Goal: Information Seeking & Learning: Obtain resource

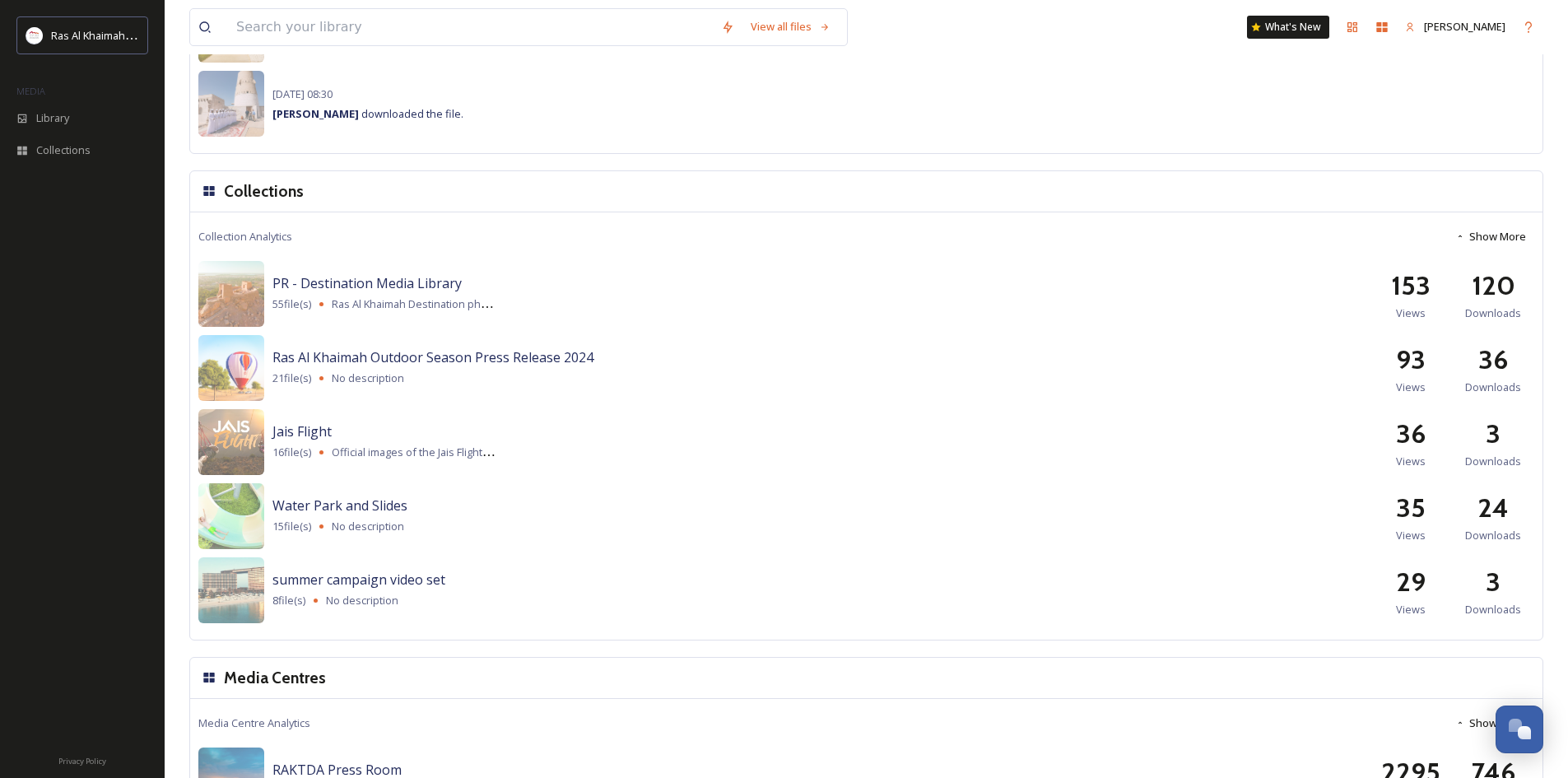
scroll to position [1564, 0]
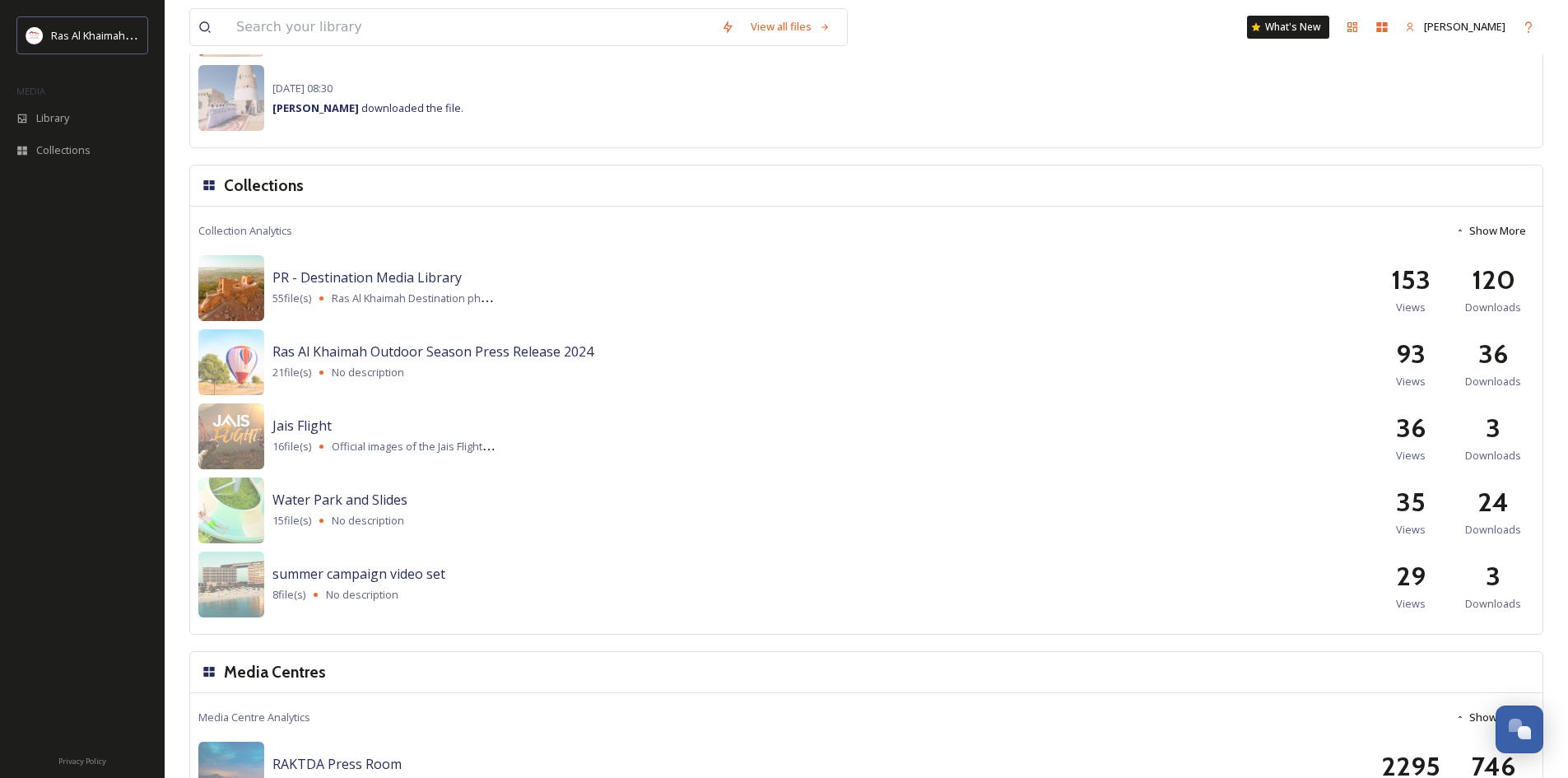
click at [247, 288] on img at bounding box center [231, 288] width 66 height 66
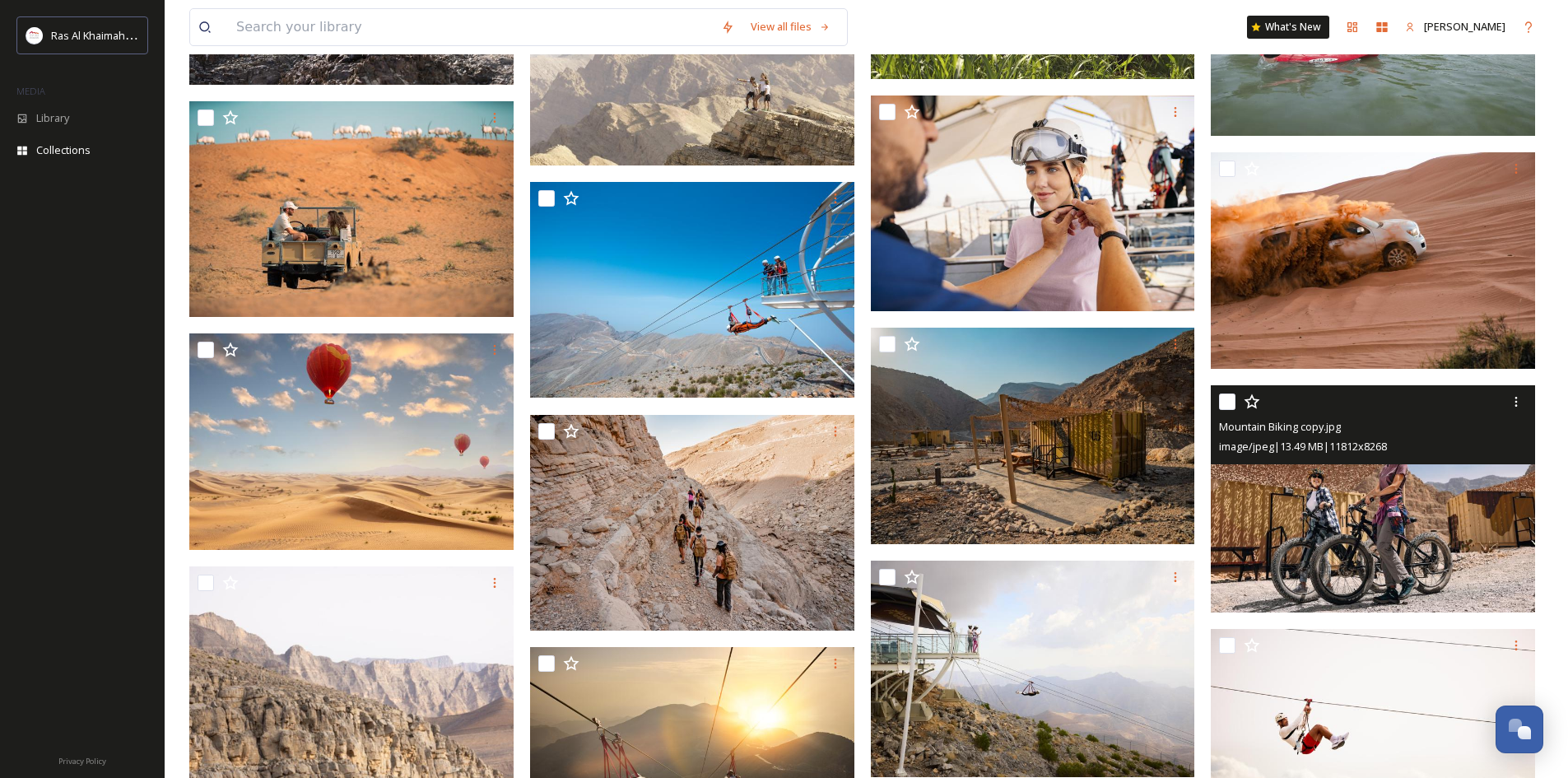
scroll to position [2366, 0]
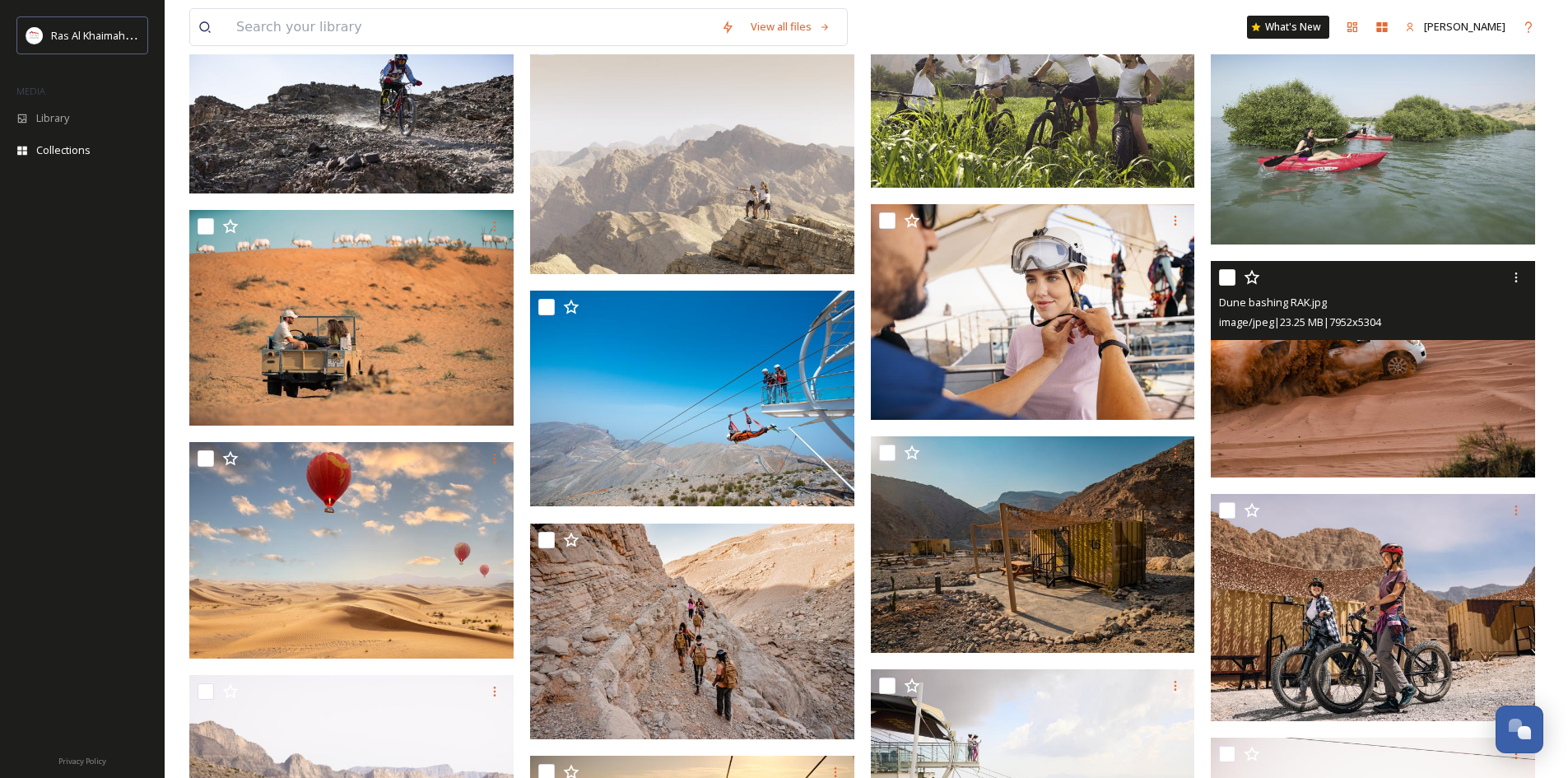
drag, startPoint x: 1286, startPoint y: 445, endPoint x: 1288, endPoint y: 429, distance: 16.1
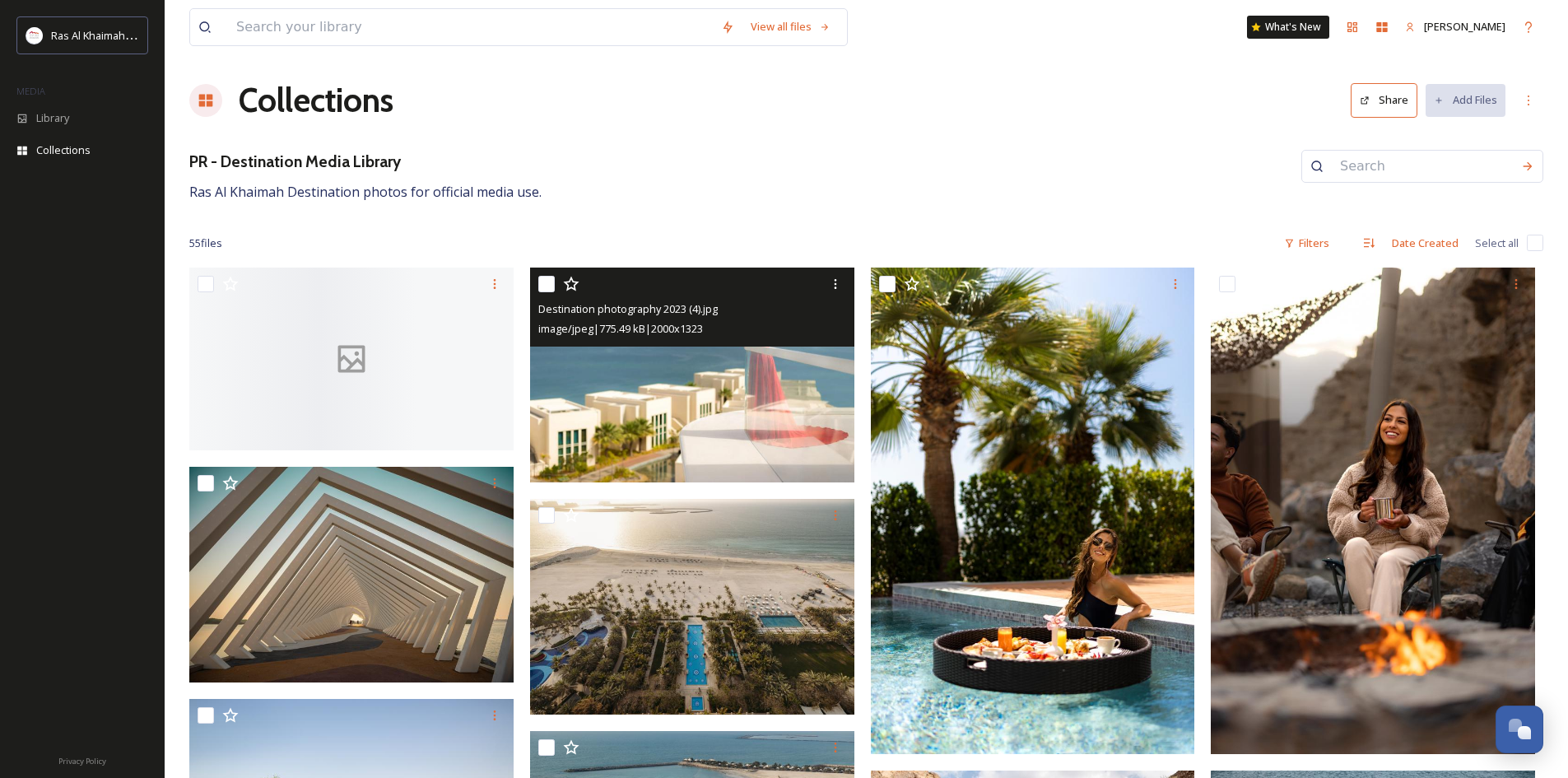
scroll to position [0, 0]
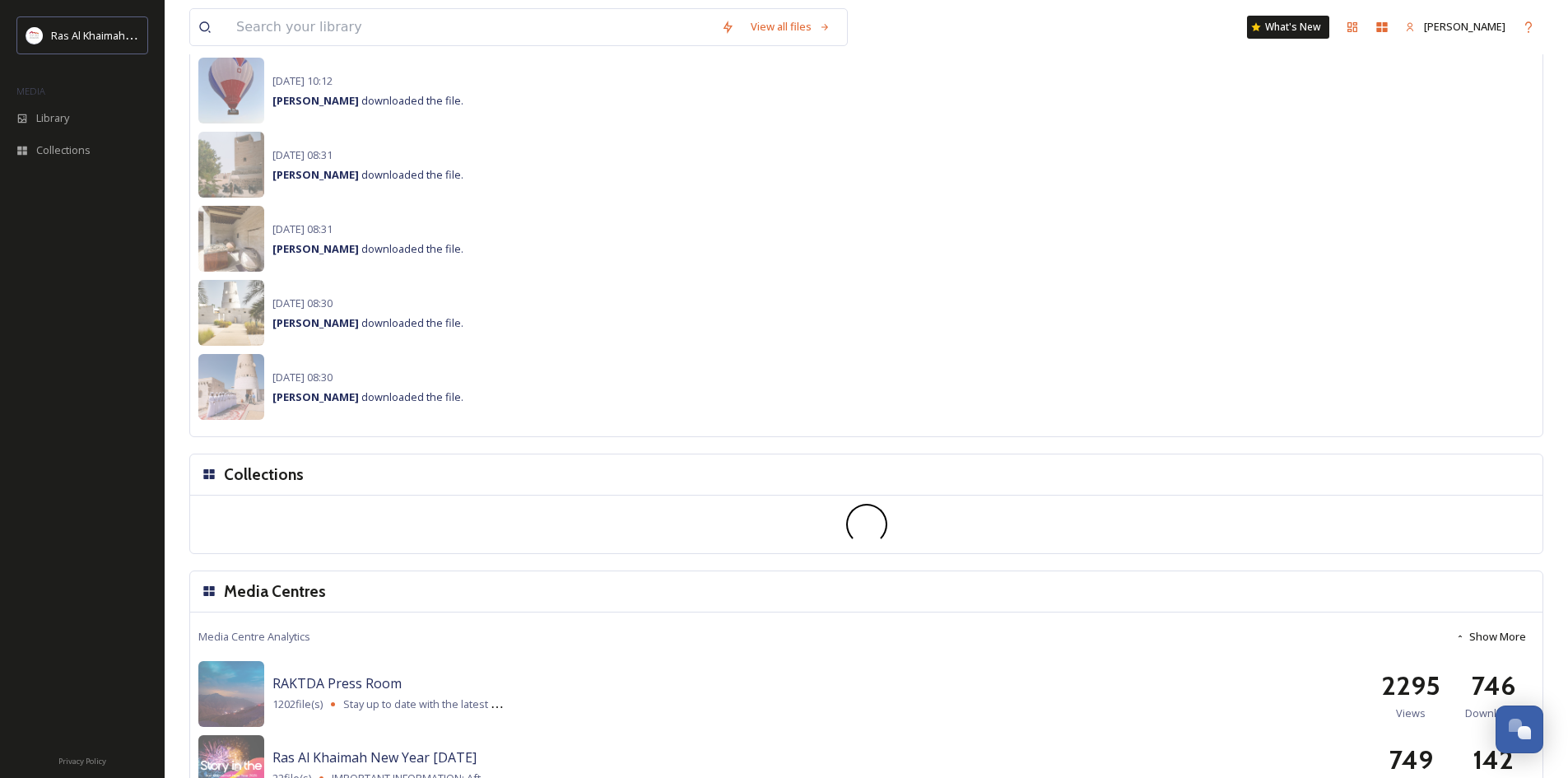
scroll to position [966, 0]
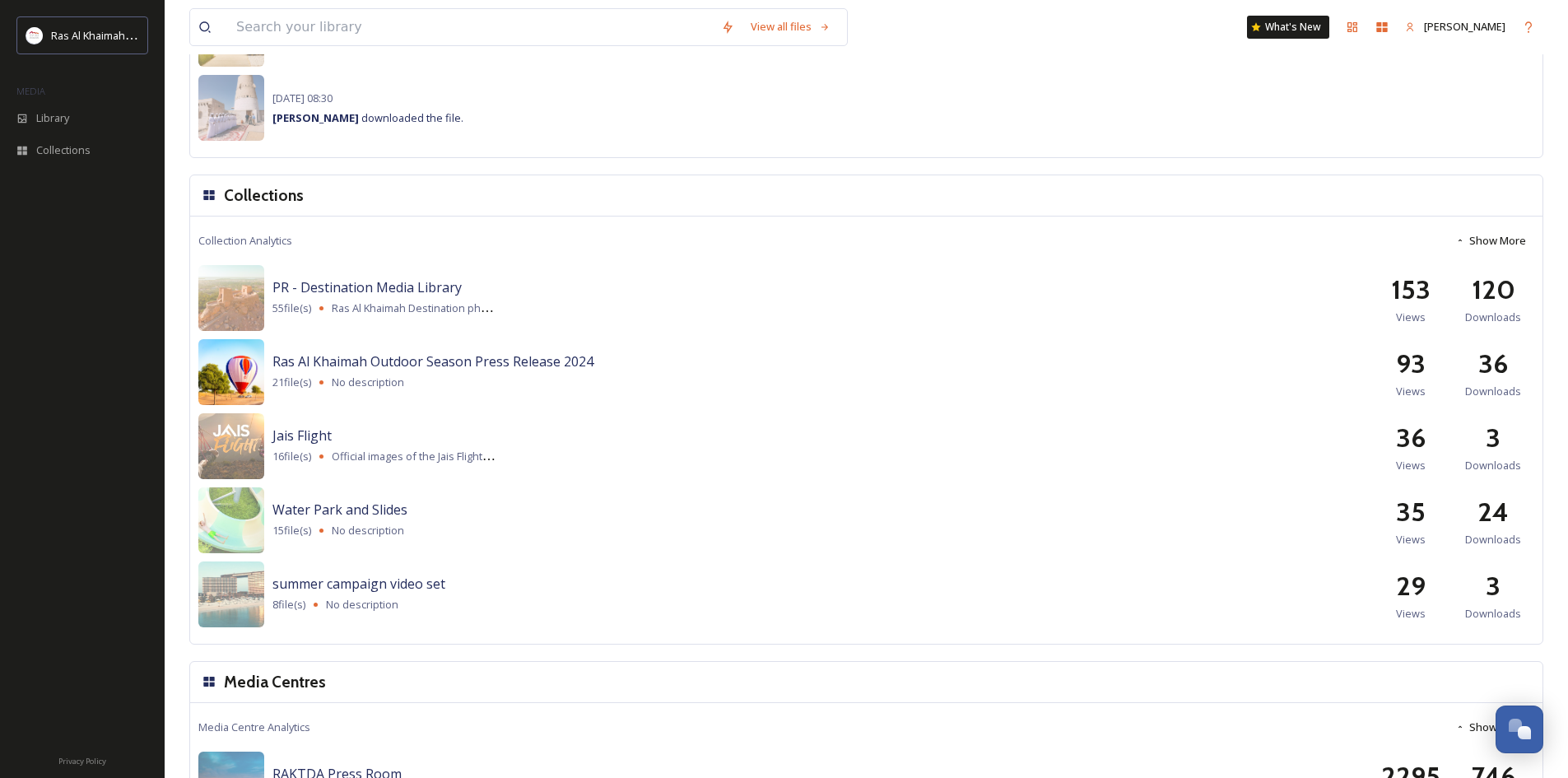
drag, startPoint x: 285, startPoint y: 365, endPoint x: 259, endPoint y: 376, distance: 28.2
click at [260, 375] on img at bounding box center [231, 372] width 66 height 66
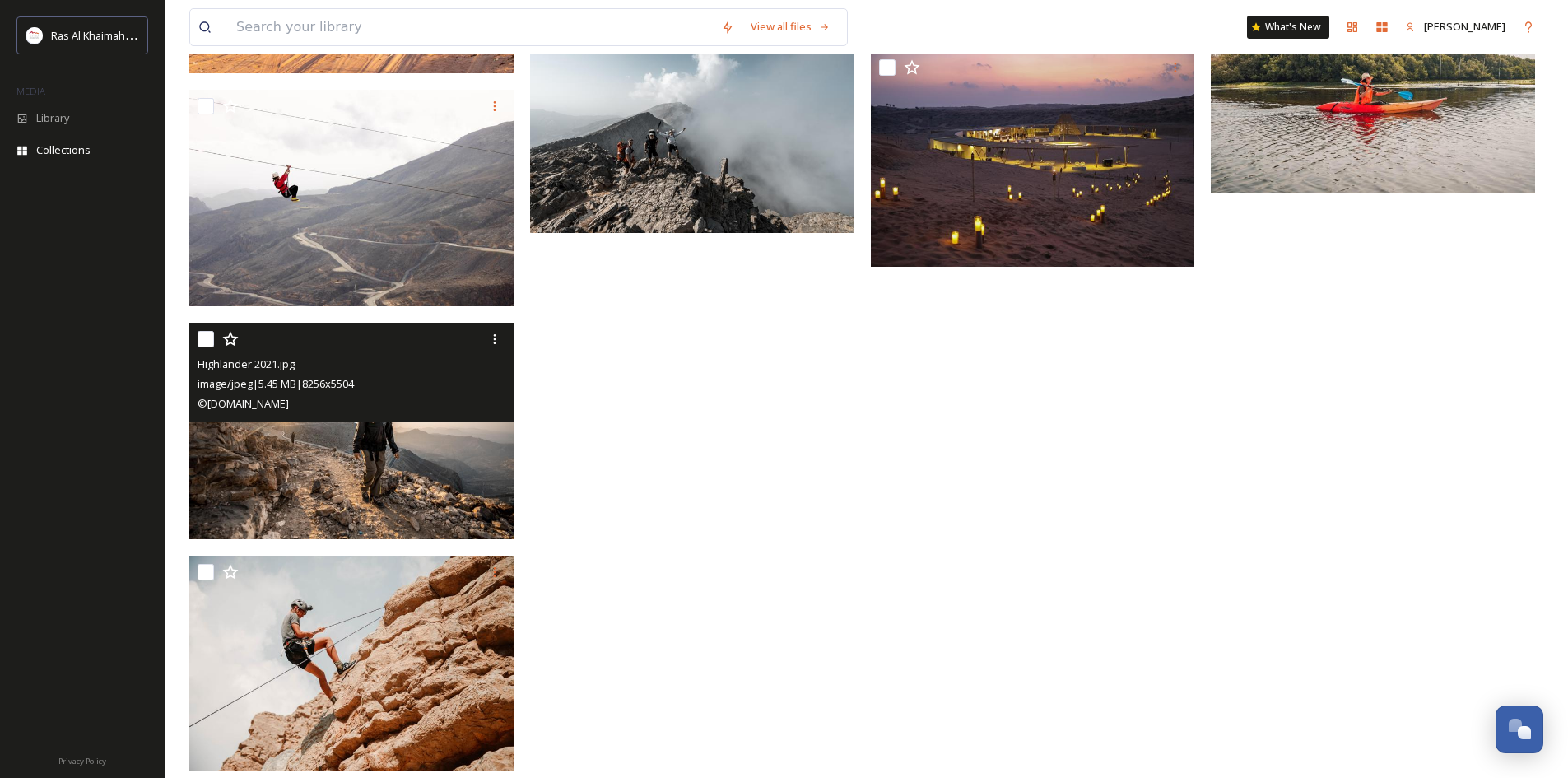
scroll to position [1153, 0]
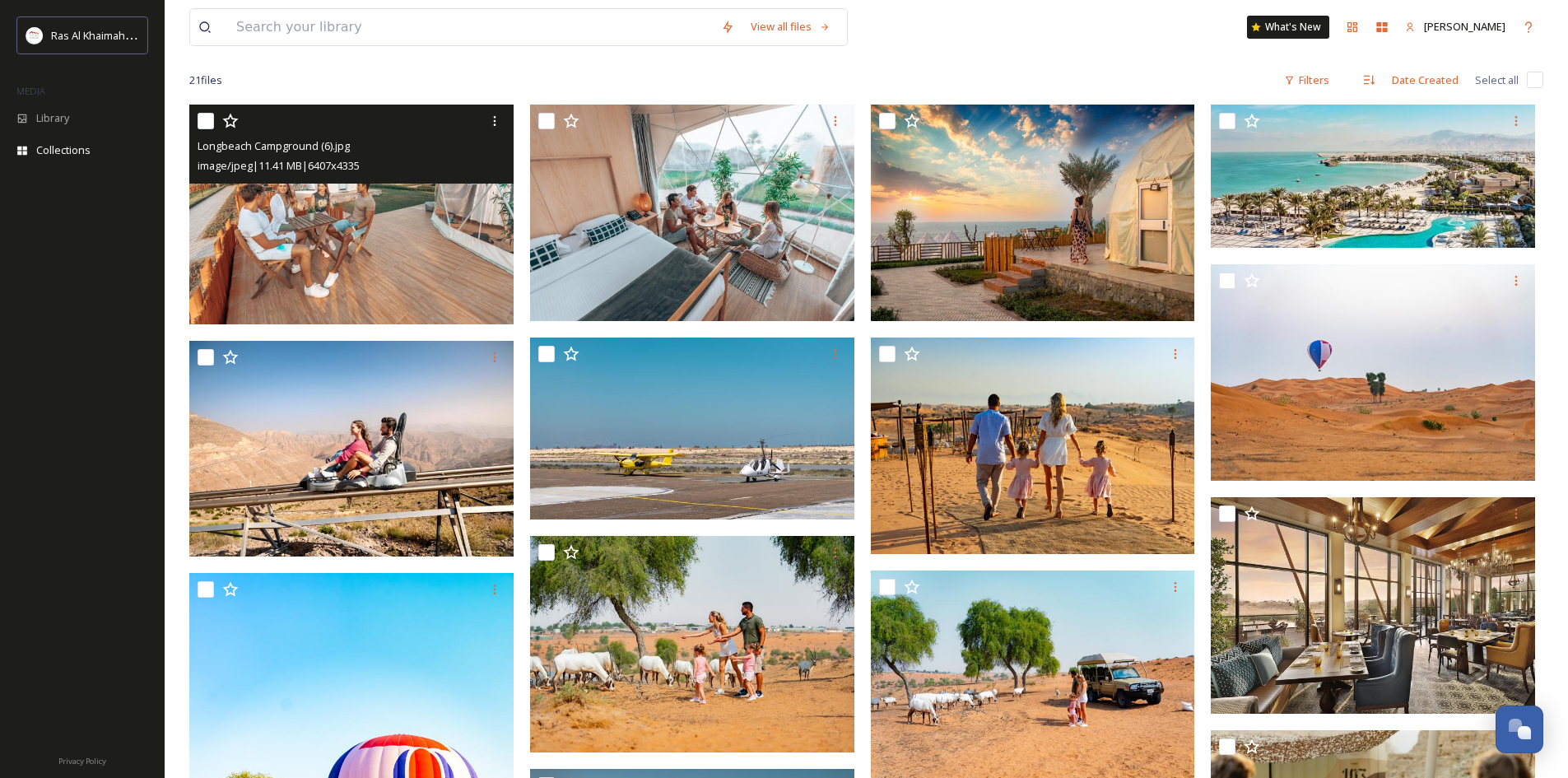
scroll to position [165, 0]
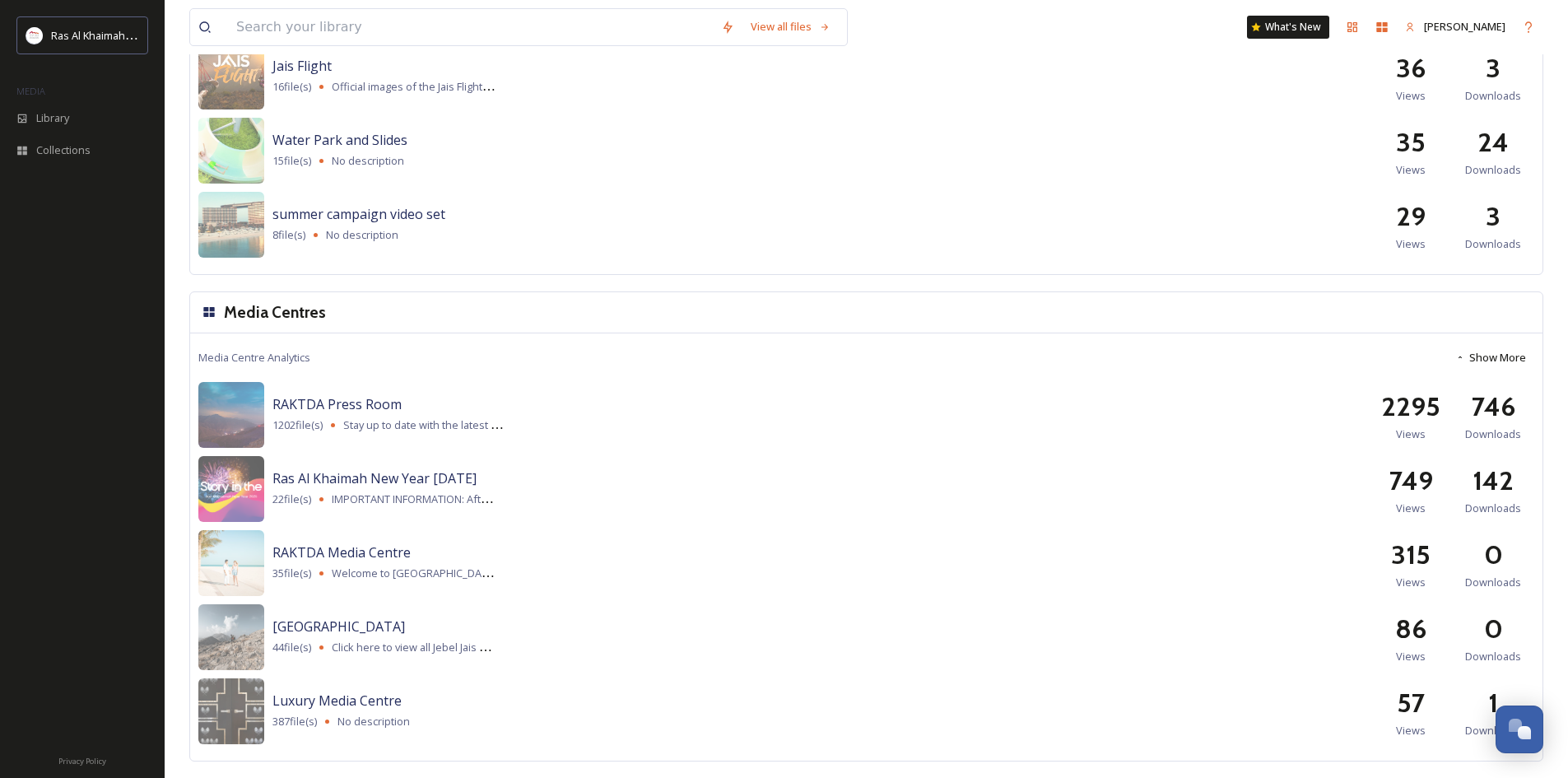
scroll to position [1924, 0]
click at [226, 646] on img at bounding box center [231, 637] width 66 height 66
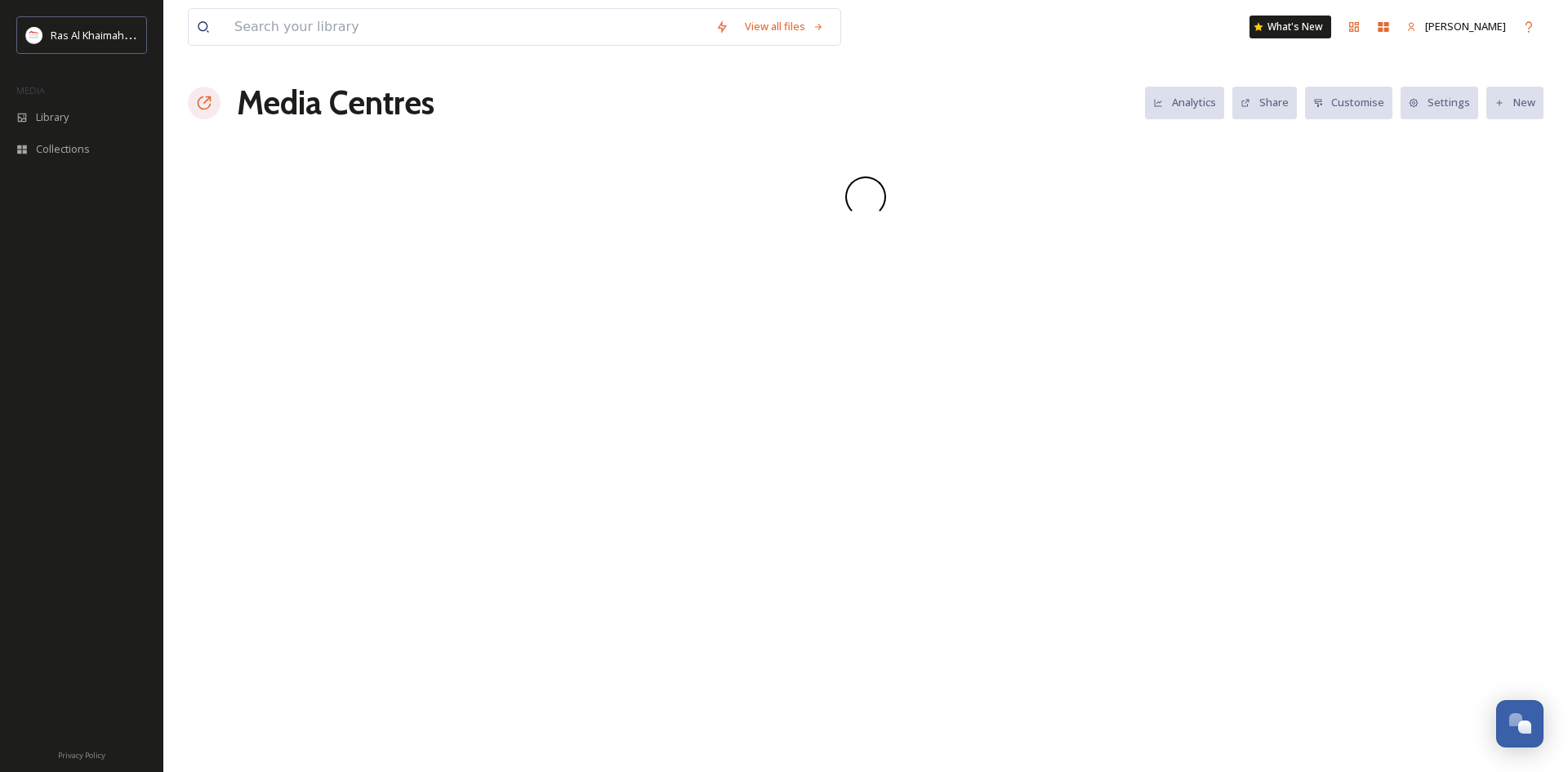
click at [271, 615] on div "View all files What's New Maha Galieva Media Centres Analytics Share Customise …" at bounding box center [866, 386] width 1405 height 772
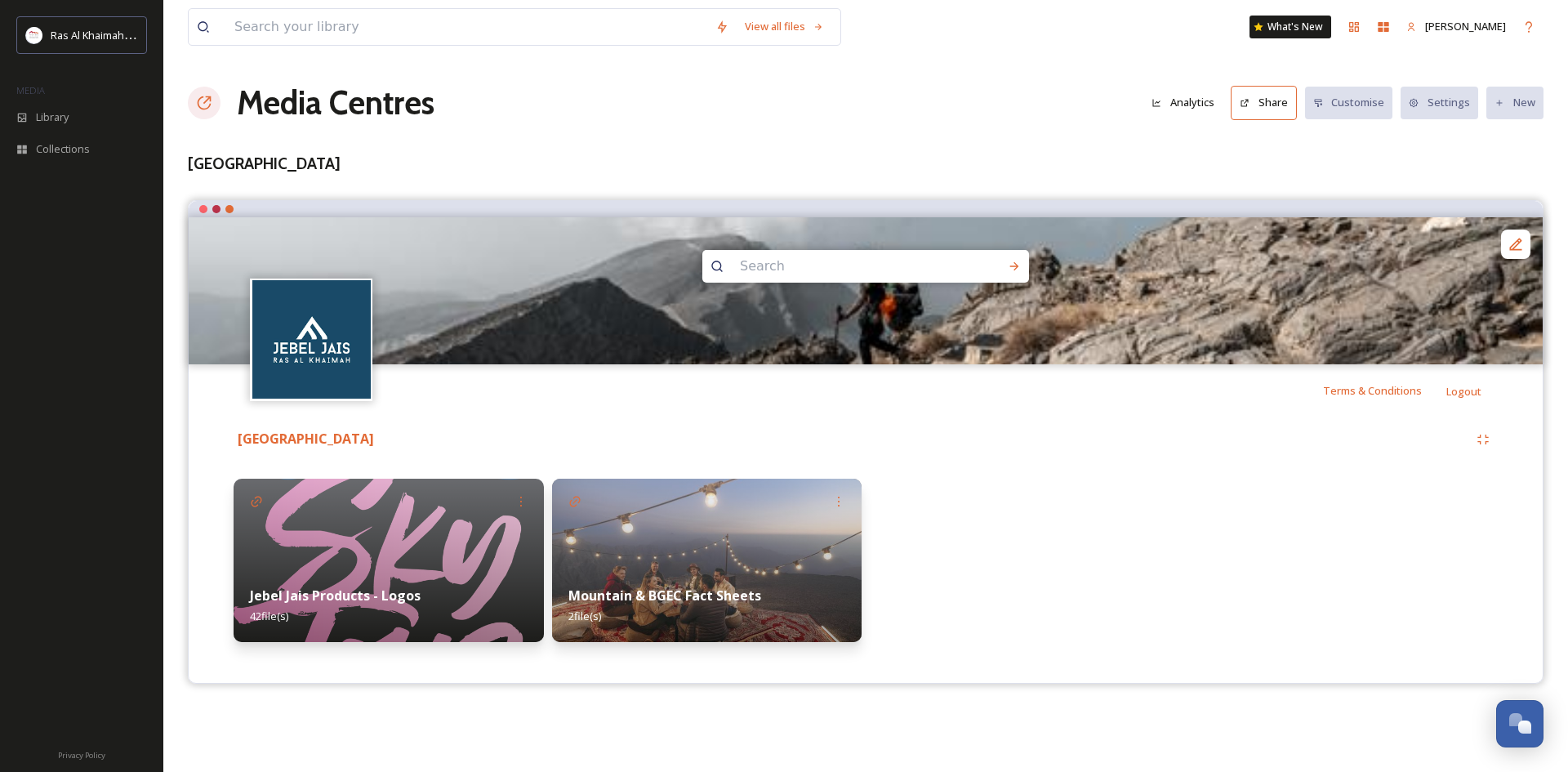
click at [323, 590] on strong "Jebel Jais Products - Logos" at bounding box center [335, 595] width 171 height 18
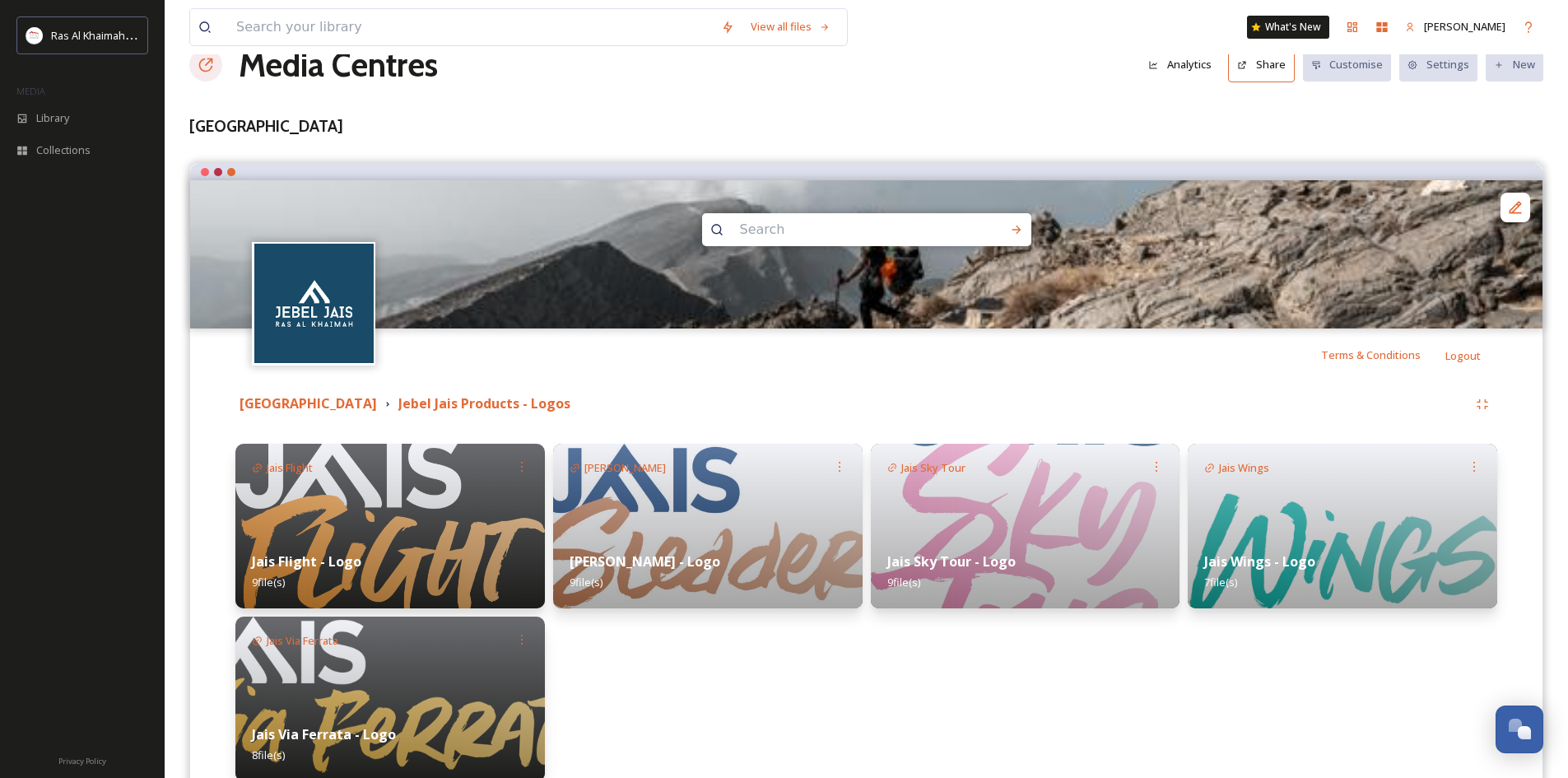
scroll to position [168, 0]
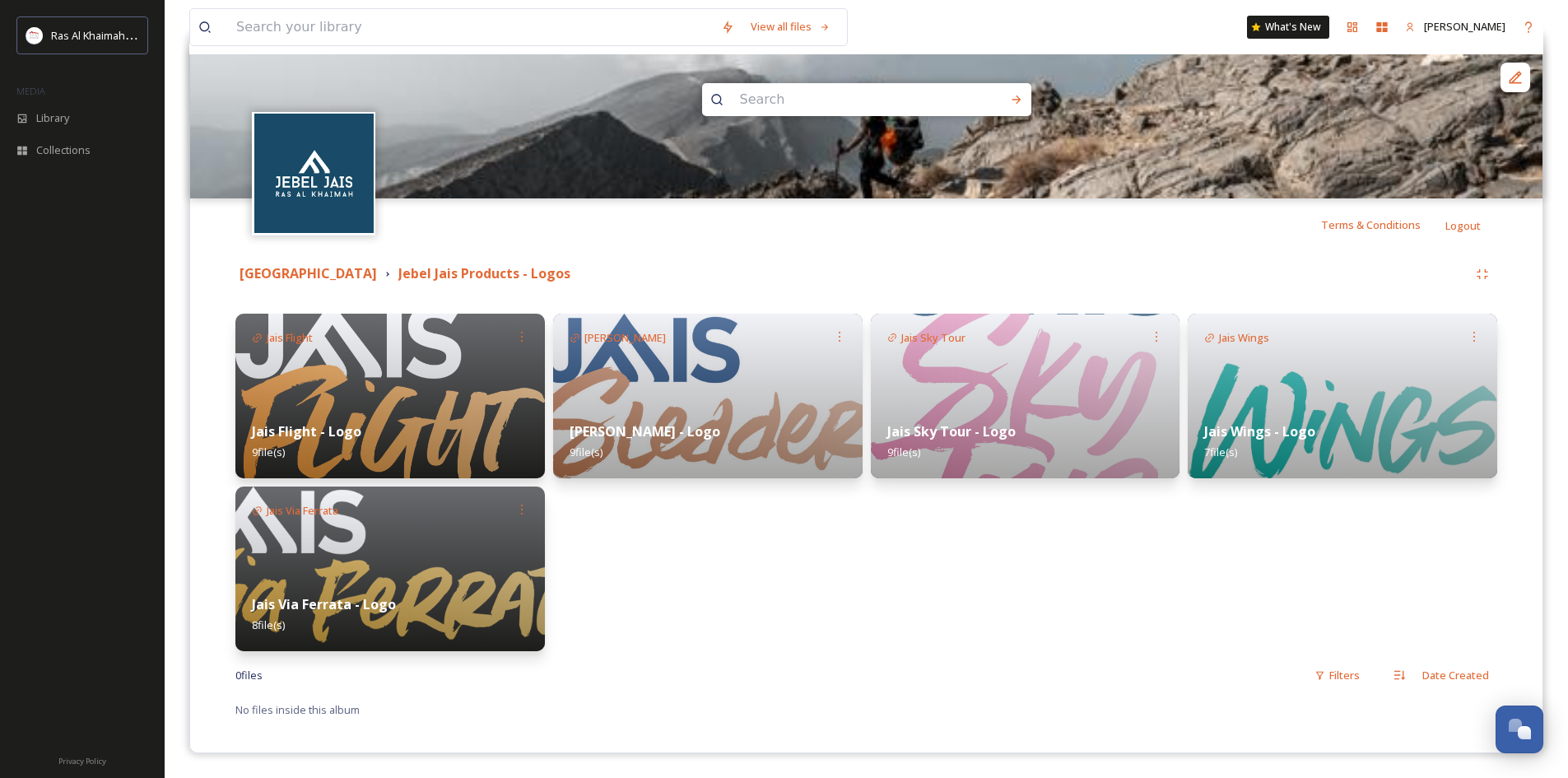
drag, startPoint x: 677, startPoint y: 551, endPoint x: 647, endPoint y: 538, distance: 32.7
click at [672, 547] on div "[PERSON_NAME] - Logo 9 file(s)" at bounding box center [707, 482] width 310 height 338
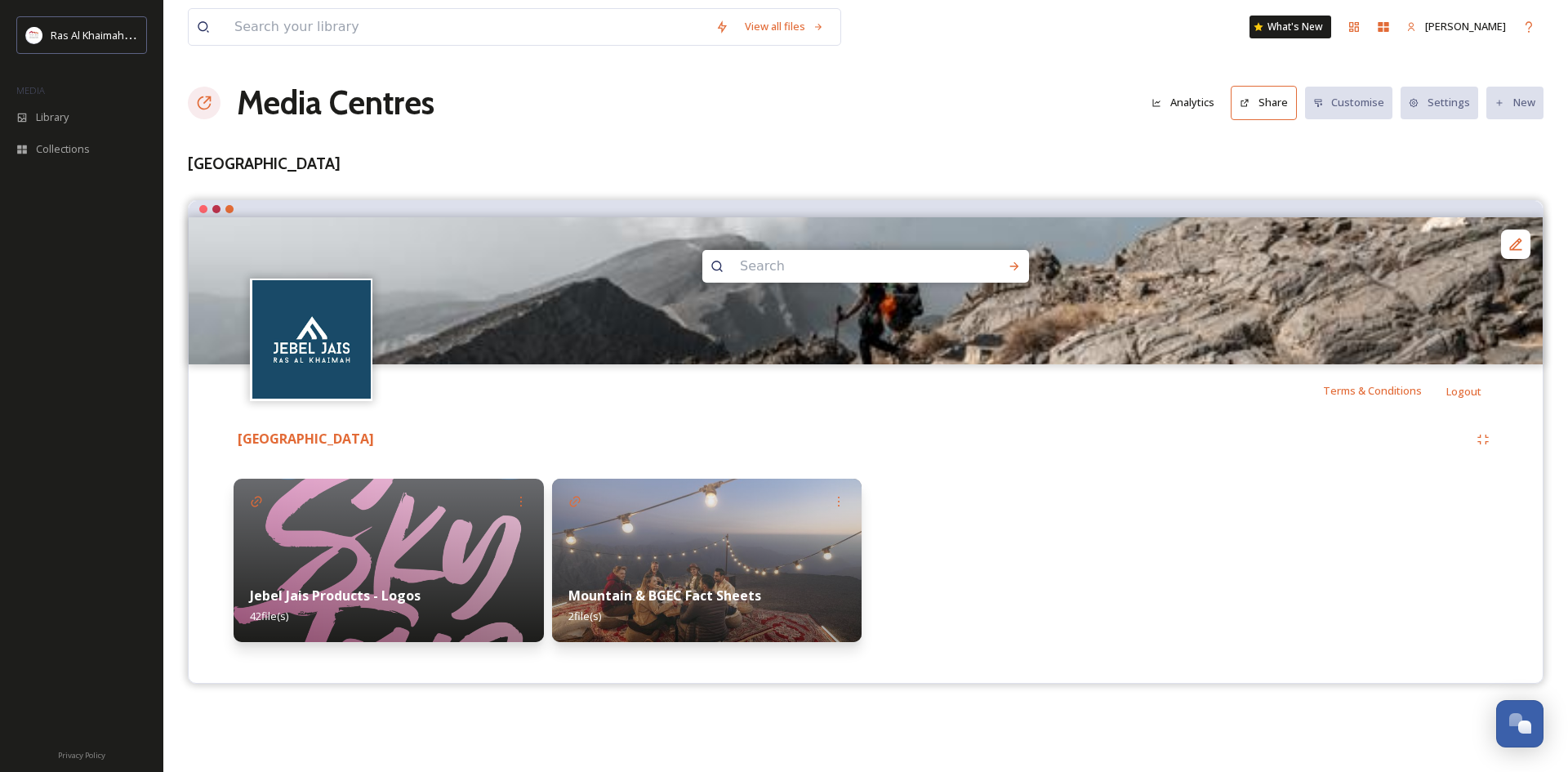
click at [692, 542] on img at bounding box center [707, 561] width 311 height 164
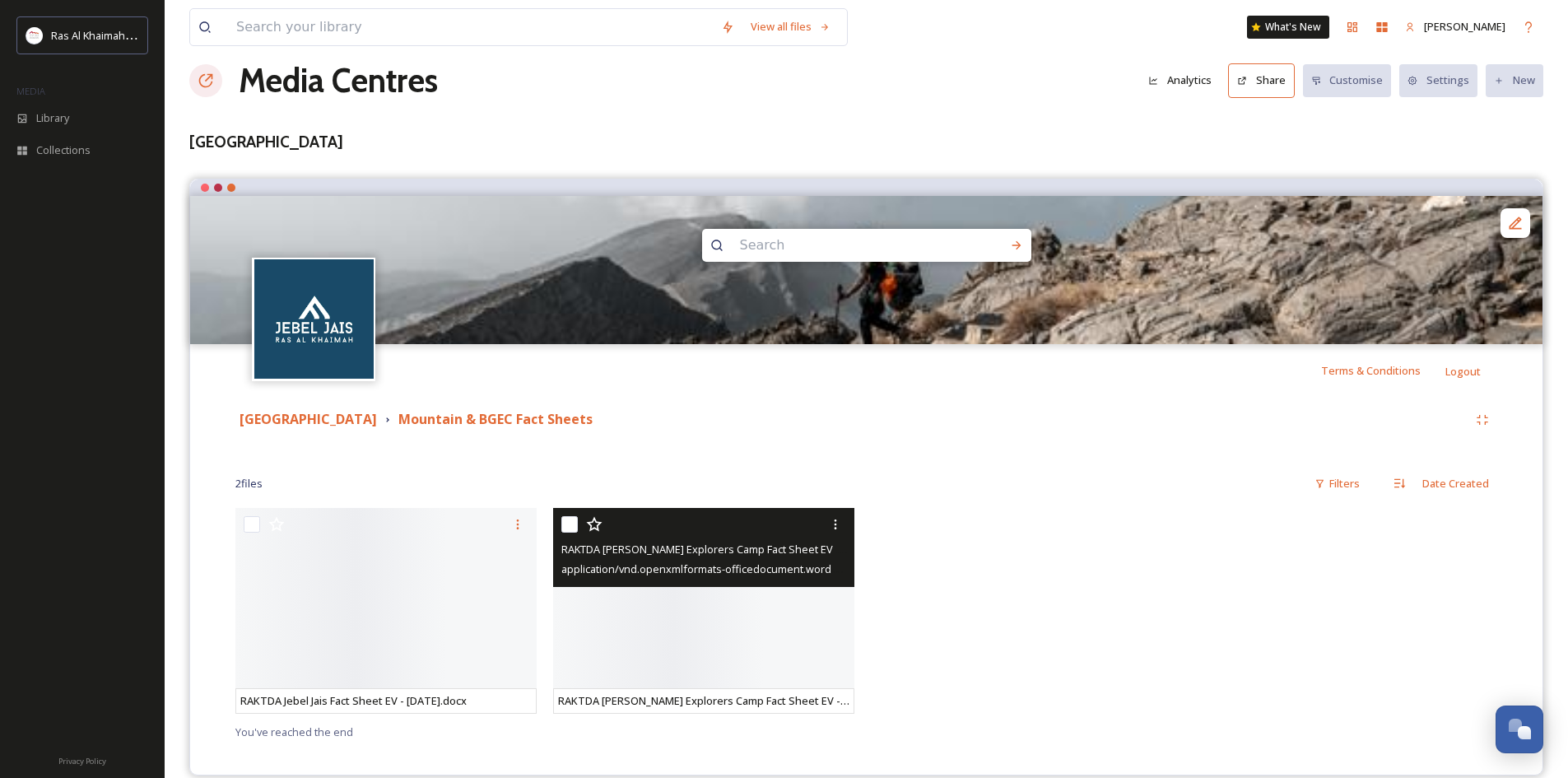
scroll to position [46, 0]
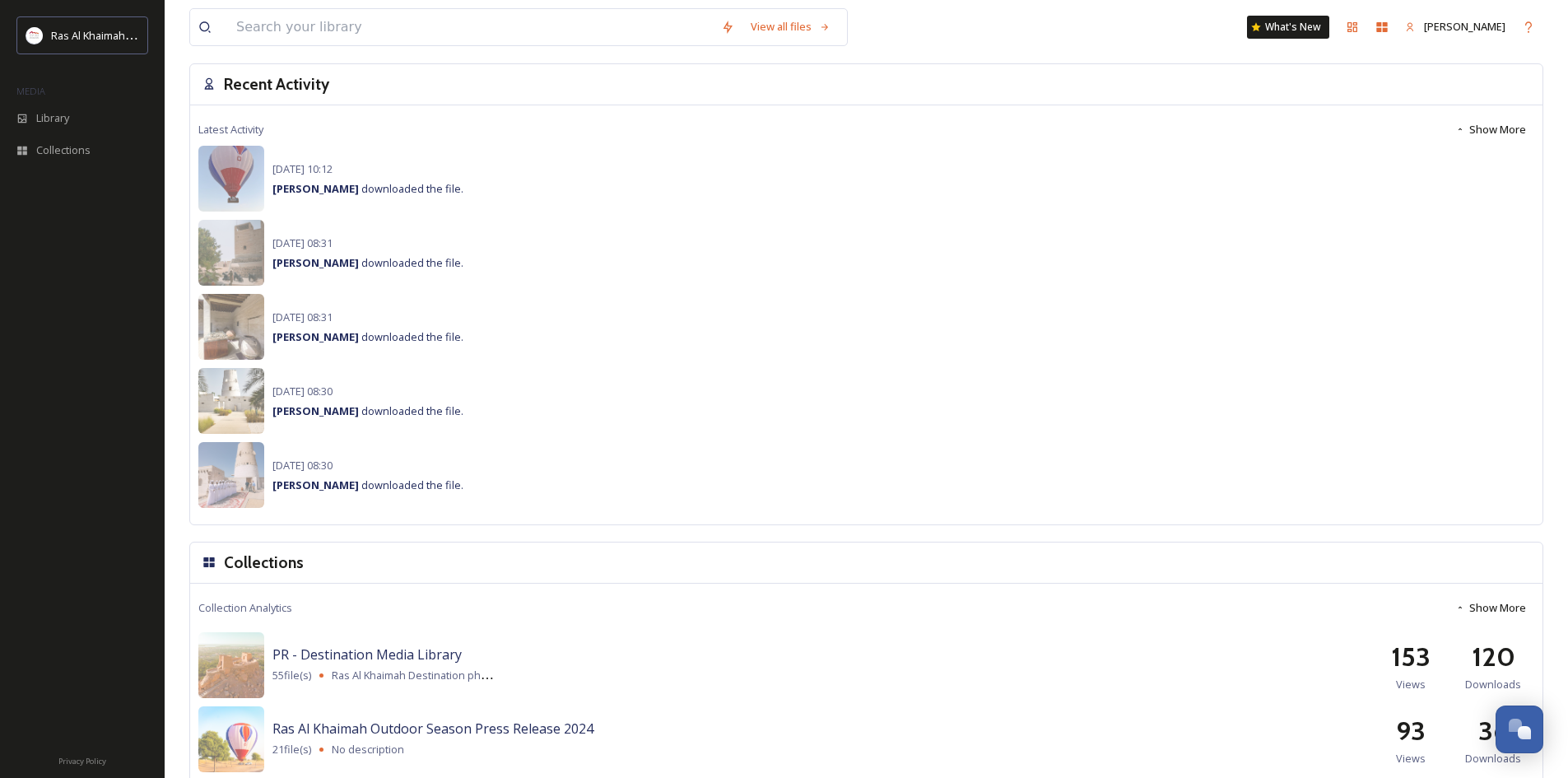
scroll to position [1163, 0]
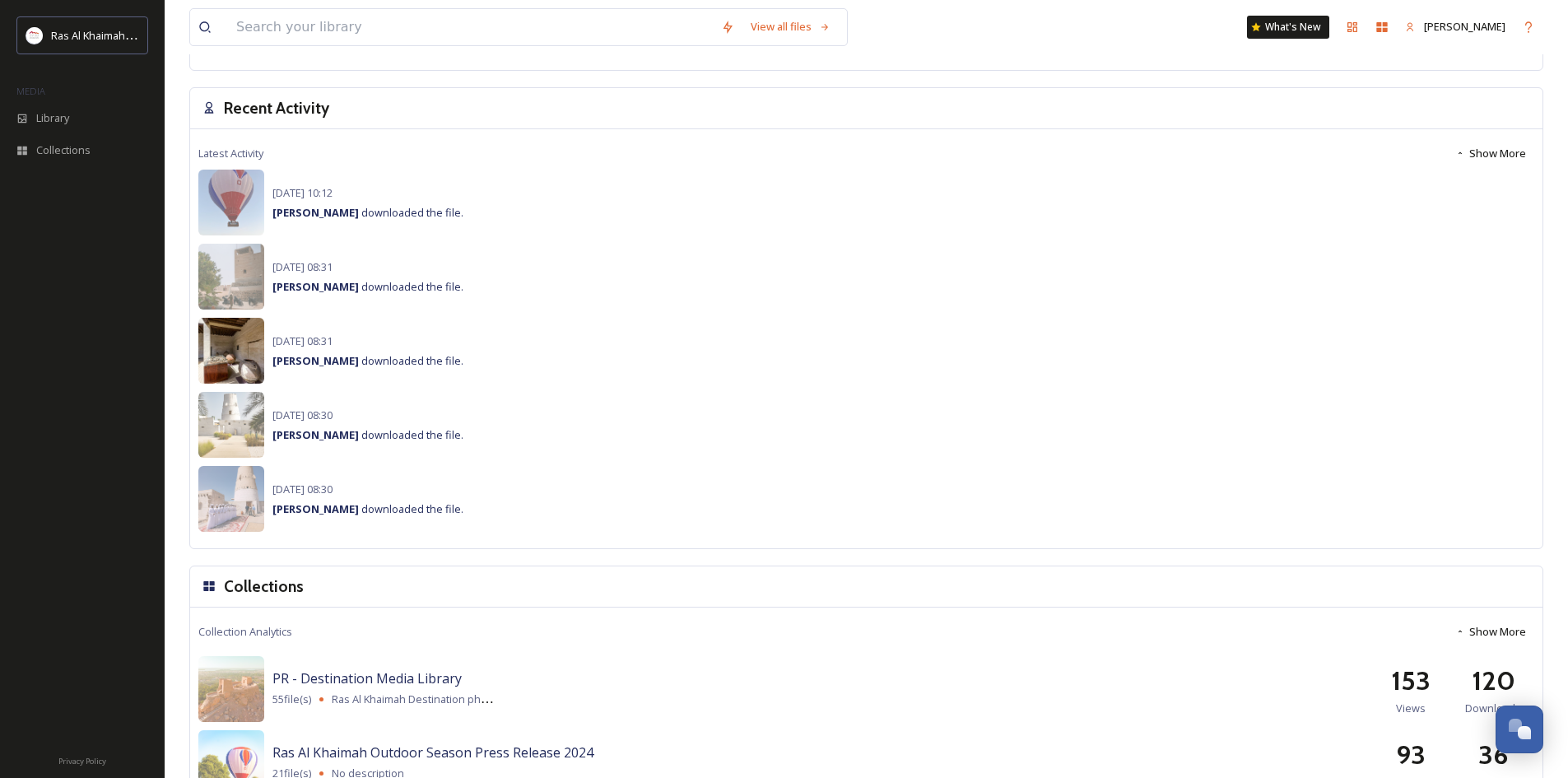
click at [254, 359] on img at bounding box center [231, 350] width 66 height 66
click at [273, 350] on div "[DATE] 08:31 Van Bucayan downloaded the file." at bounding box center [369, 350] width 191 height 39
click at [260, 353] on img at bounding box center [231, 350] width 66 height 66
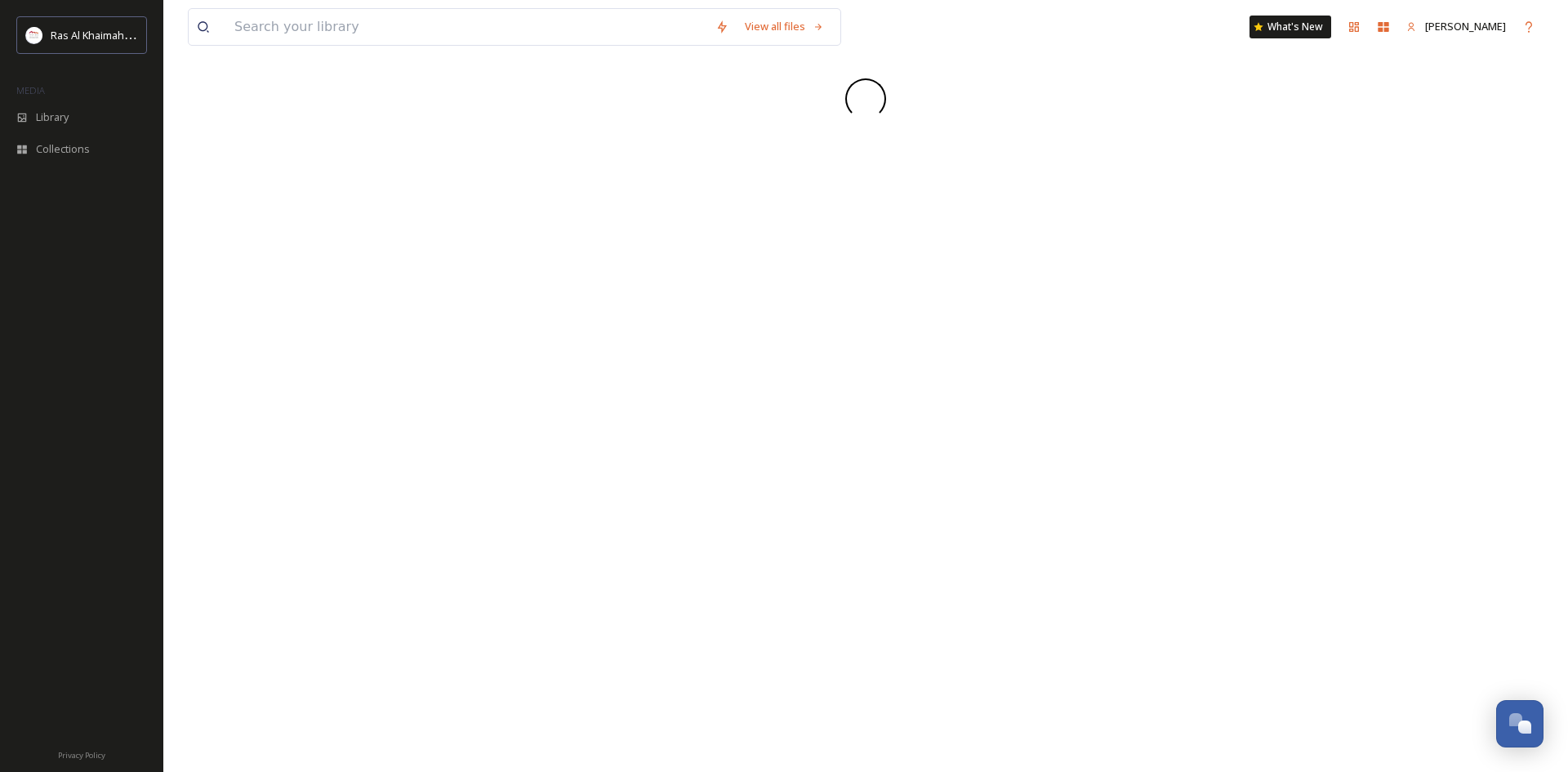
click at [270, 276] on div "View all files What's New Maha Galieva" at bounding box center [866, 386] width 1405 height 772
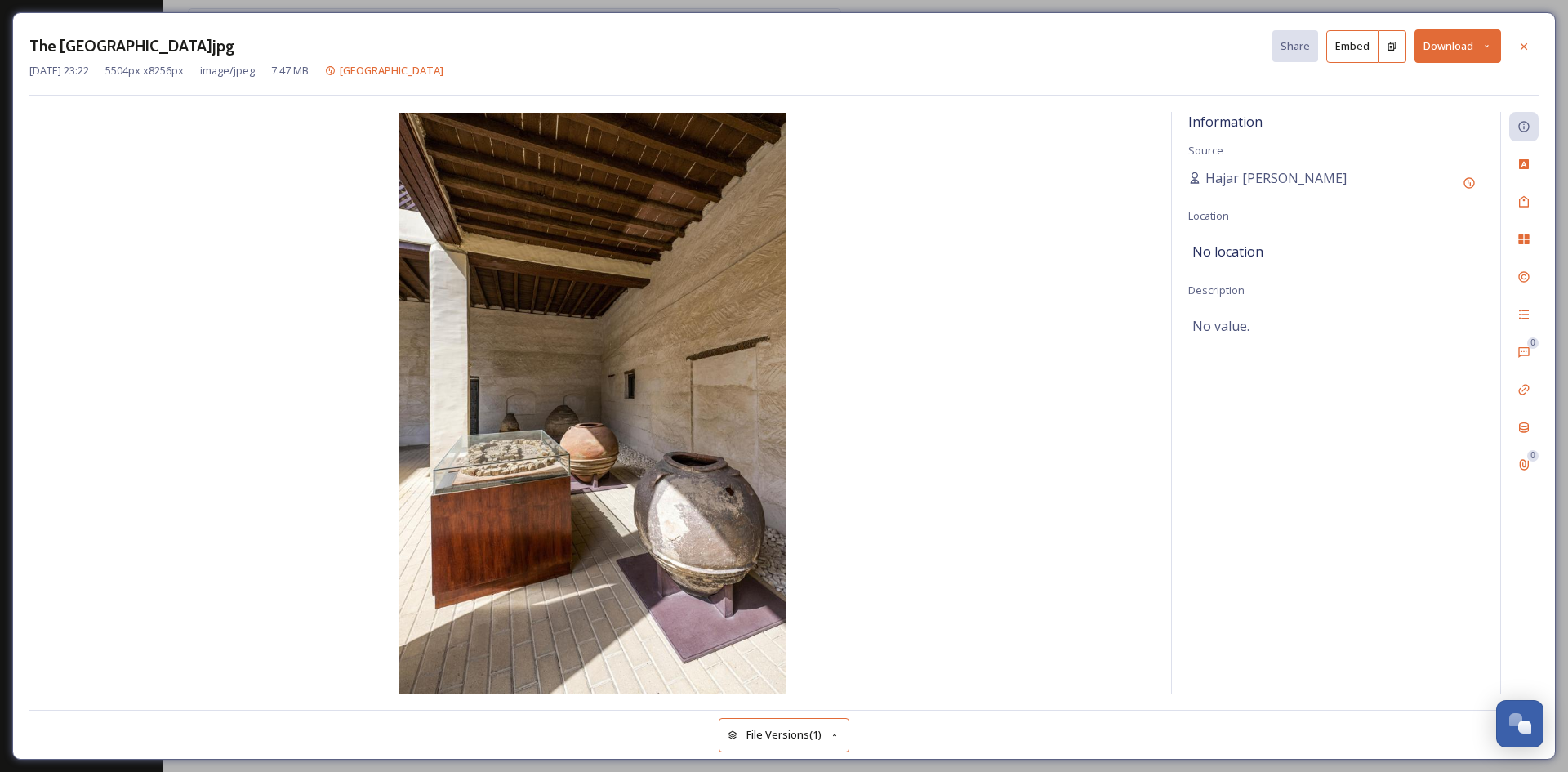
drag, startPoint x: 846, startPoint y: 324, endPoint x: 981, endPoint y: 301, distance: 136.9
click at [848, 325] on img at bounding box center [592, 402] width 1126 height 581
drag, startPoint x: 1524, startPoint y: 44, endPoint x: 1514, endPoint y: 56, distance: 15.6
click at [1524, 44] on icon at bounding box center [1524, 46] width 13 height 13
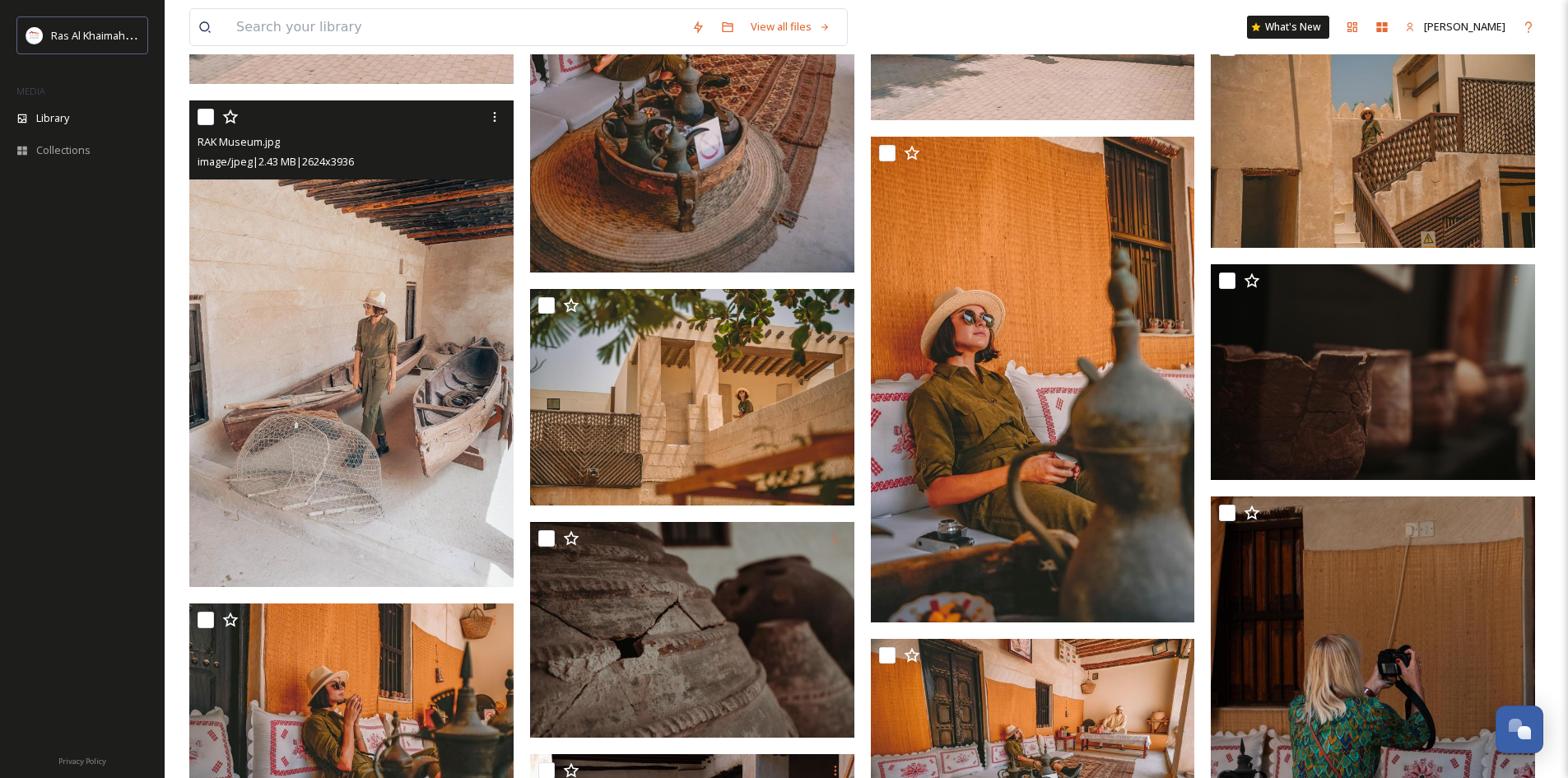
scroll to position [3428, 0]
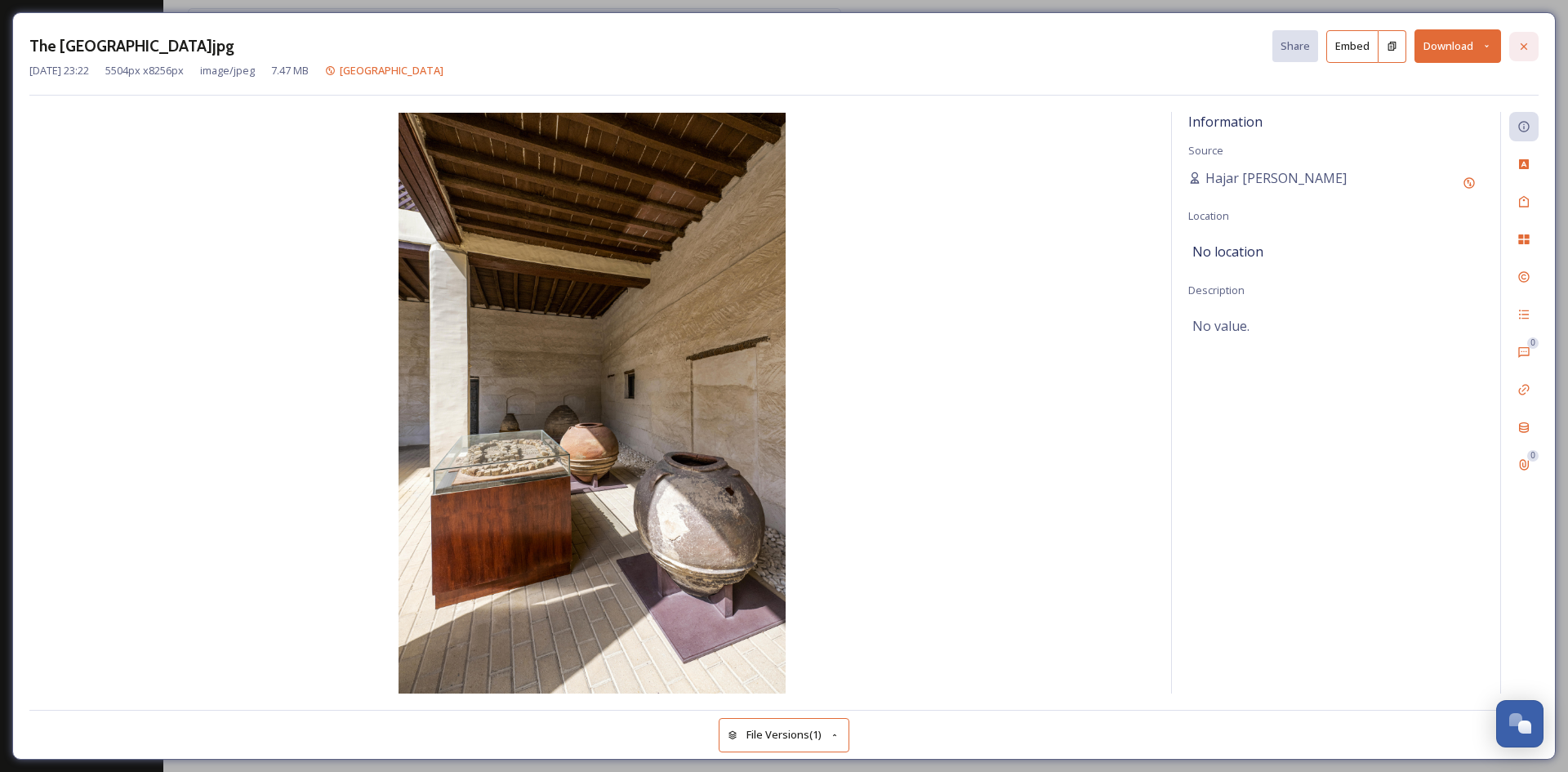
click at [1523, 54] on div at bounding box center [1524, 47] width 30 height 30
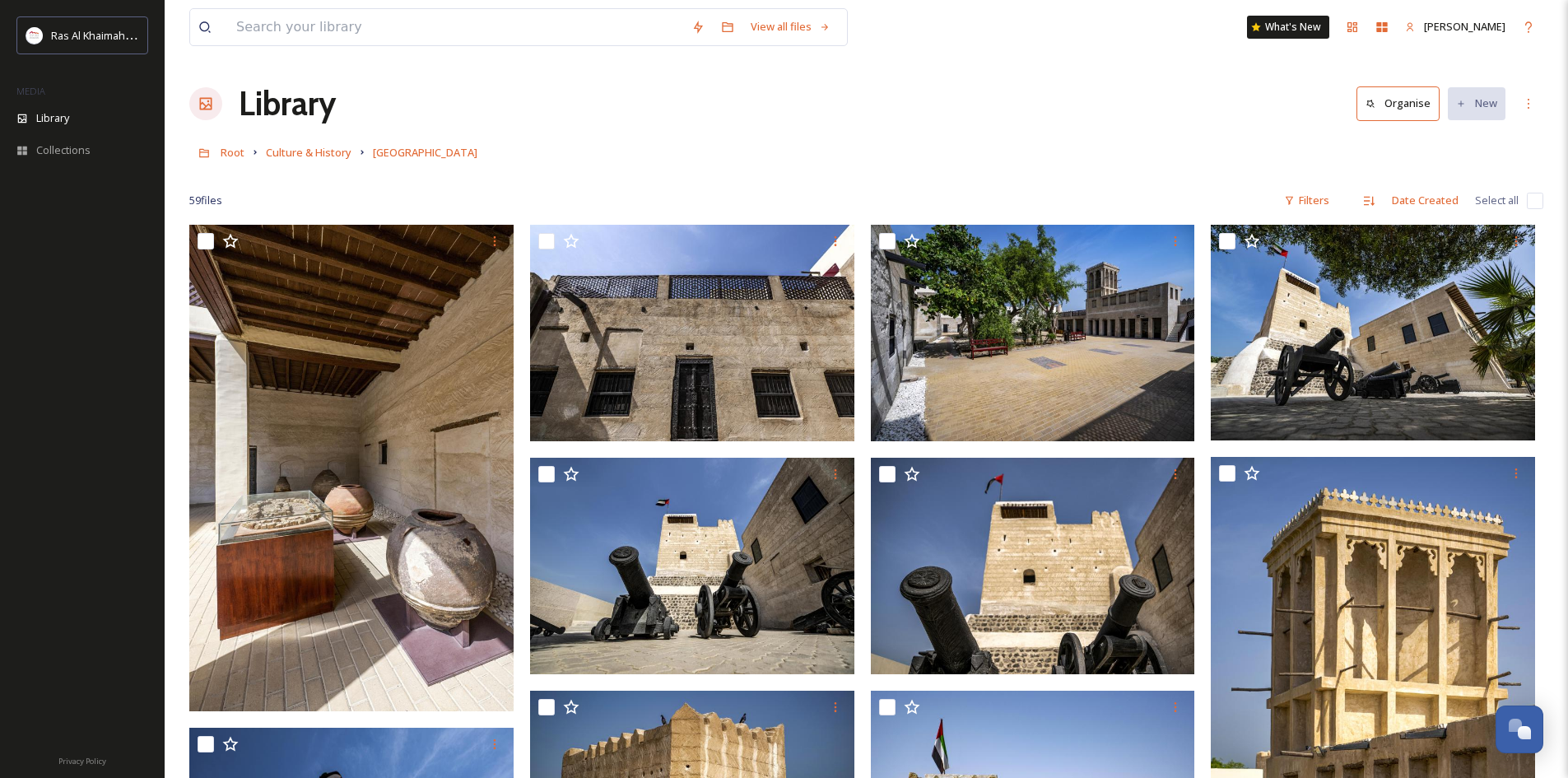
drag, startPoint x: 1014, startPoint y: 158, endPoint x: 925, endPoint y: 140, distance: 90.8
click at [925, 140] on div "Root Culture & History [GEOGRAPHIC_DATA]" at bounding box center [866, 153] width 1354 height 32
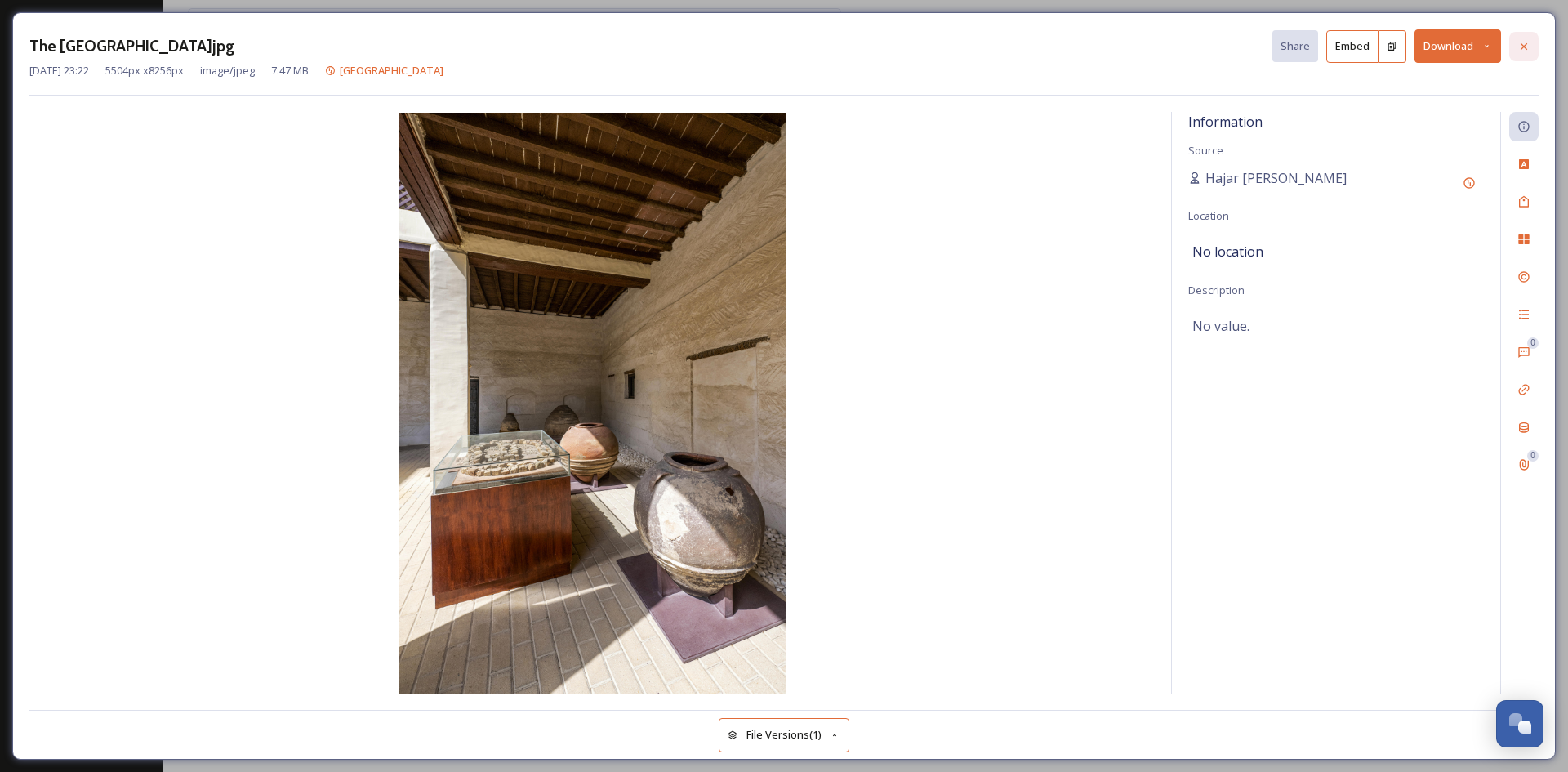
click at [1524, 46] on icon at bounding box center [1524, 46] width 7 height 7
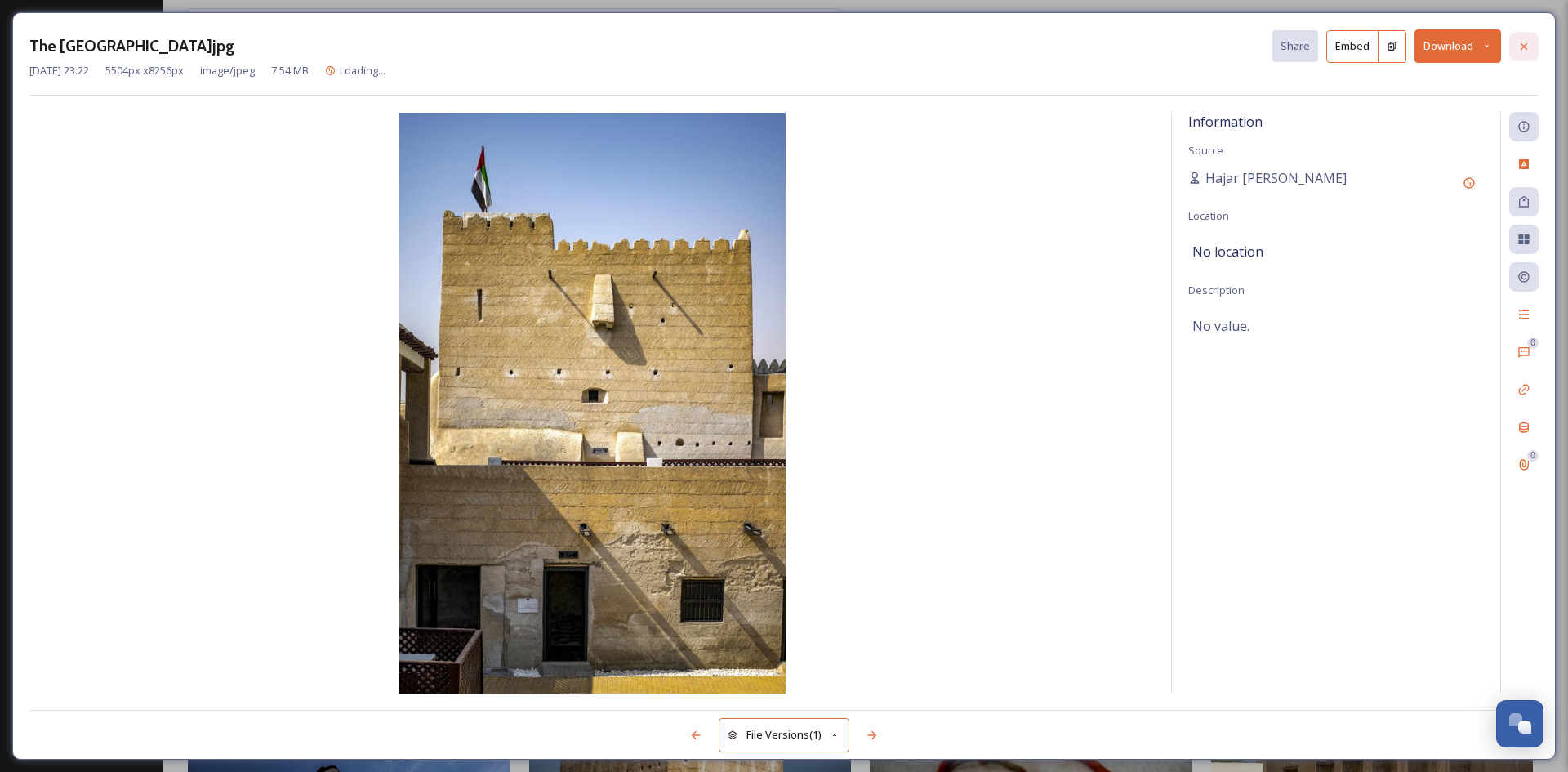
click at [1526, 57] on div at bounding box center [1524, 47] width 30 height 30
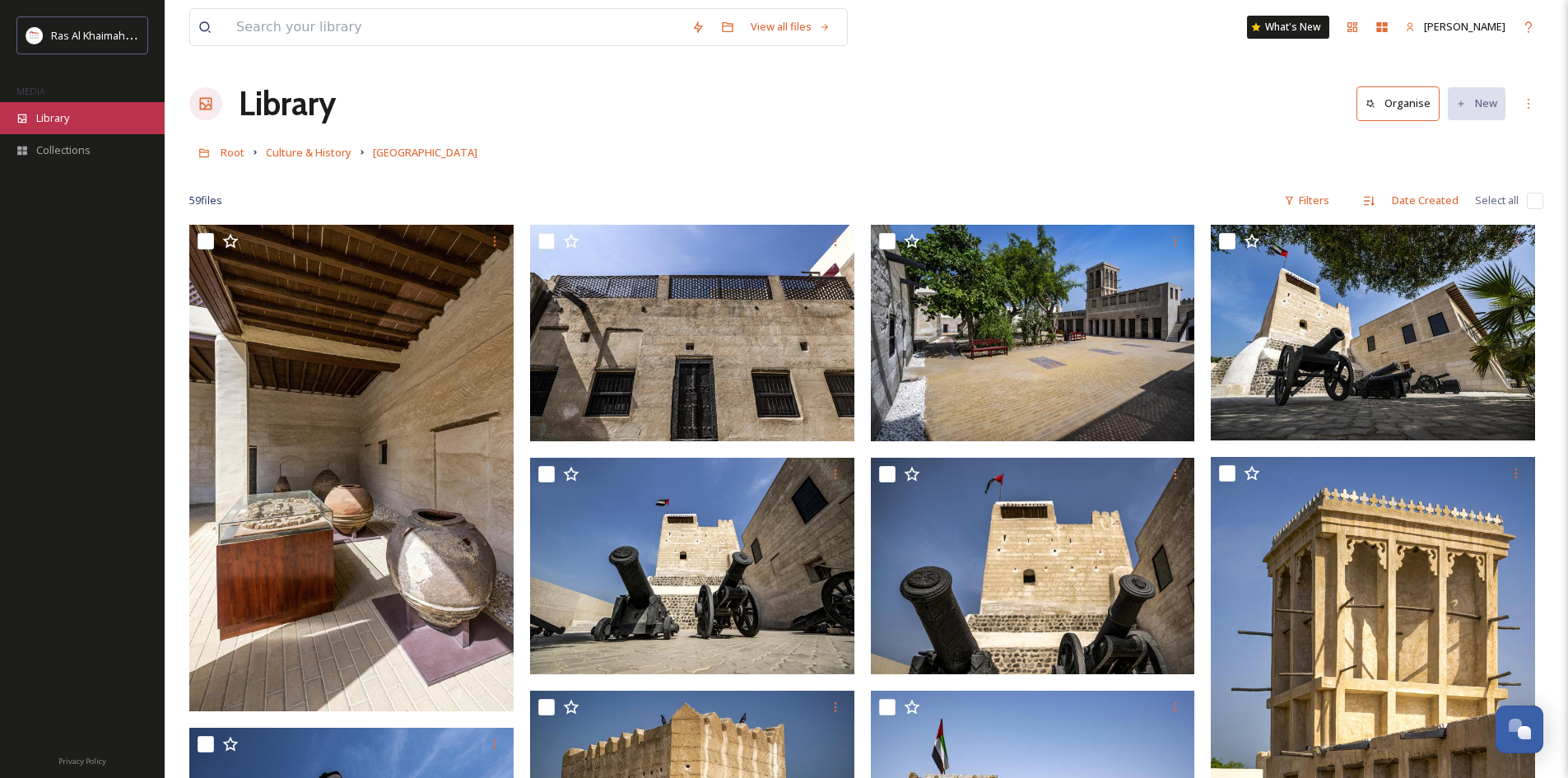
click at [64, 127] on div "Library" at bounding box center [82, 118] width 165 height 32
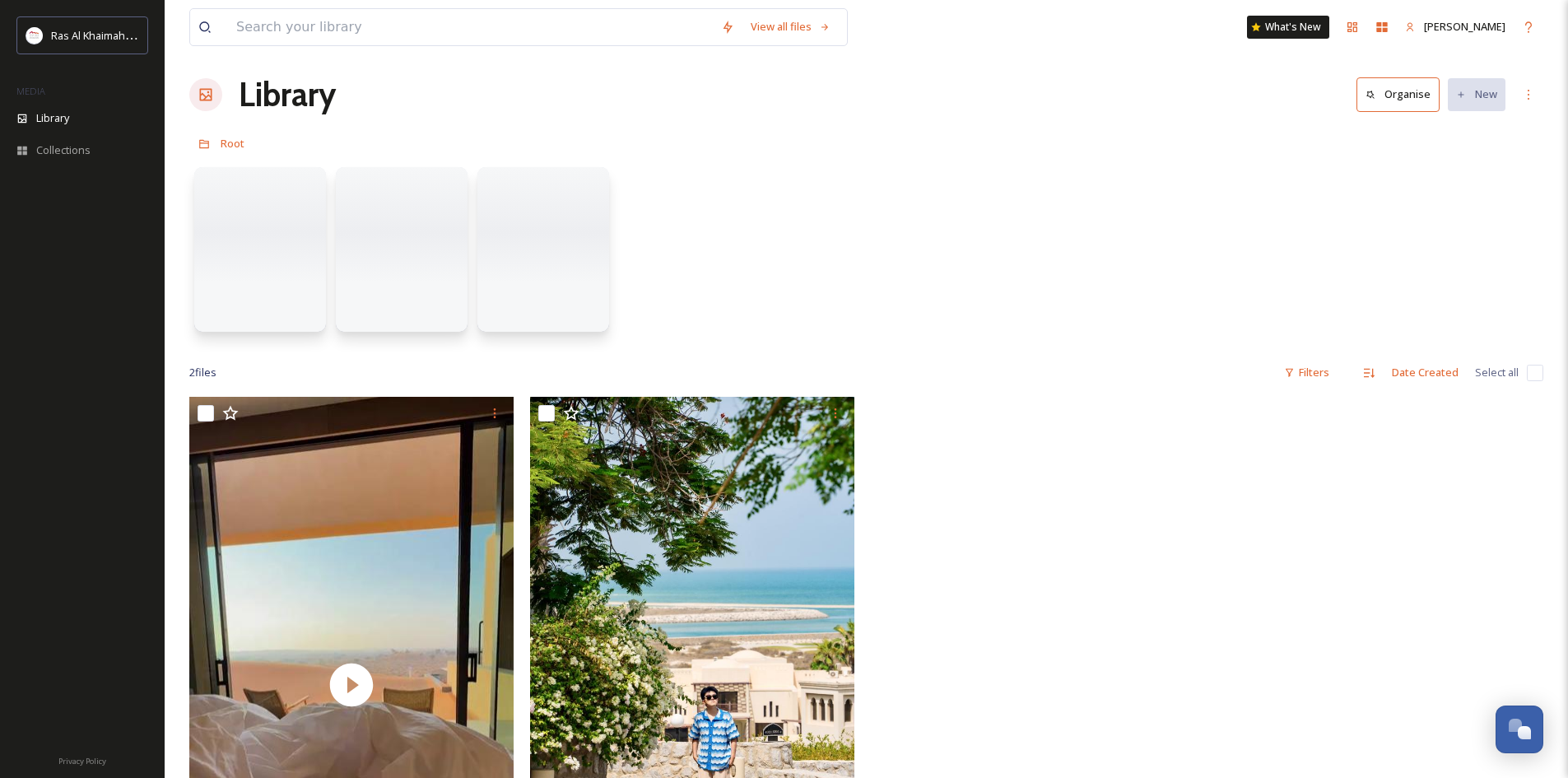
drag, startPoint x: 913, startPoint y: 261, endPoint x: 925, endPoint y: 281, distance: 23.3
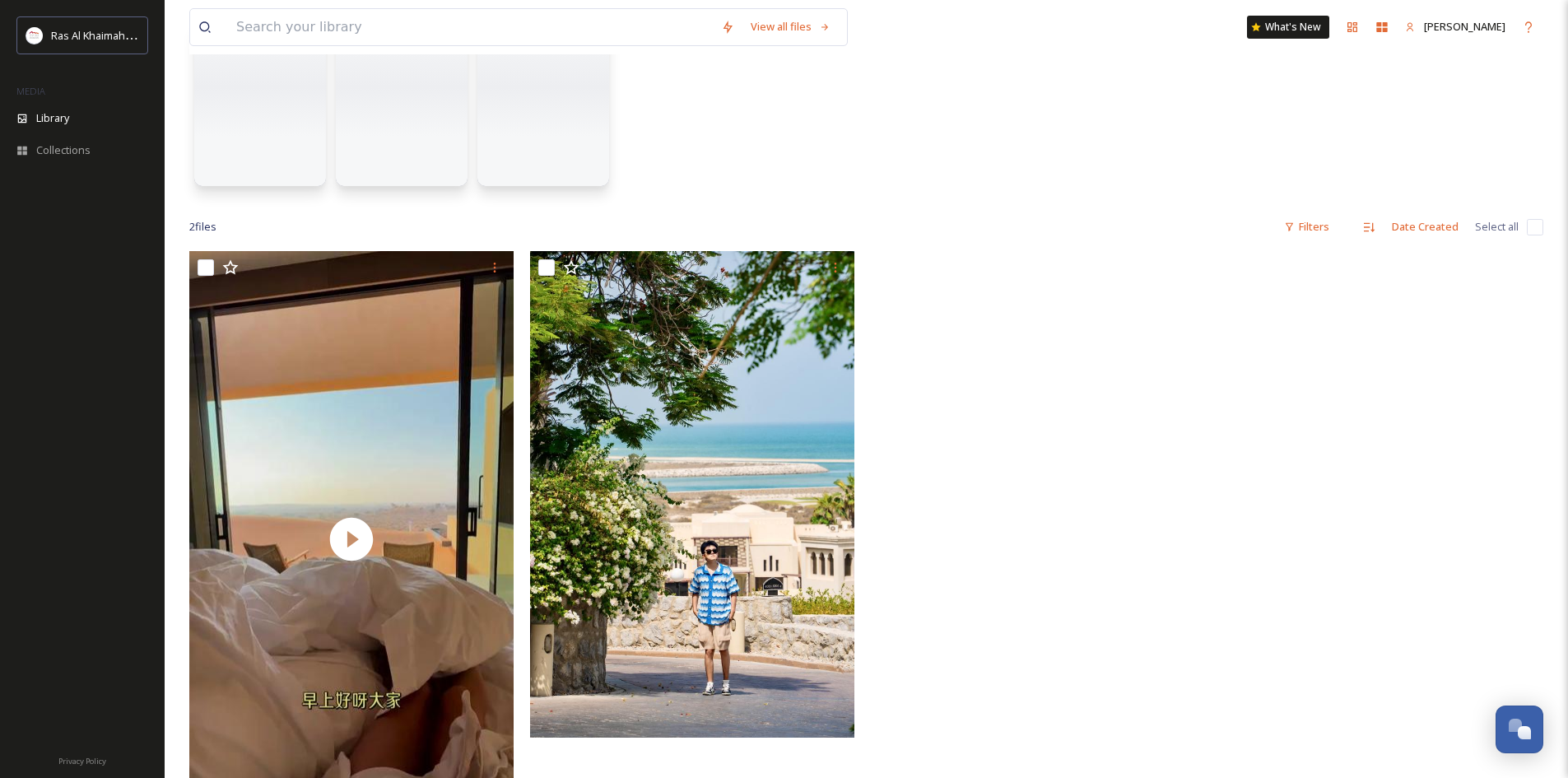
scroll to position [169, 0]
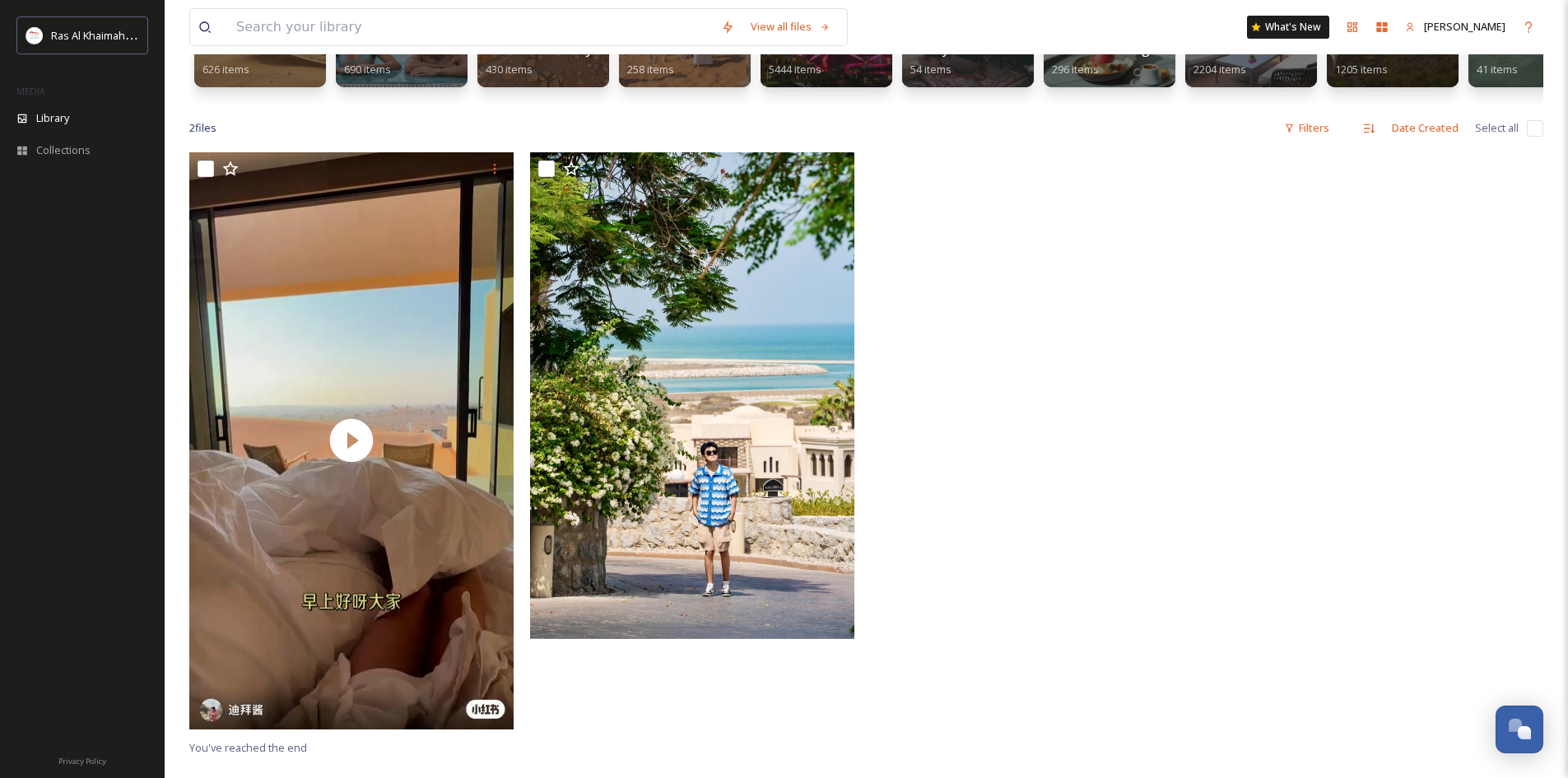
drag, startPoint x: 1084, startPoint y: 431, endPoint x: 1070, endPoint y: 409, distance: 26.1
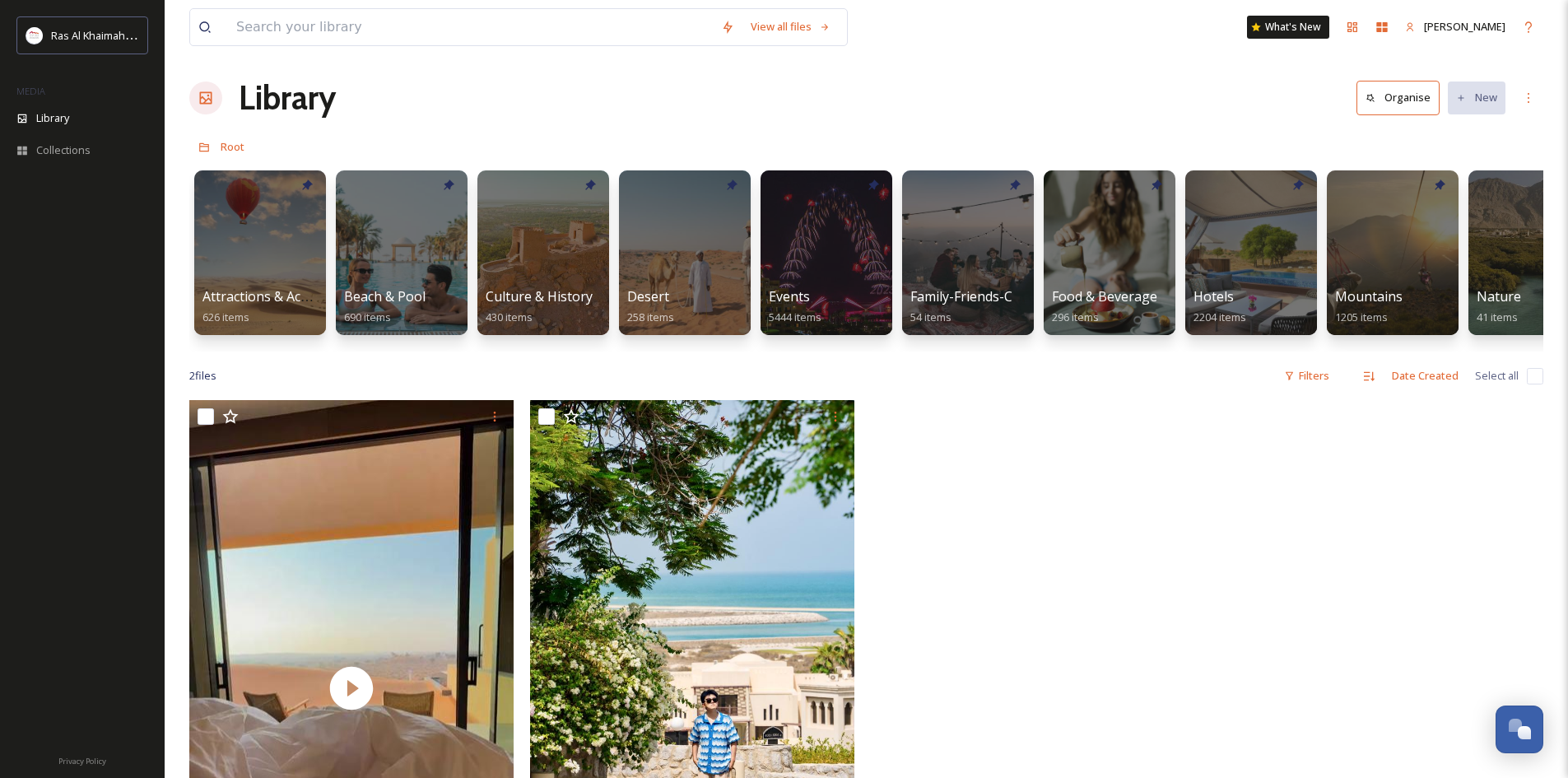
drag, startPoint x: 1047, startPoint y: 345, endPoint x: 1039, endPoint y: 342, distance: 8.5
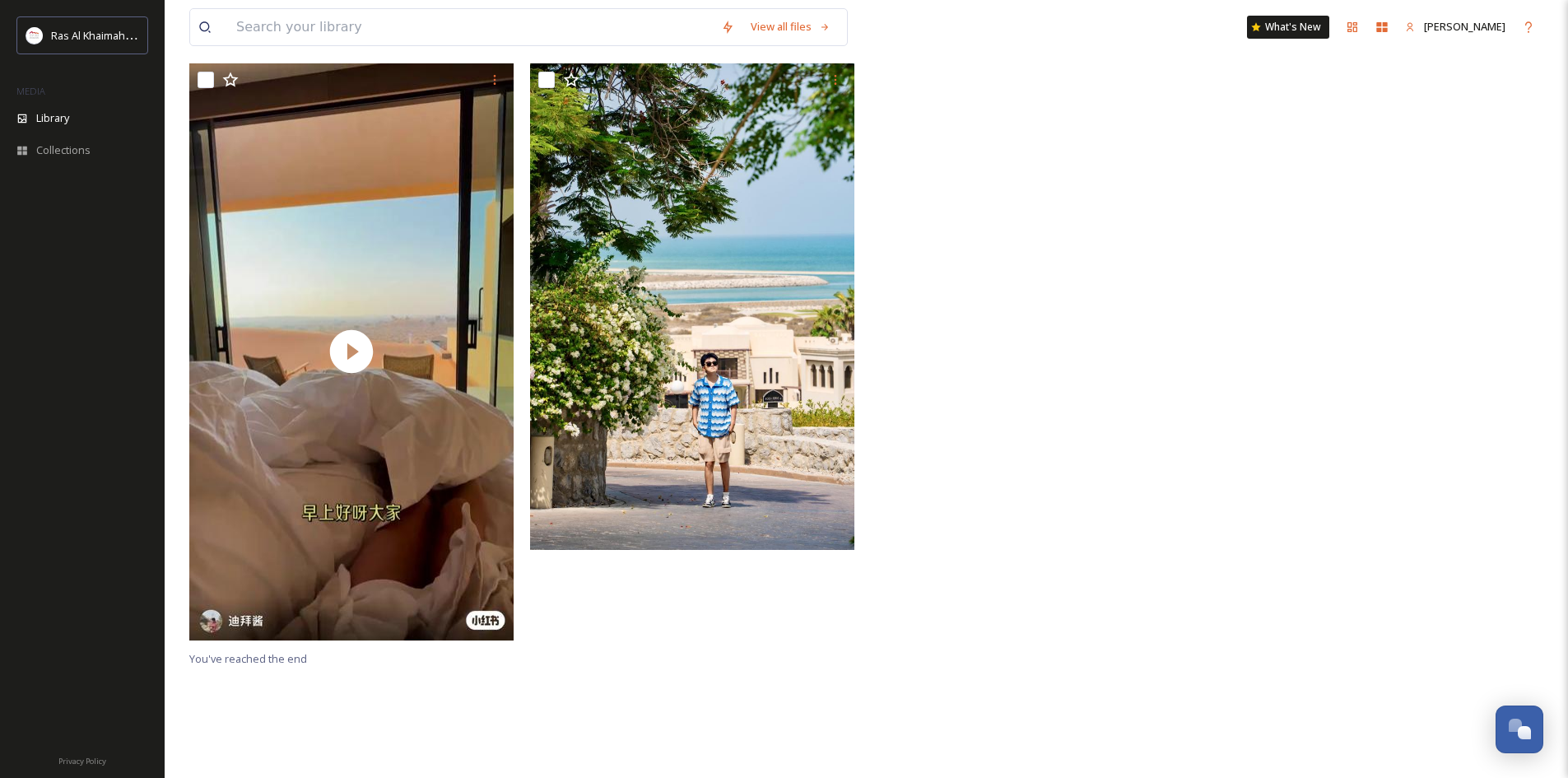
scroll to position [89, 0]
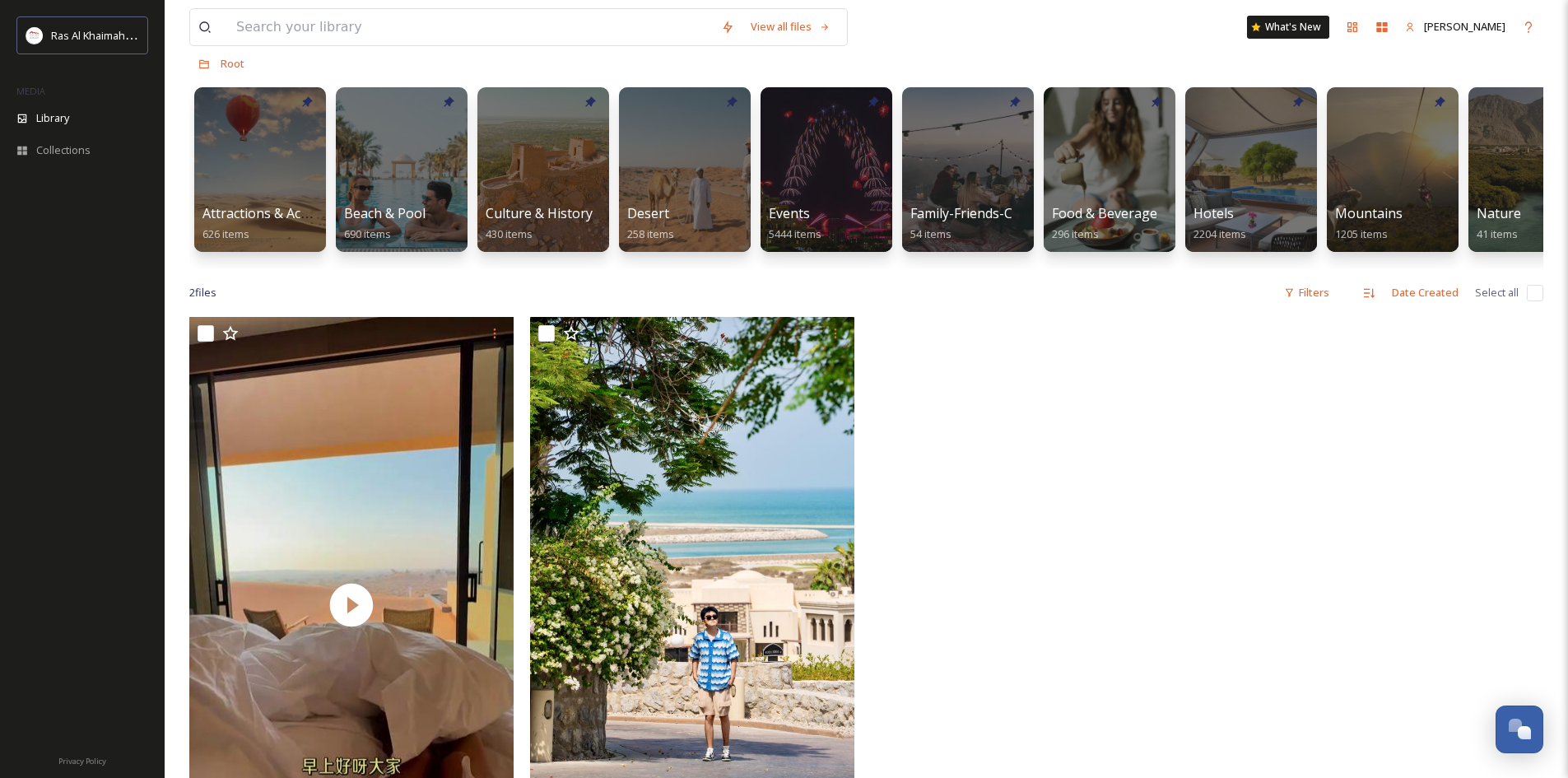
drag, startPoint x: 1127, startPoint y: 432, endPoint x: 1140, endPoint y: 416, distance: 20.6
click at [1131, 433] on div at bounding box center [1037, 609] width 333 height 584
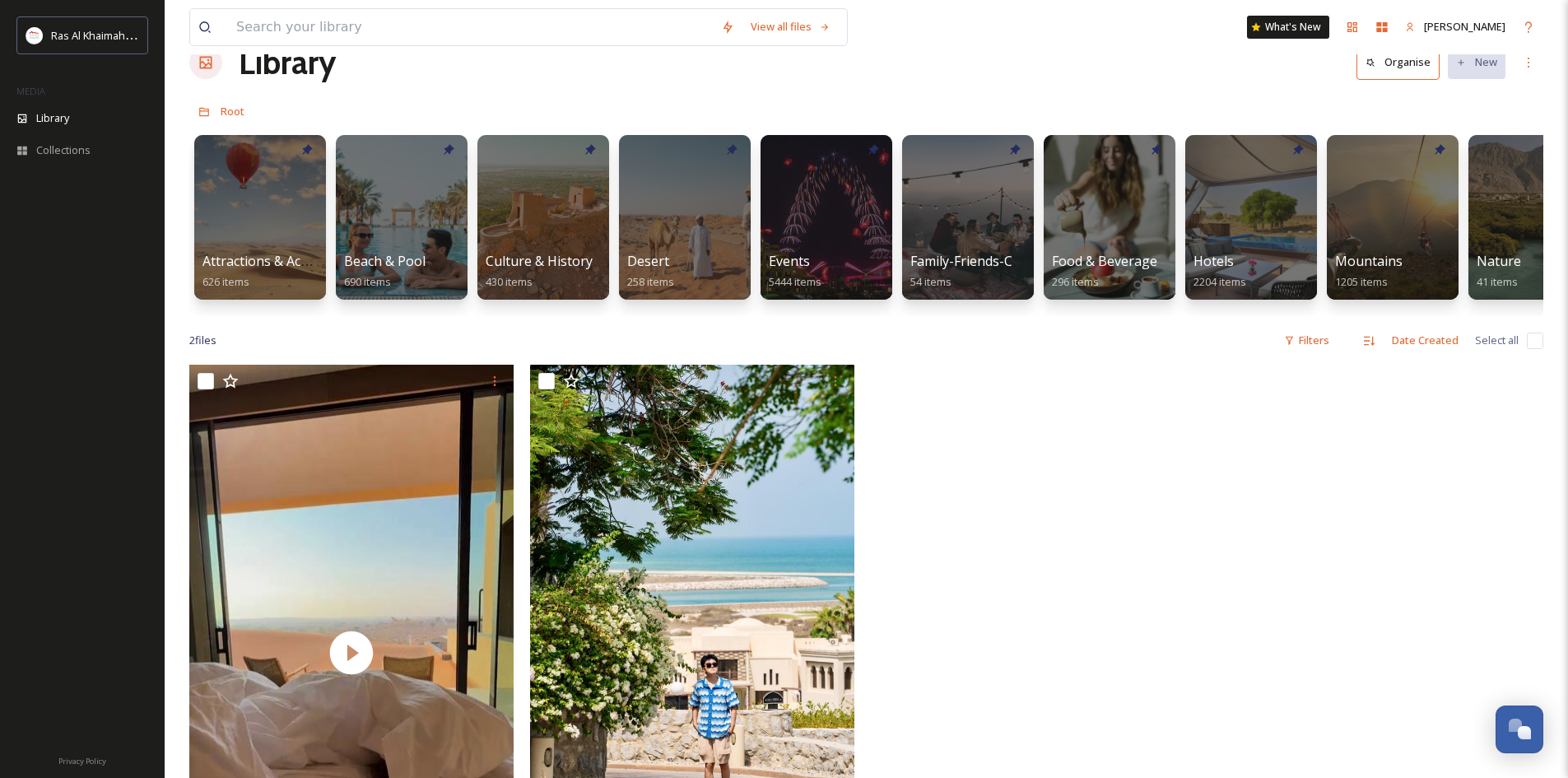
scroll to position [0, 0]
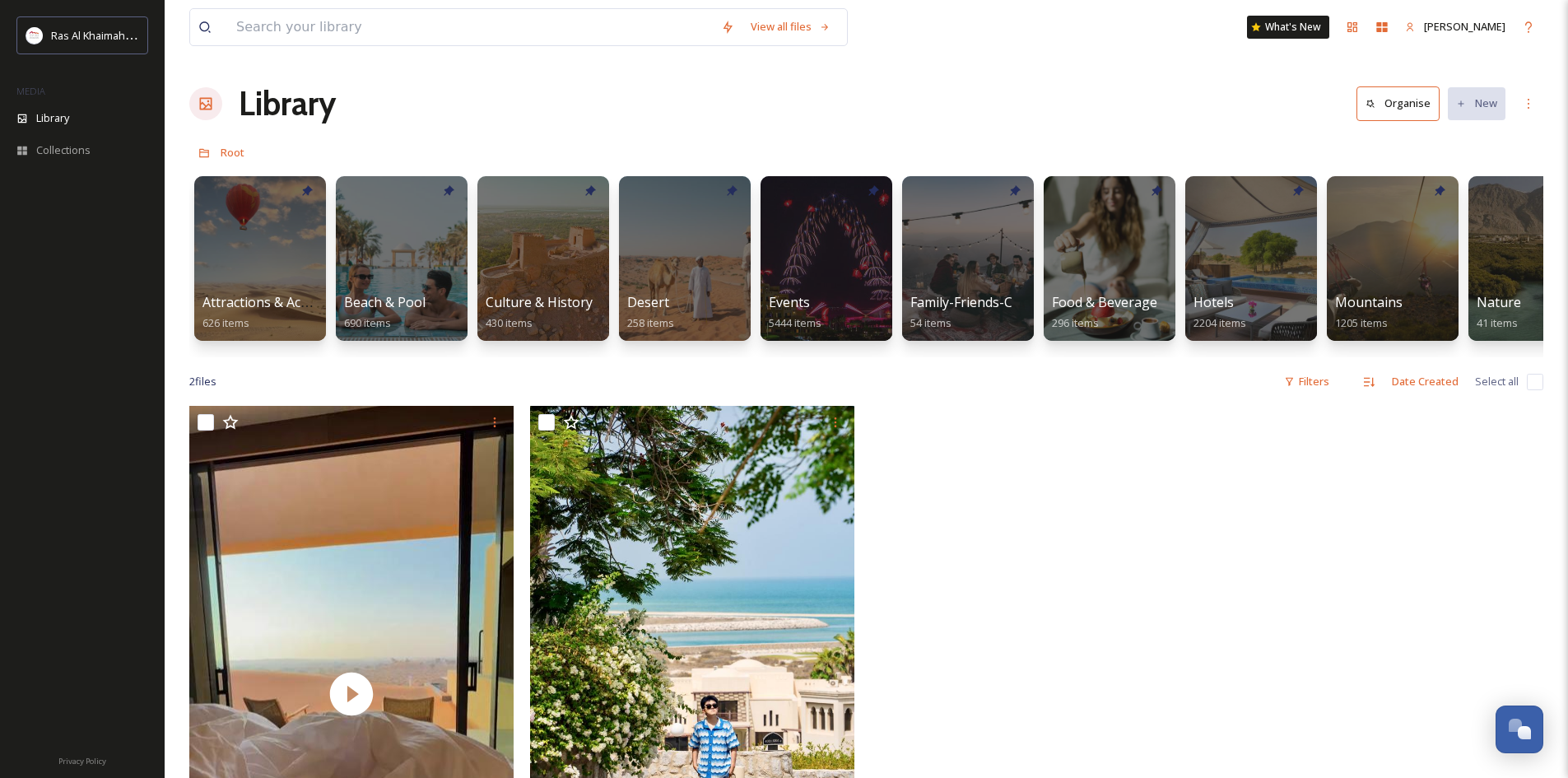
click at [984, 372] on div "View all files What's New Maha Galieva Library Organise New Root Your Selection…" at bounding box center [867, 591] width 1404 height 1183
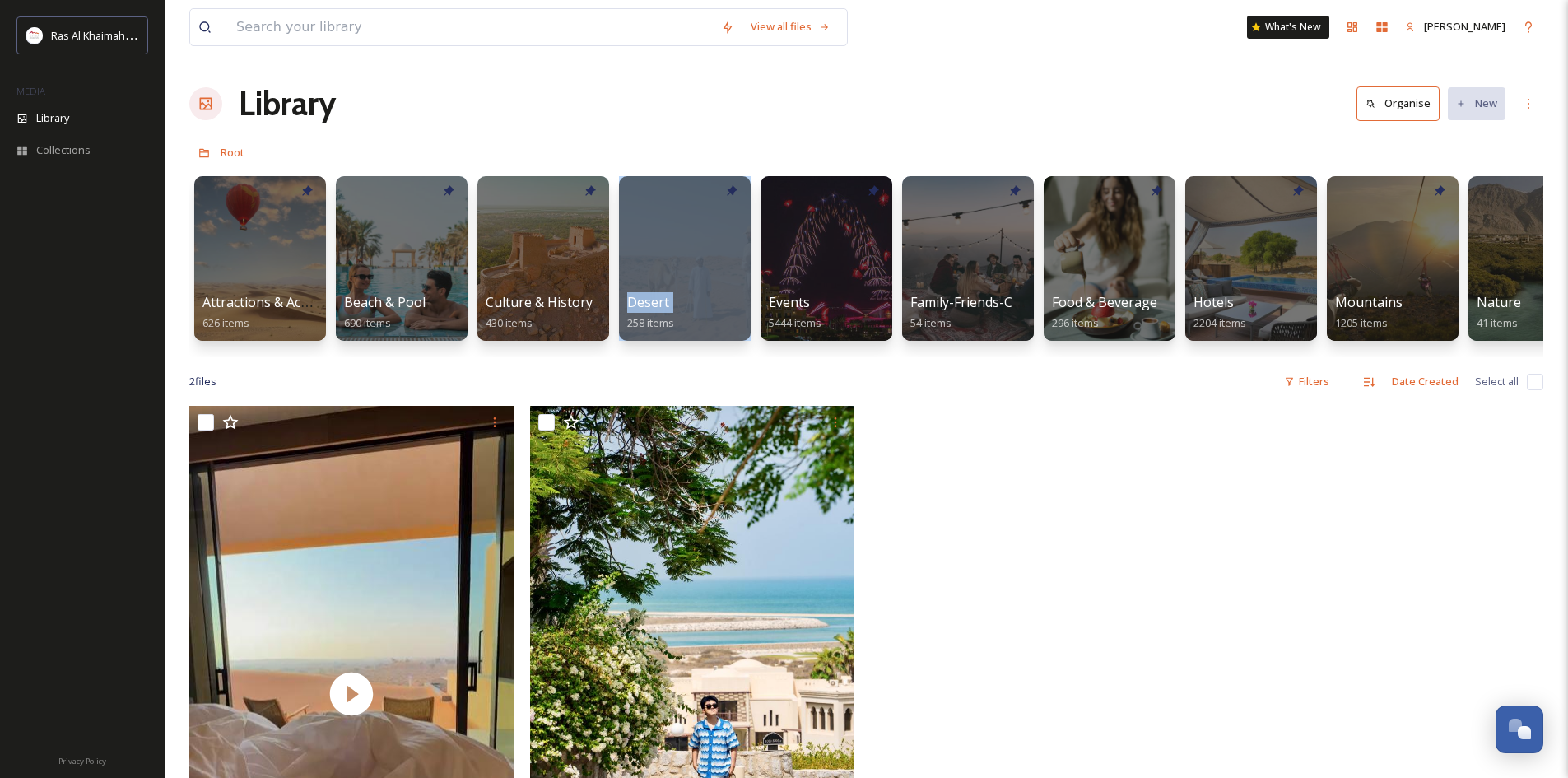
drag, startPoint x: 559, startPoint y: 369, endPoint x: 580, endPoint y: 365, distance: 21.4
click at [607, 367] on div "View all files What's New Maha Galieva Library Organise New Root Your Selection…" at bounding box center [867, 591] width 1404 height 1183
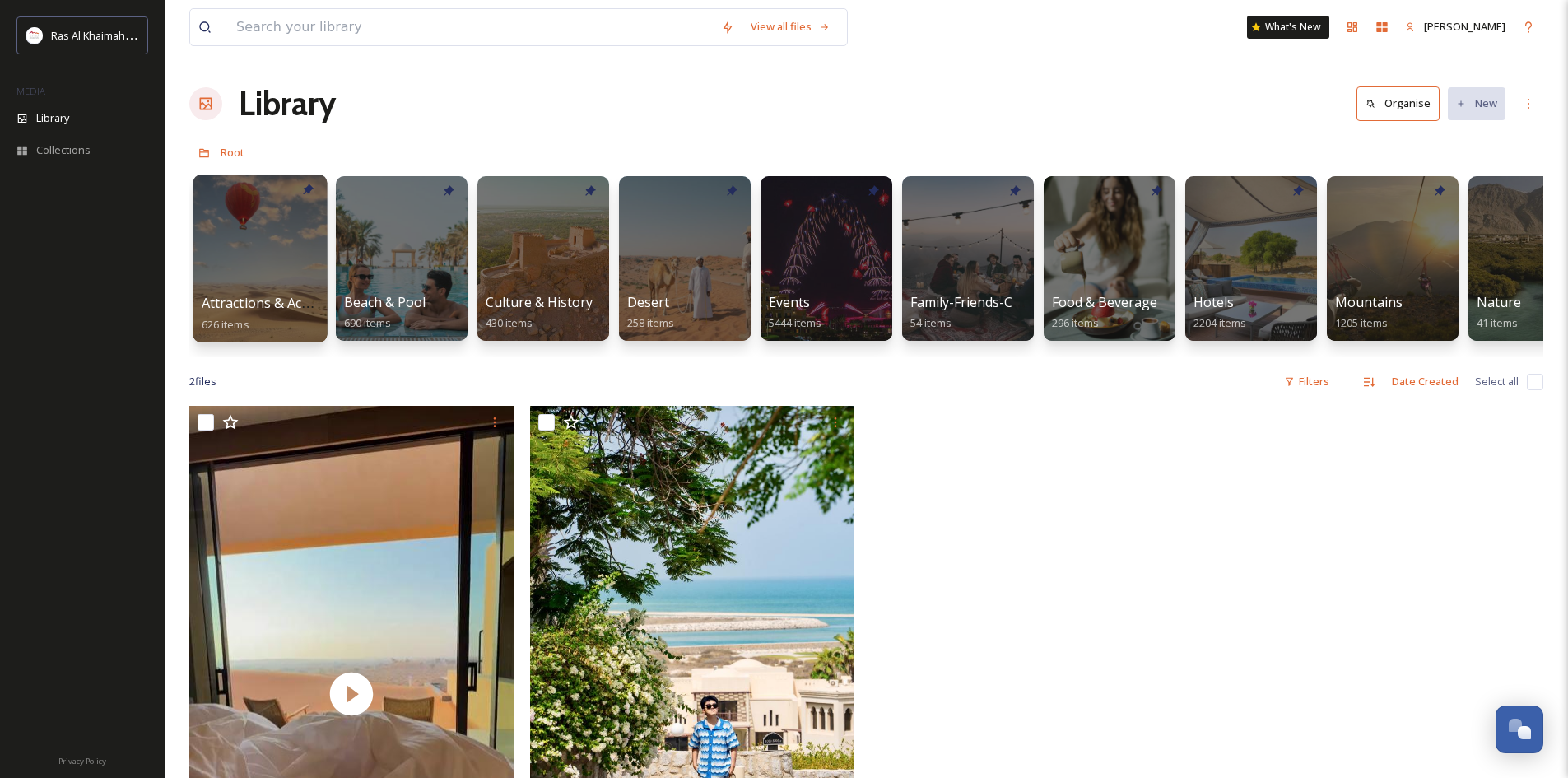
click at [268, 289] on div at bounding box center [260, 258] width 134 height 168
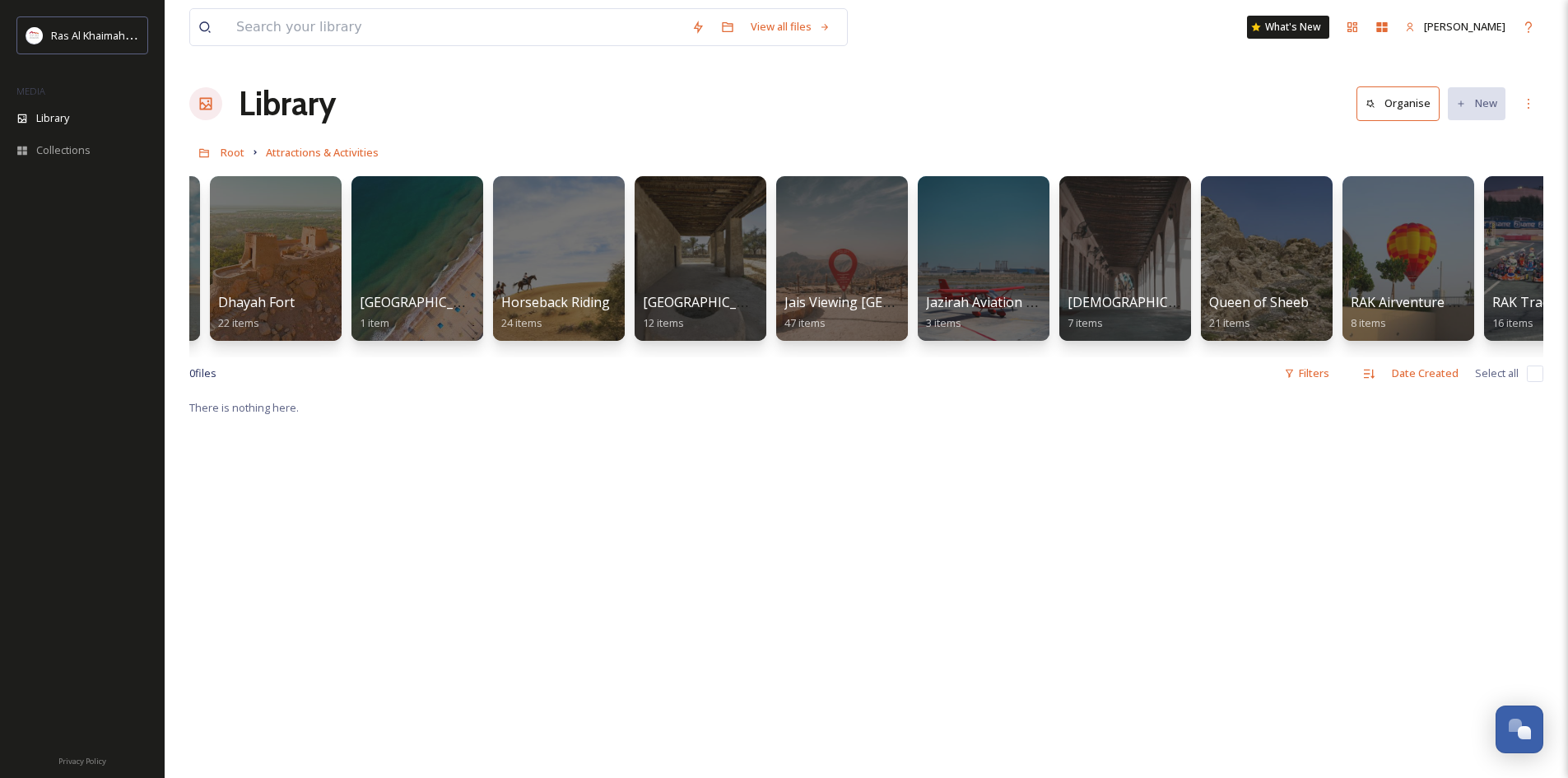
scroll to position [0, 993]
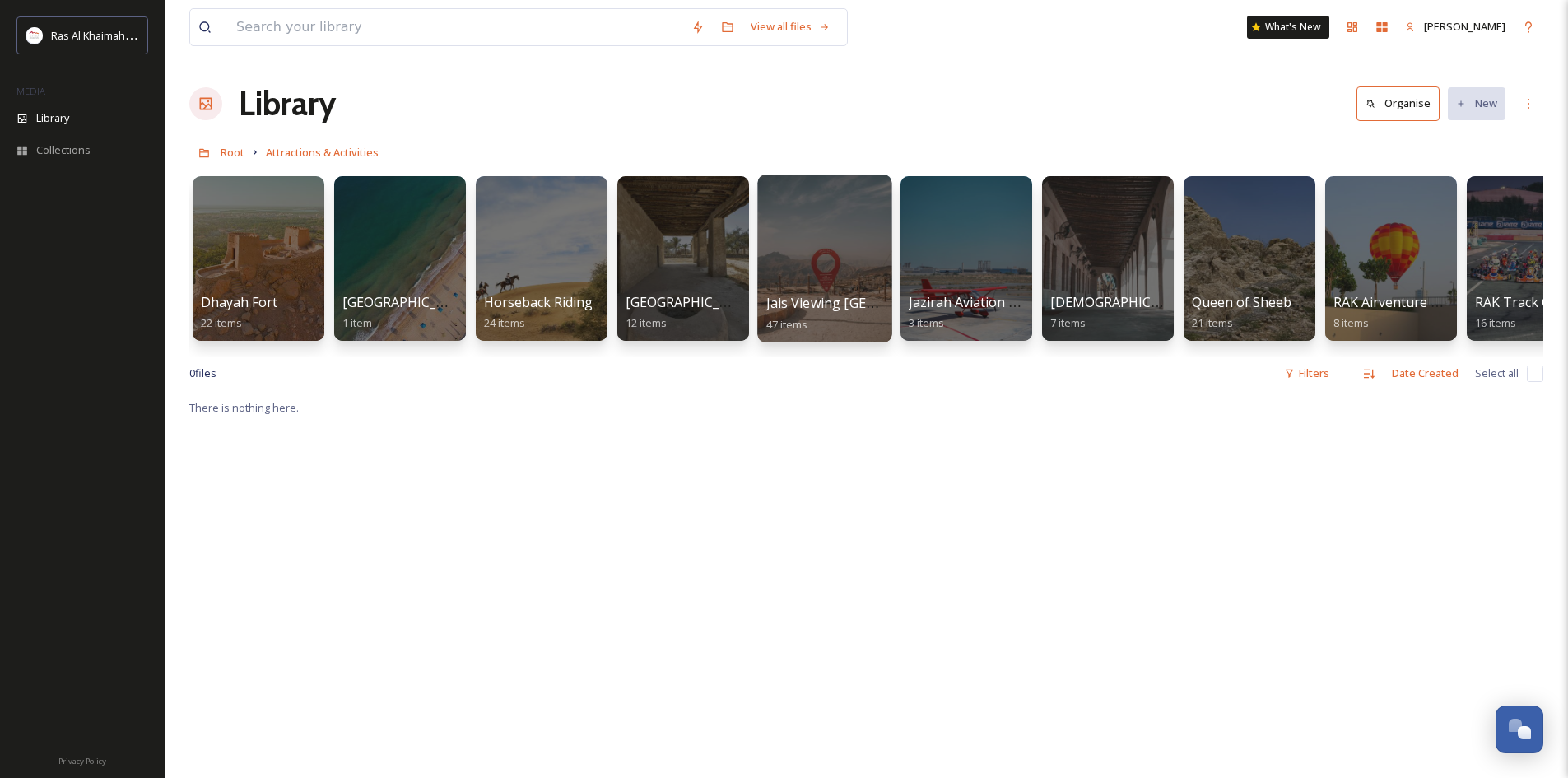
click at [822, 261] on div at bounding box center [824, 258] width 134 height 168
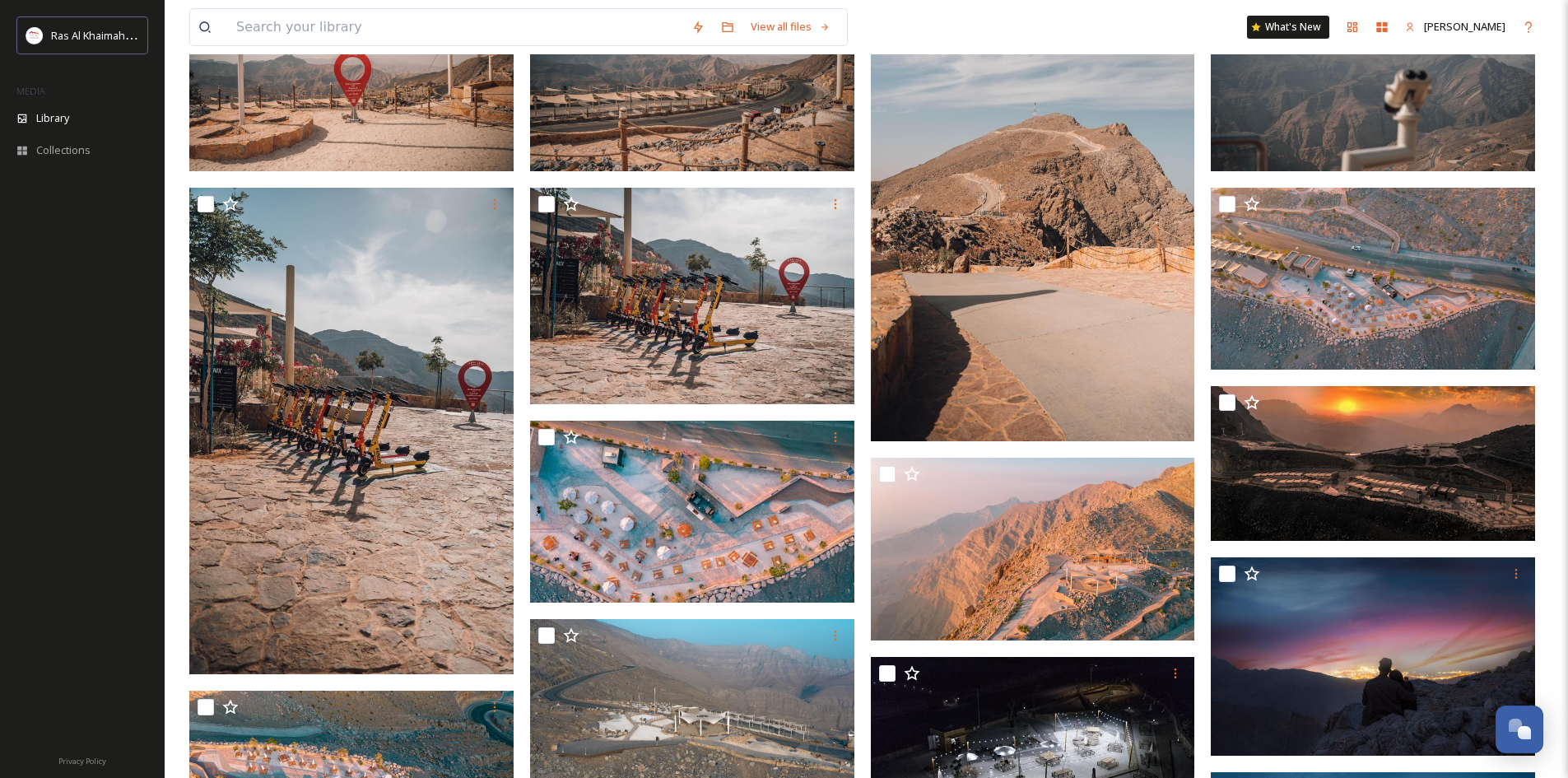
scroll to position [246, 0]
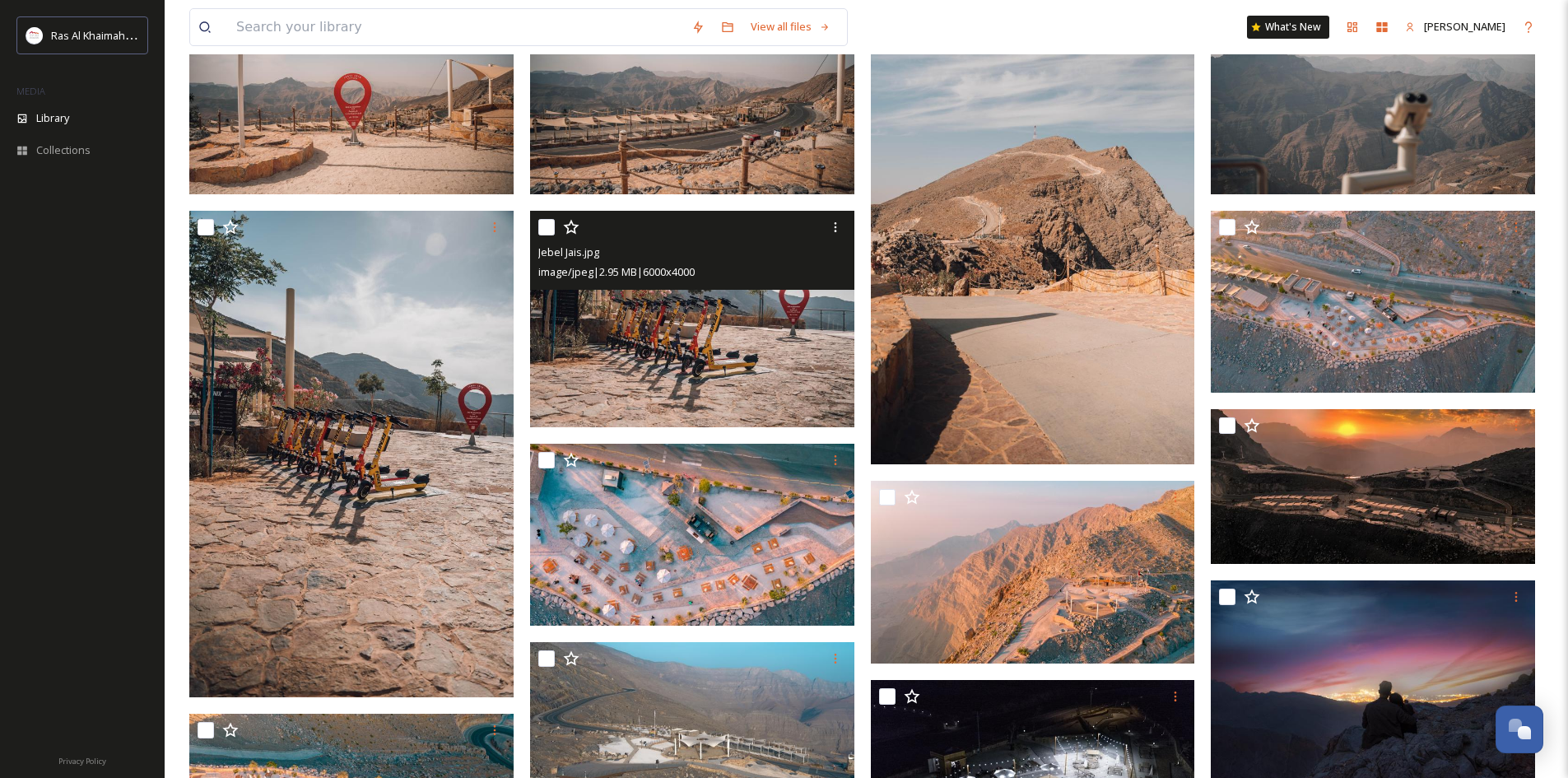
click at [765, 337] on img at bounding box center [692, 318] width 325 height 217
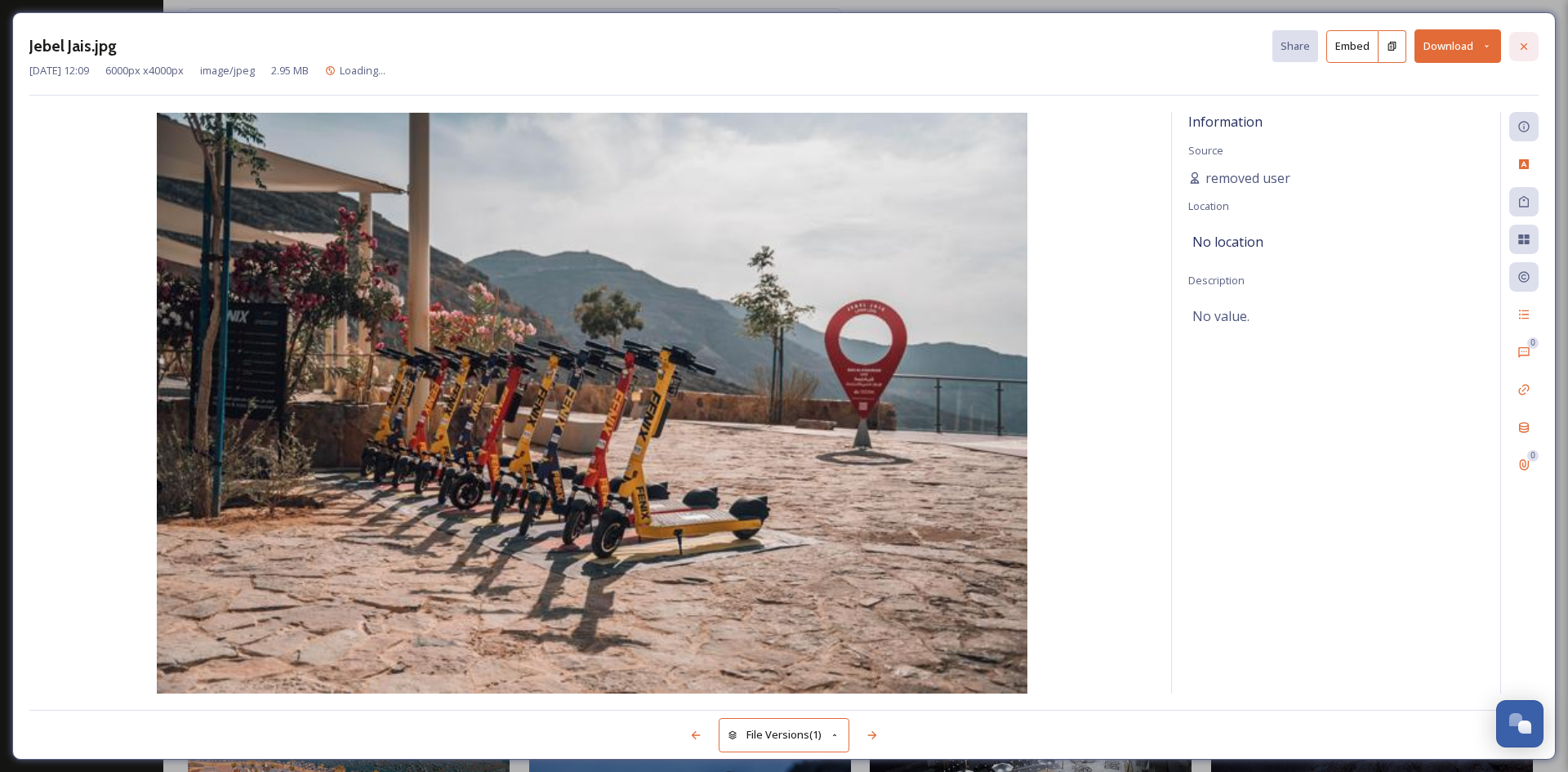
click at [1519, 51] on icon at bounding box center [1524, 46] width 13 height 13
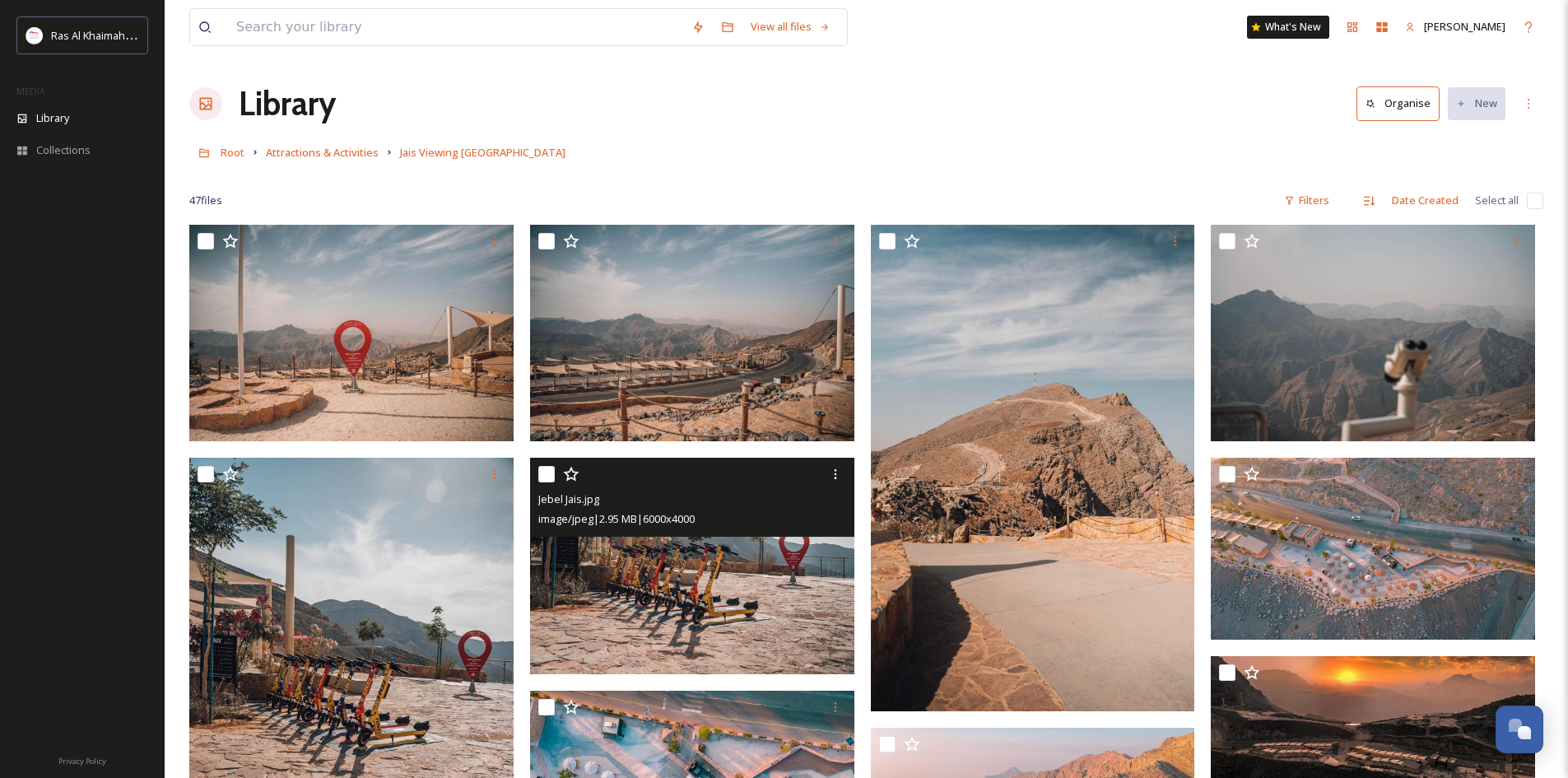
drag, startPoint x: 1161, startPoint y: 221, endPoint x: 1151, endPoint y: 220, distance: 10.0
drag, startPoint x: 942, startPoint y: 142, endPoint x: 934, endPoint y: 146, distance: 8.9
click at [940, 142] on div "Root Attractions & Activities Jais Viewing Deck Park" at bounding box center [866, 153] width 1354 height 32
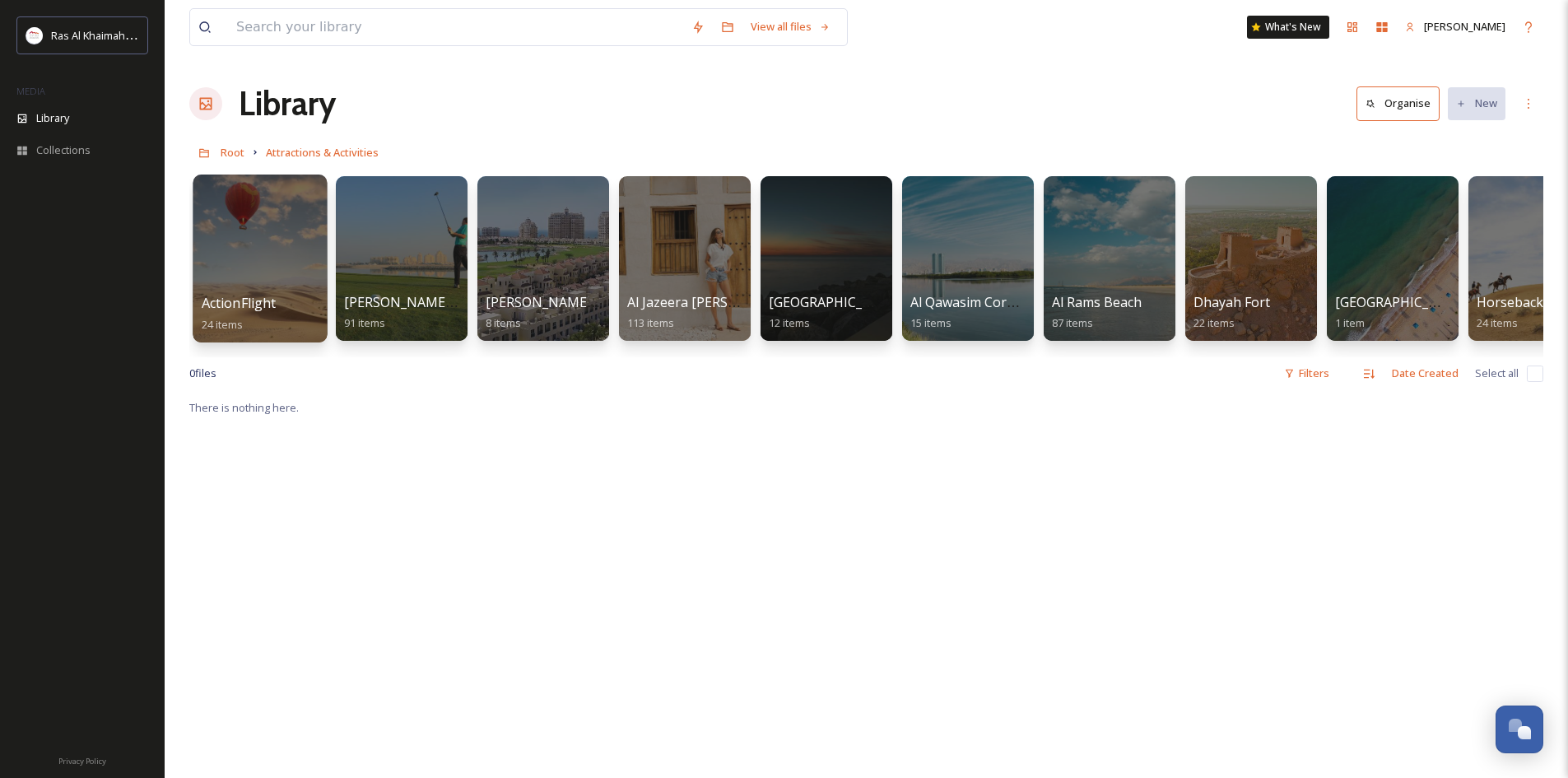
click at [246, 275] on div at bounding box center [260, 258] width 134 height 168
click at [431, 277] on div at bounding box center [401, 258] width 134 height 168
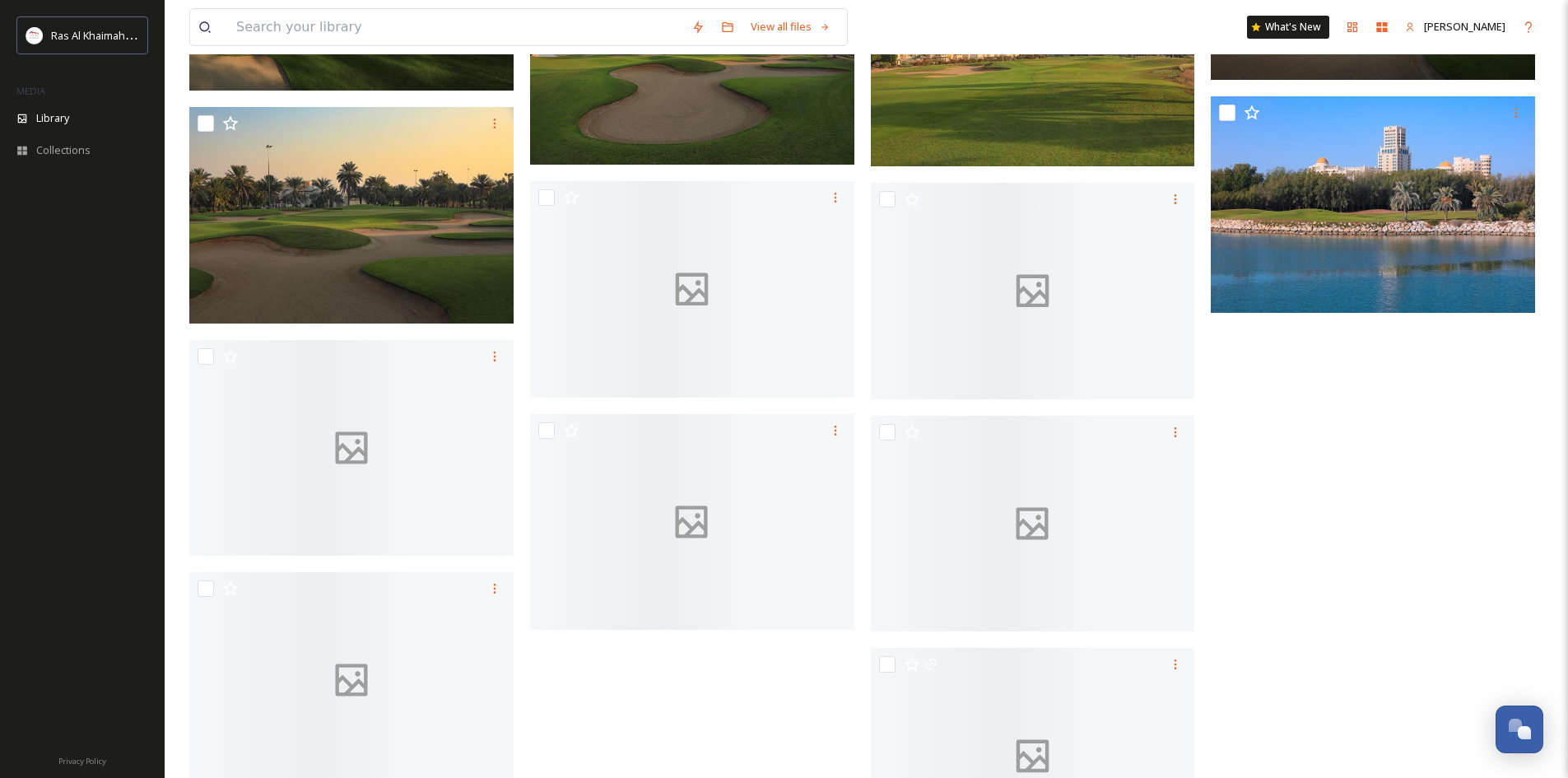
scroll to position [5043, 0]
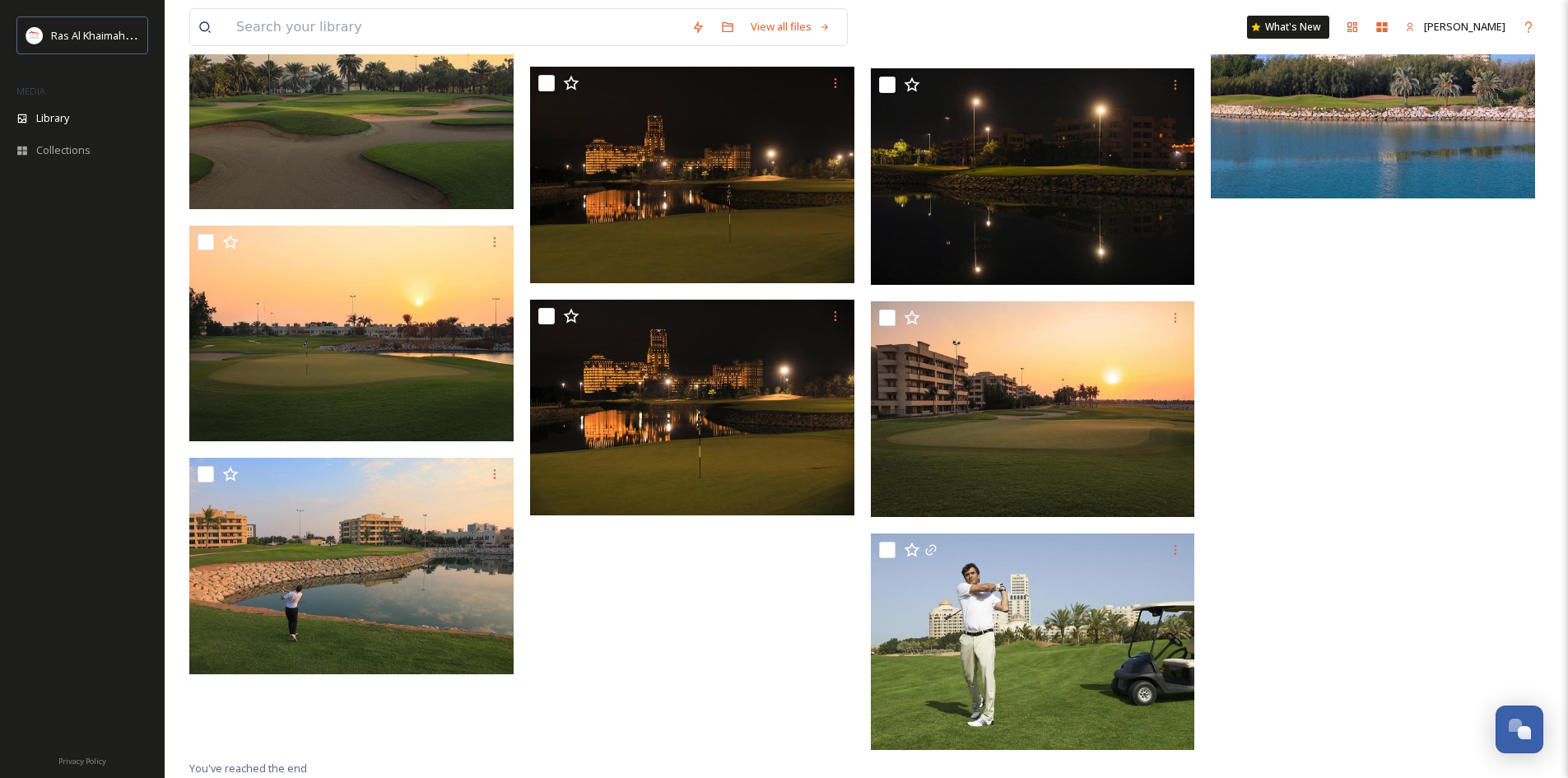
drag, startPoint x: 1497, startPoint y: 433, endPoint x: 1489, endPoint y: 446, distance: 15.3
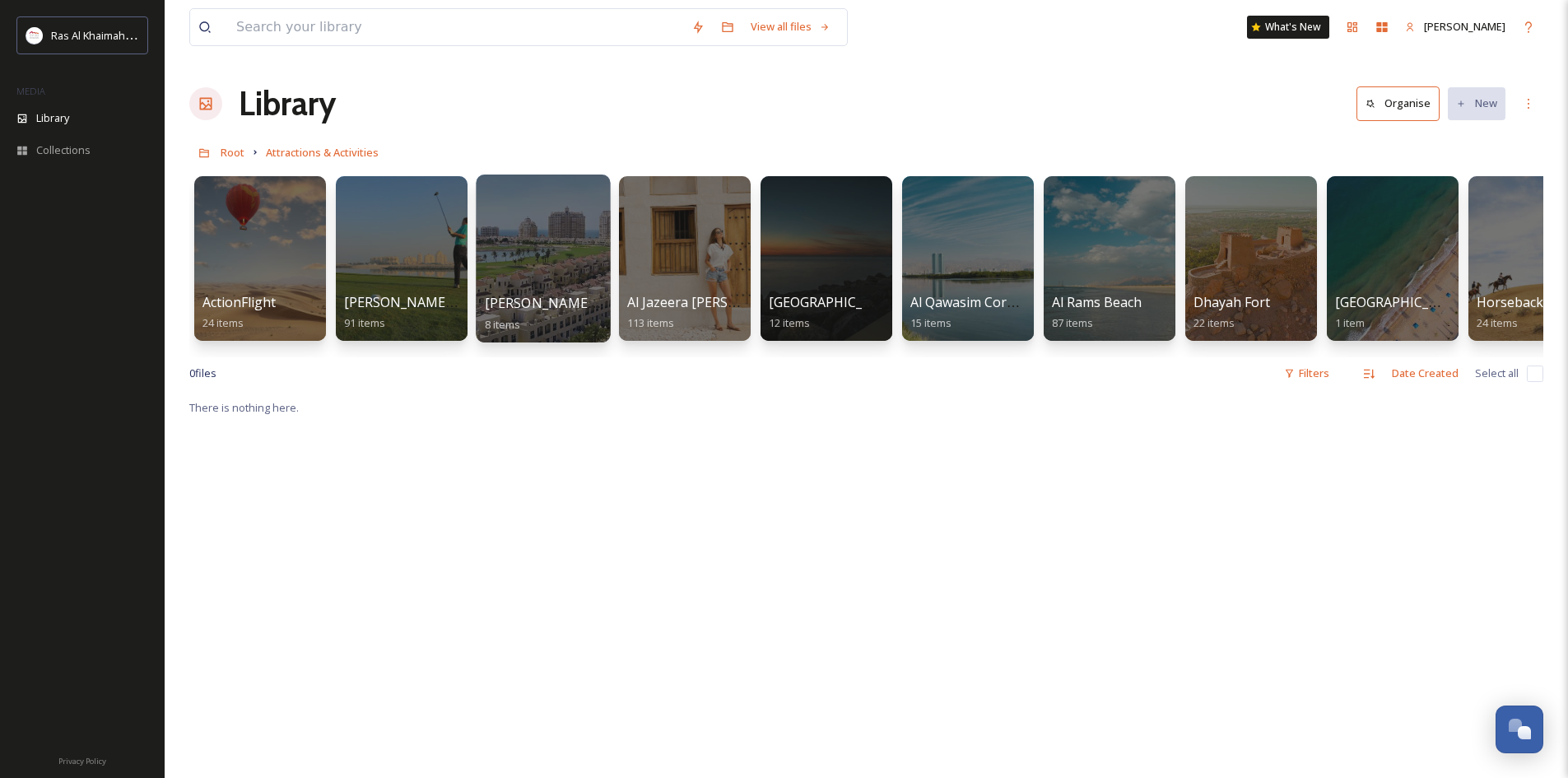
click at [539, 291] on div at bounding box center [542, 258] width 134 height 168
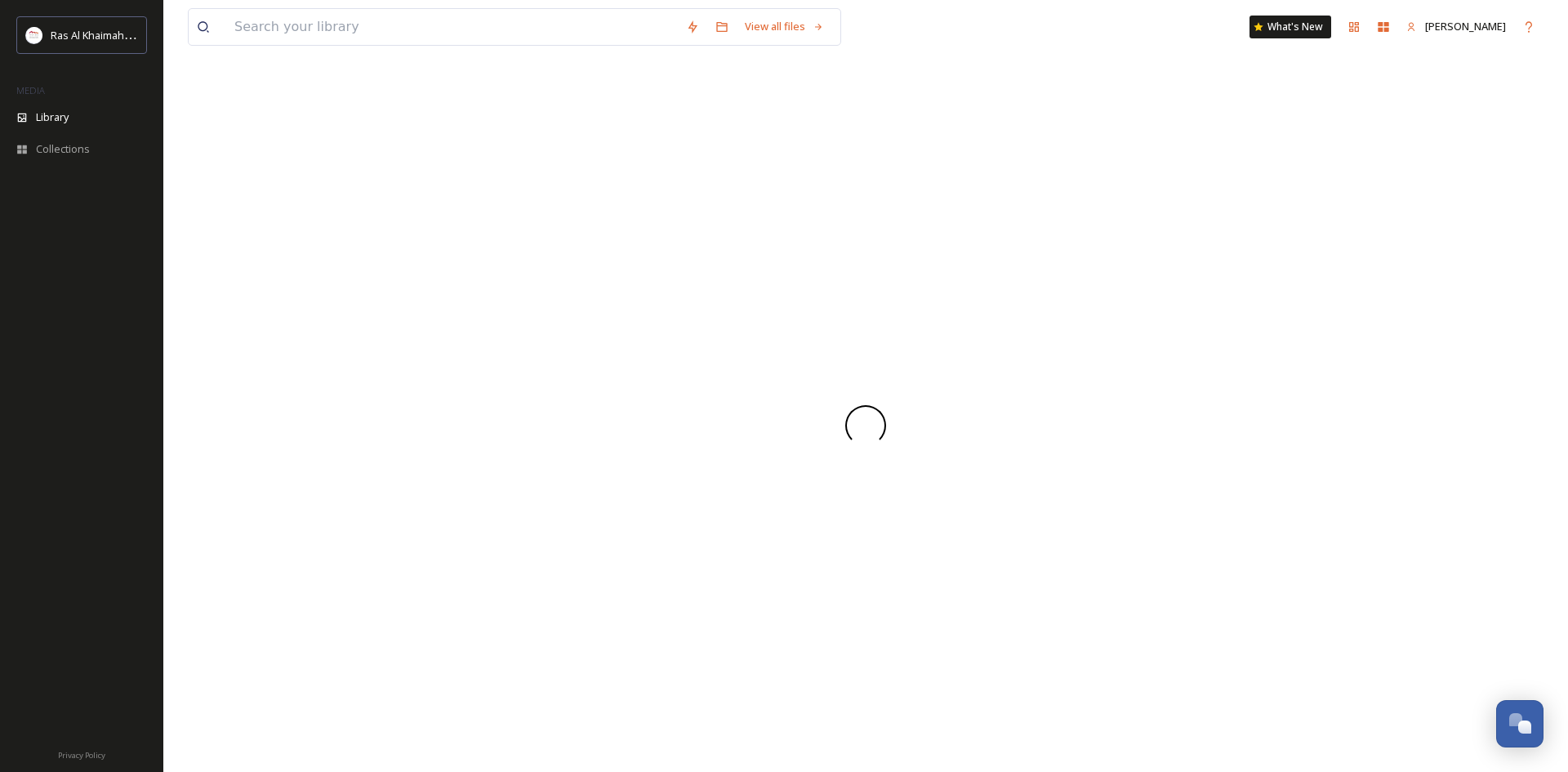
click at [533, 287] on div at bounding box center [865, 425] width 1356 height 694
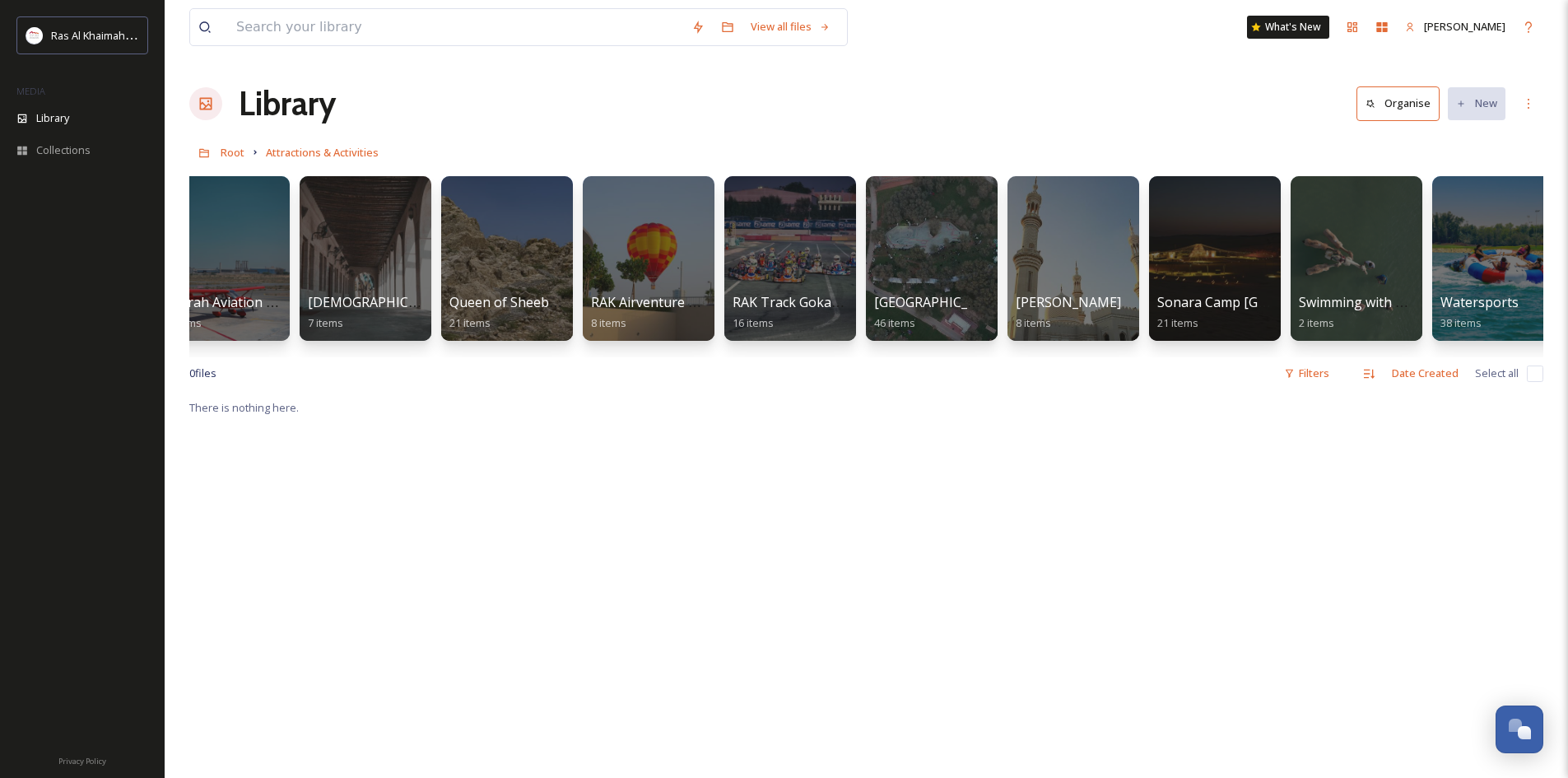
scroll to position [0, 1761]
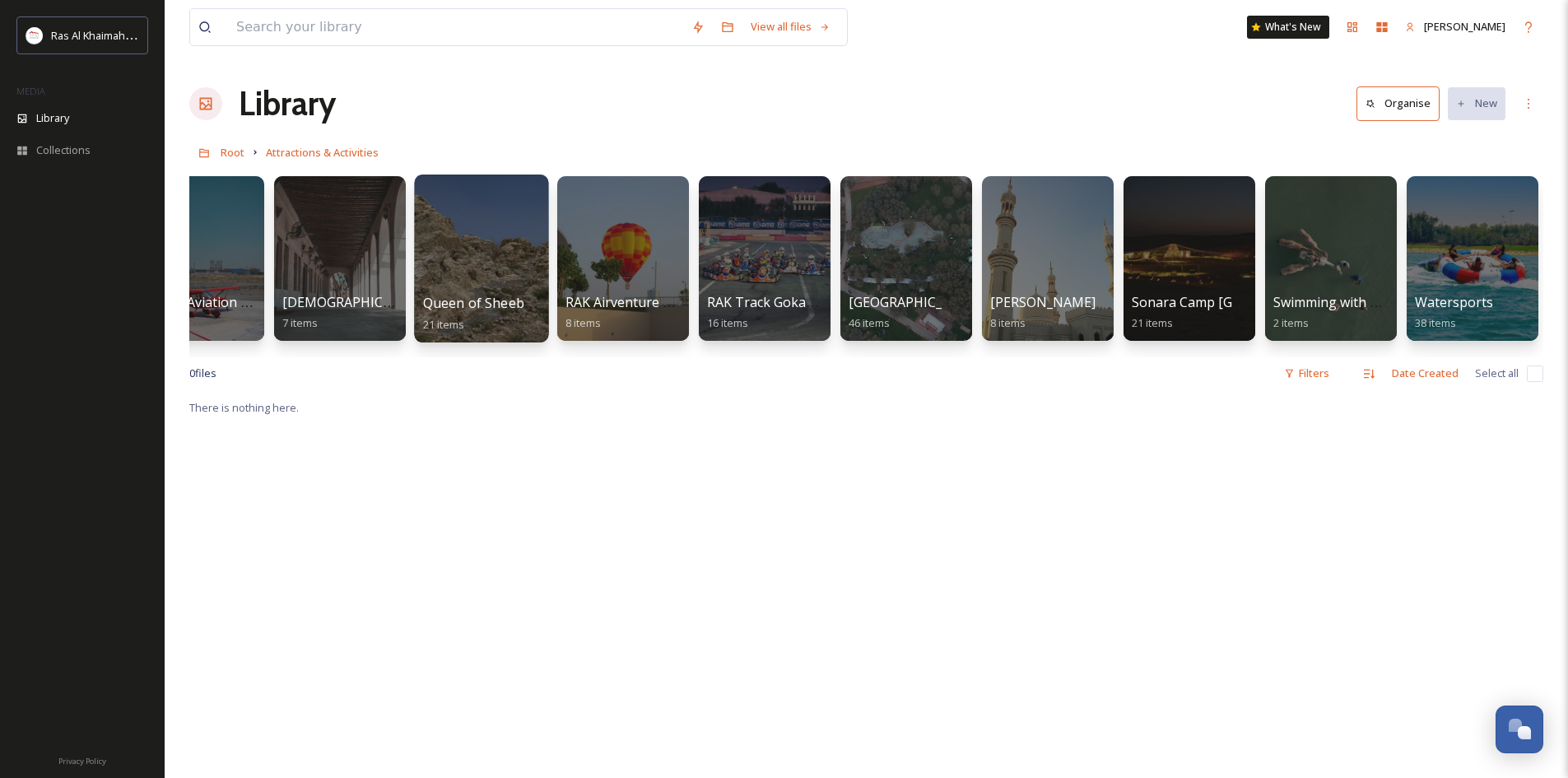
click at [495, 240] on div at bounding box center [481, 258] width 134 height 168
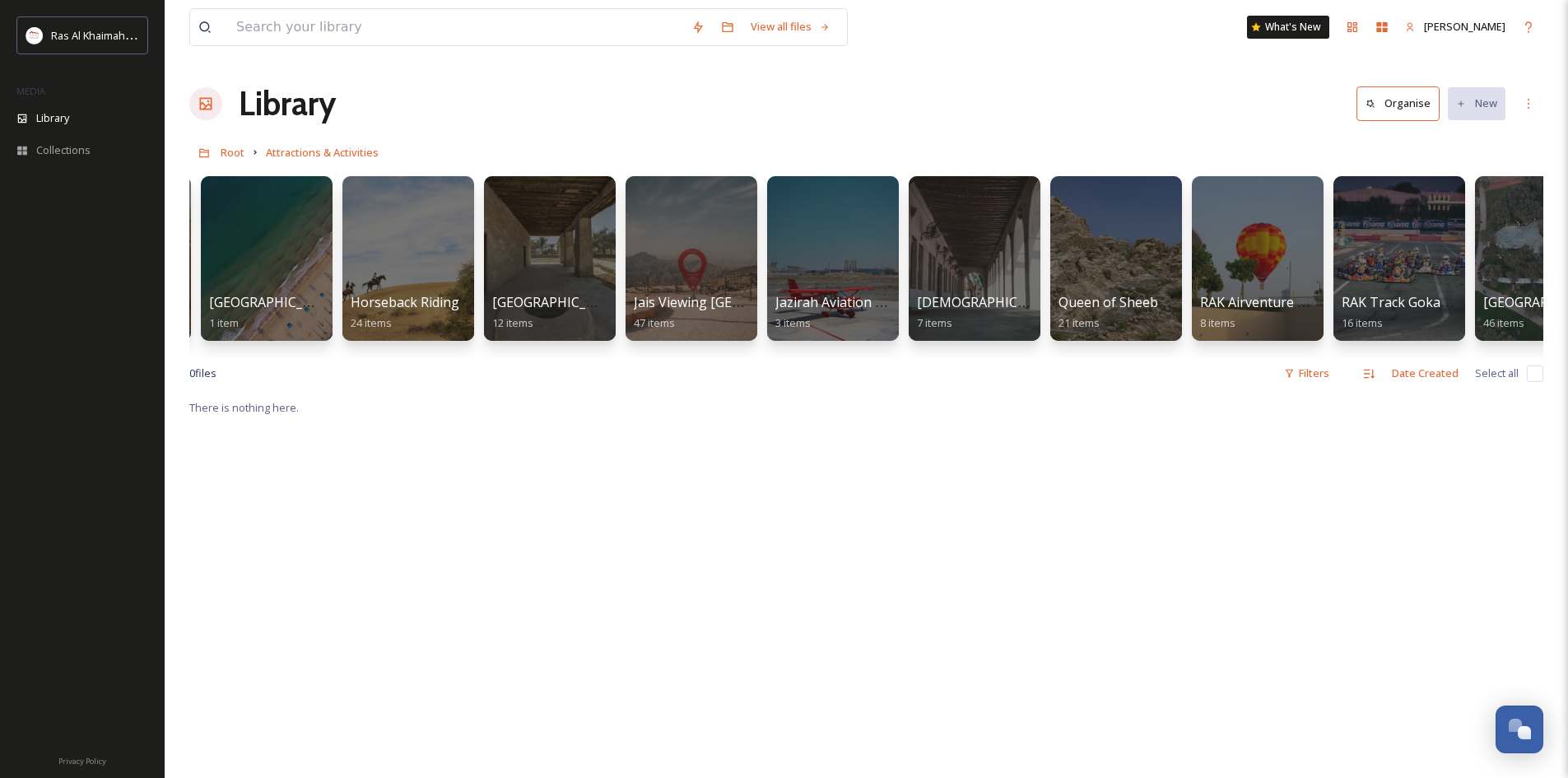
scroll to position [0, 1121]
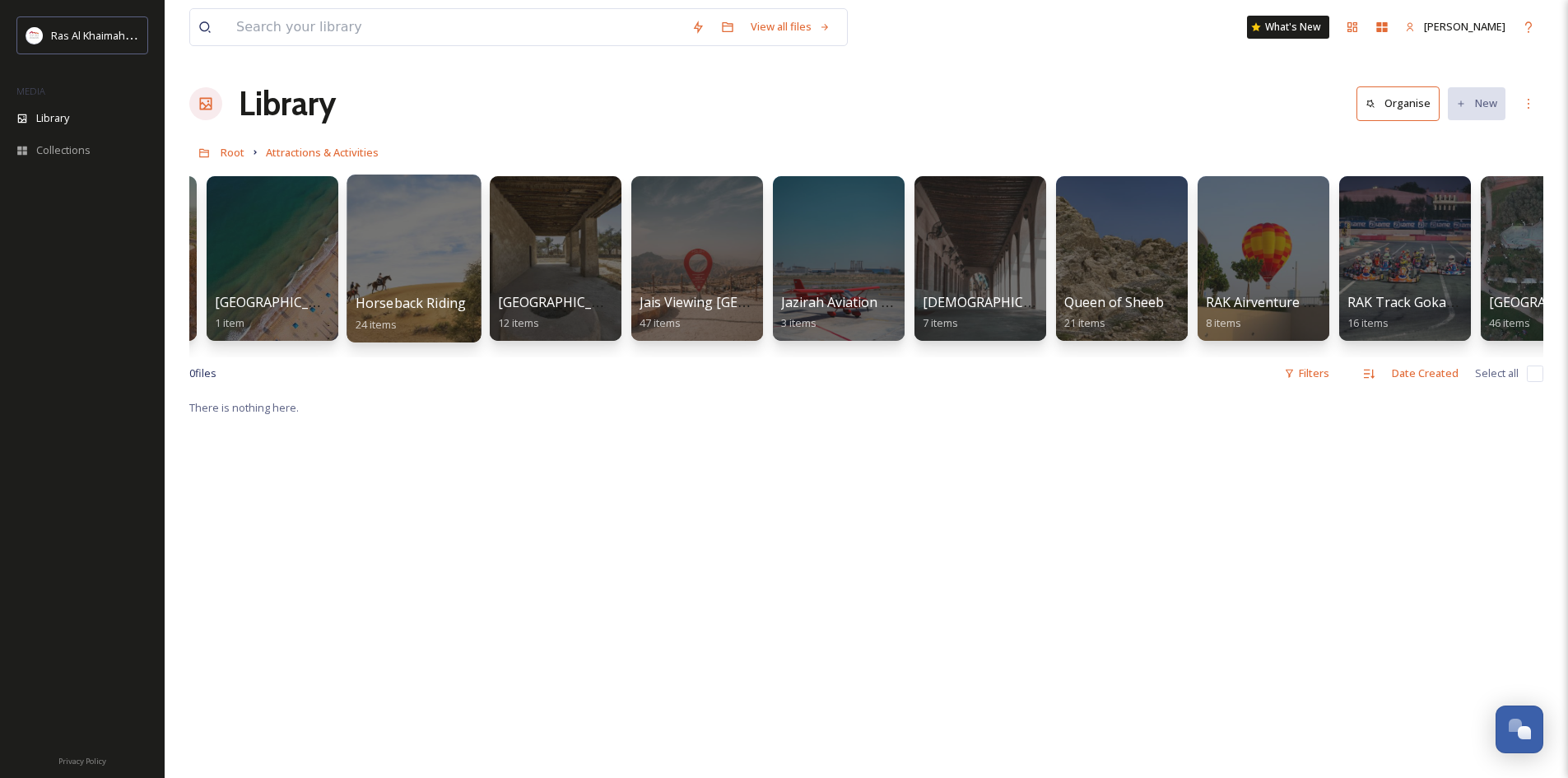
click at [435, 282] on div at bounding box center [413, 258] width 134 height 168
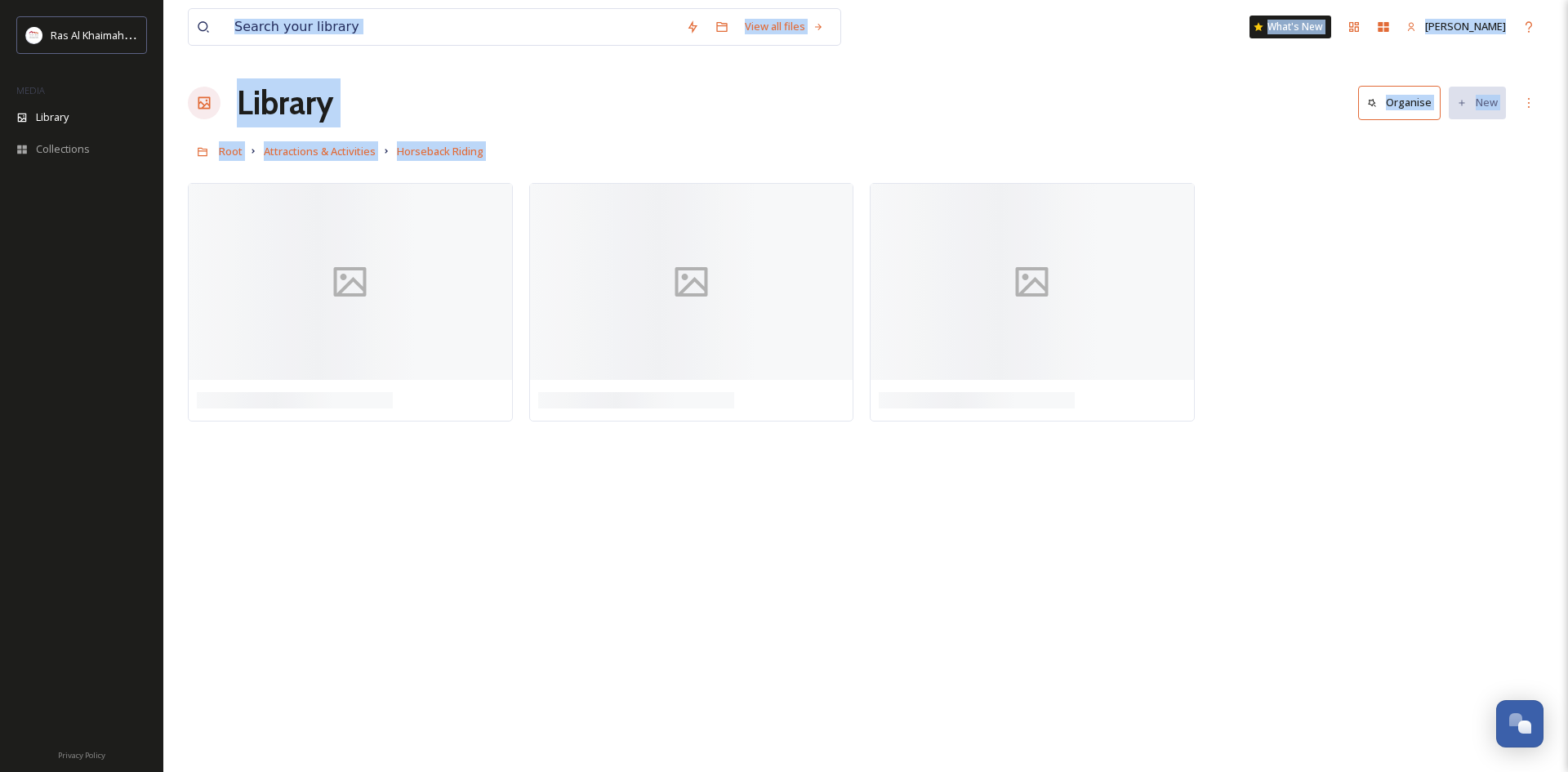
drag, startPoint x: 1358, startPoint y: 361, endPoint x: 1369, endPoint y: 368, distance: 13.0
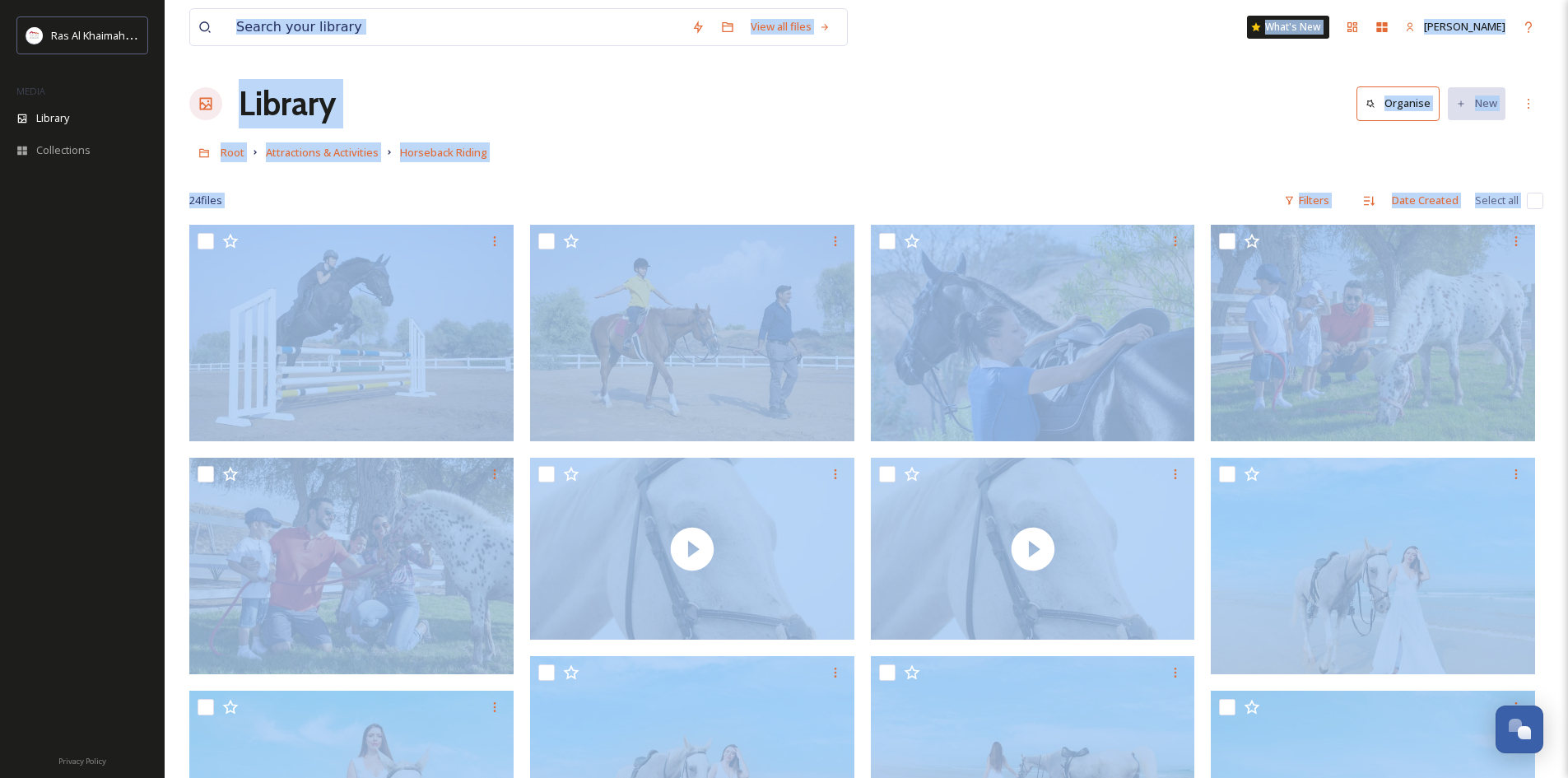
click at [1215, 159] on div "Root Attractions & Activities Horseback Riding" at bounding box center [866, 153] width 1354 height 32
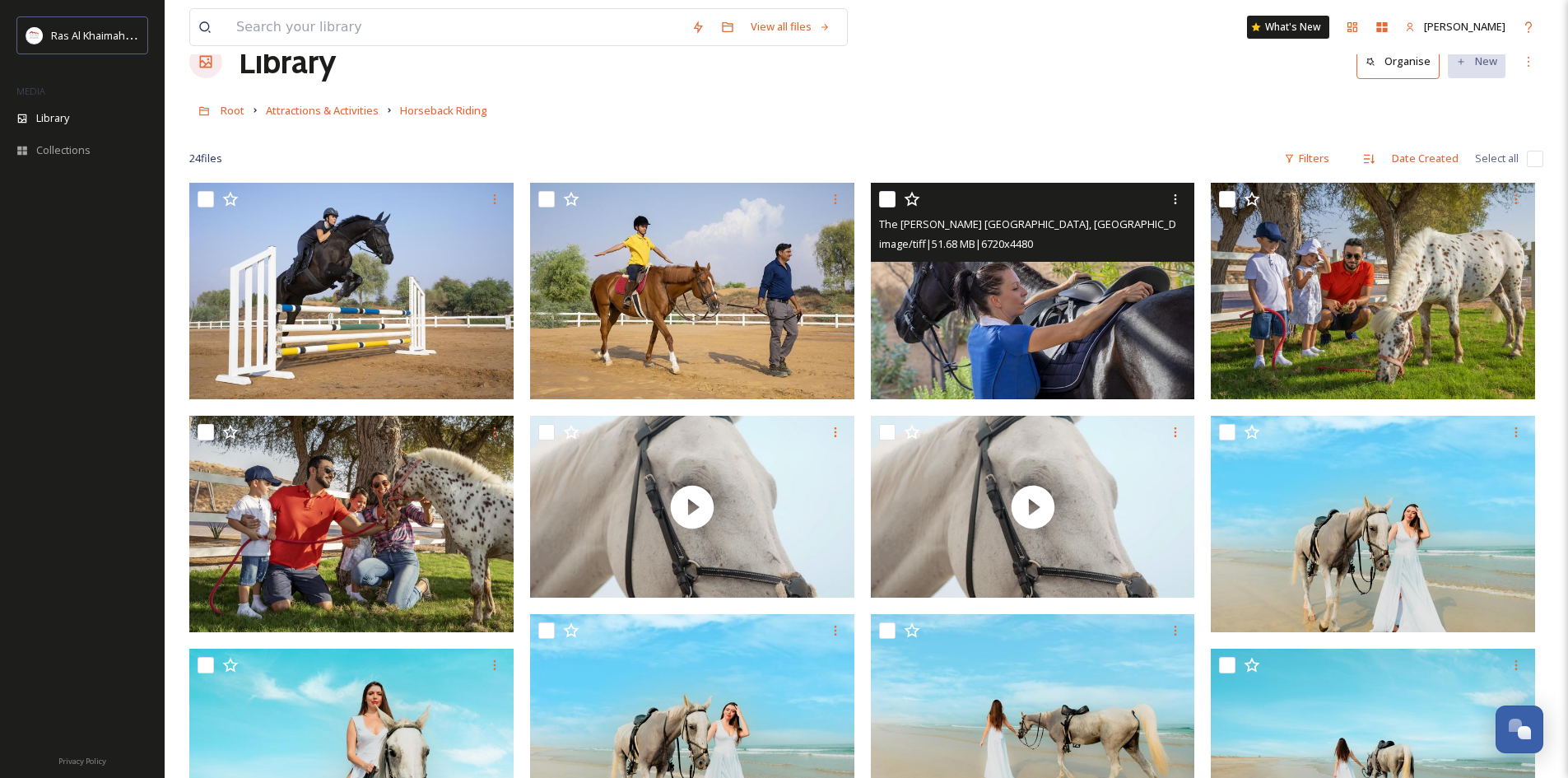
scroll to position [82, 0]
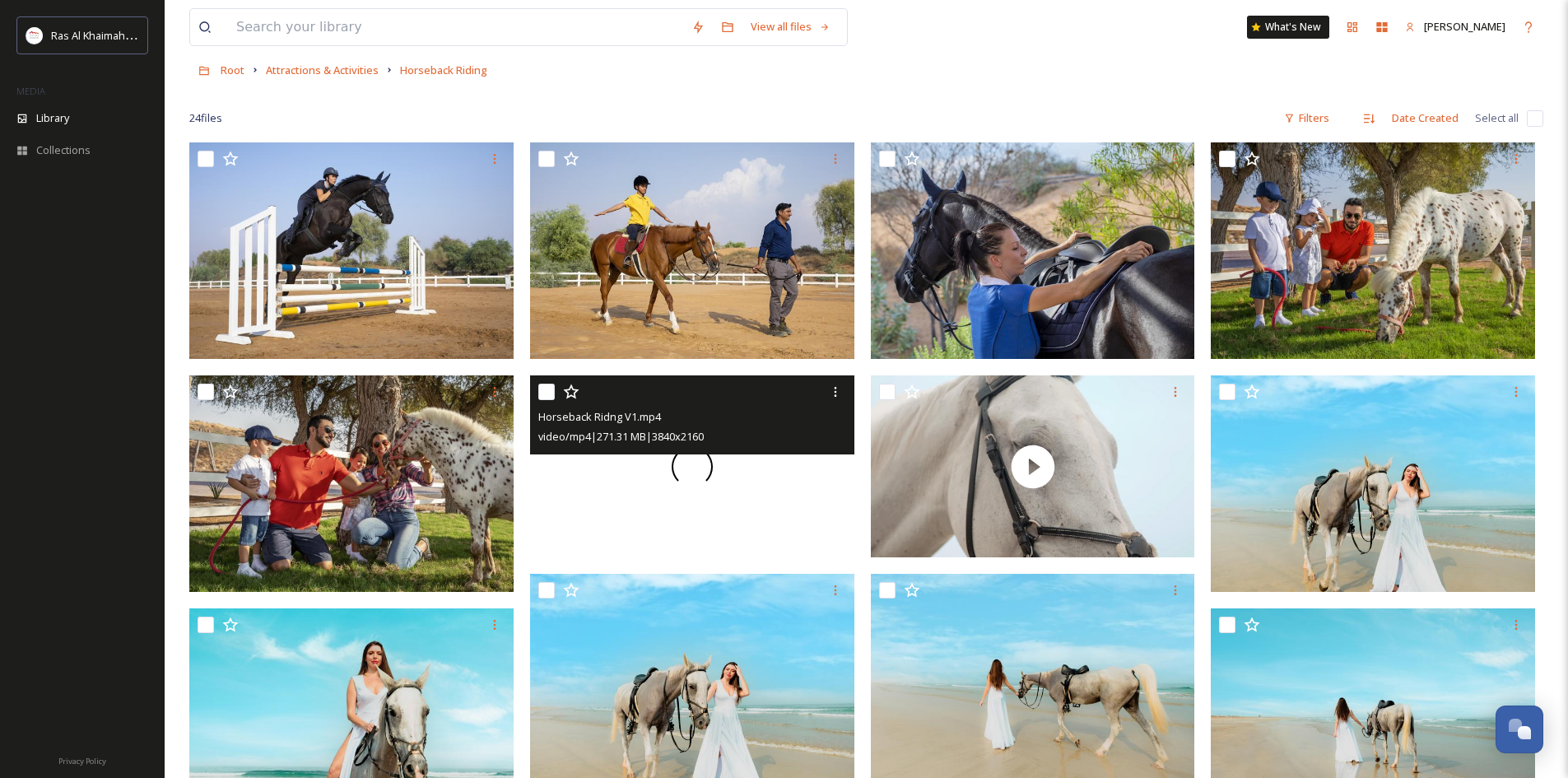
click at [693, 475] on span at bounding box center [692, 467] width 41 height 41
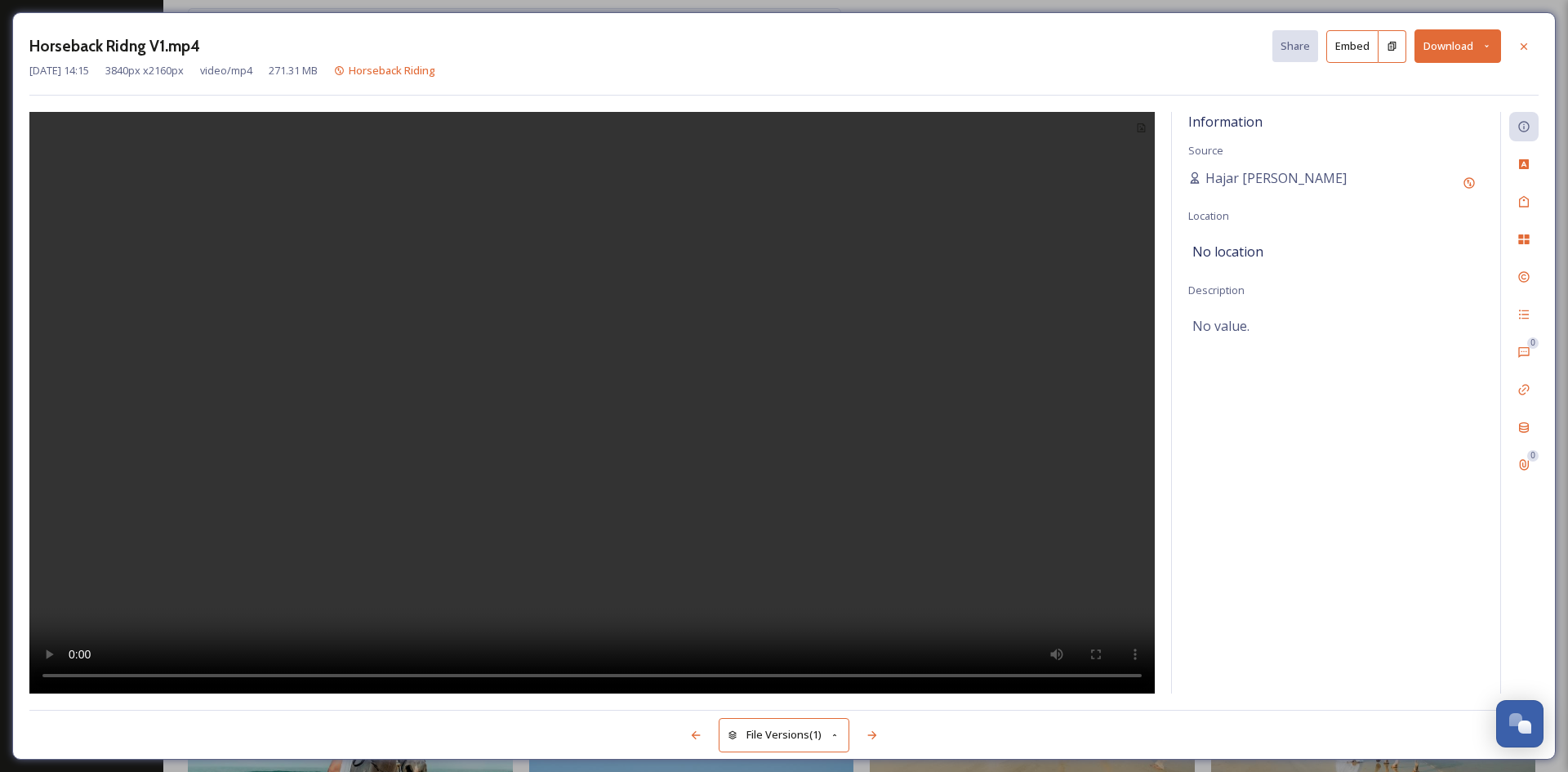
click at [585, 353] on video at bounding box center [592, 403] width 1126 height 581
click at [1524, 52] on icon at bounding box center [1524, 46] width 13 height 13
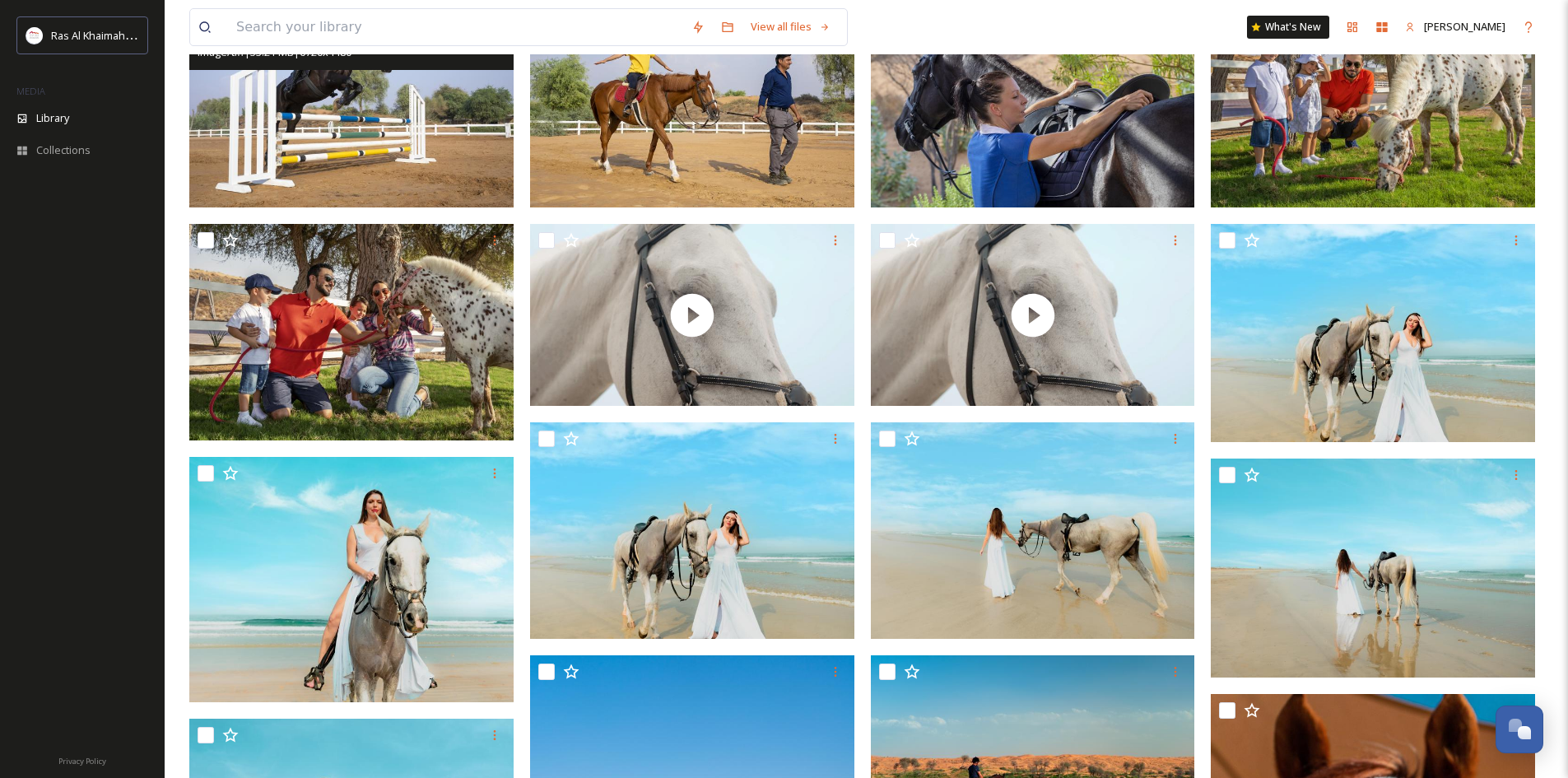
click at [342, 140] on img at bounding box center [352, 99] width 325 height 217
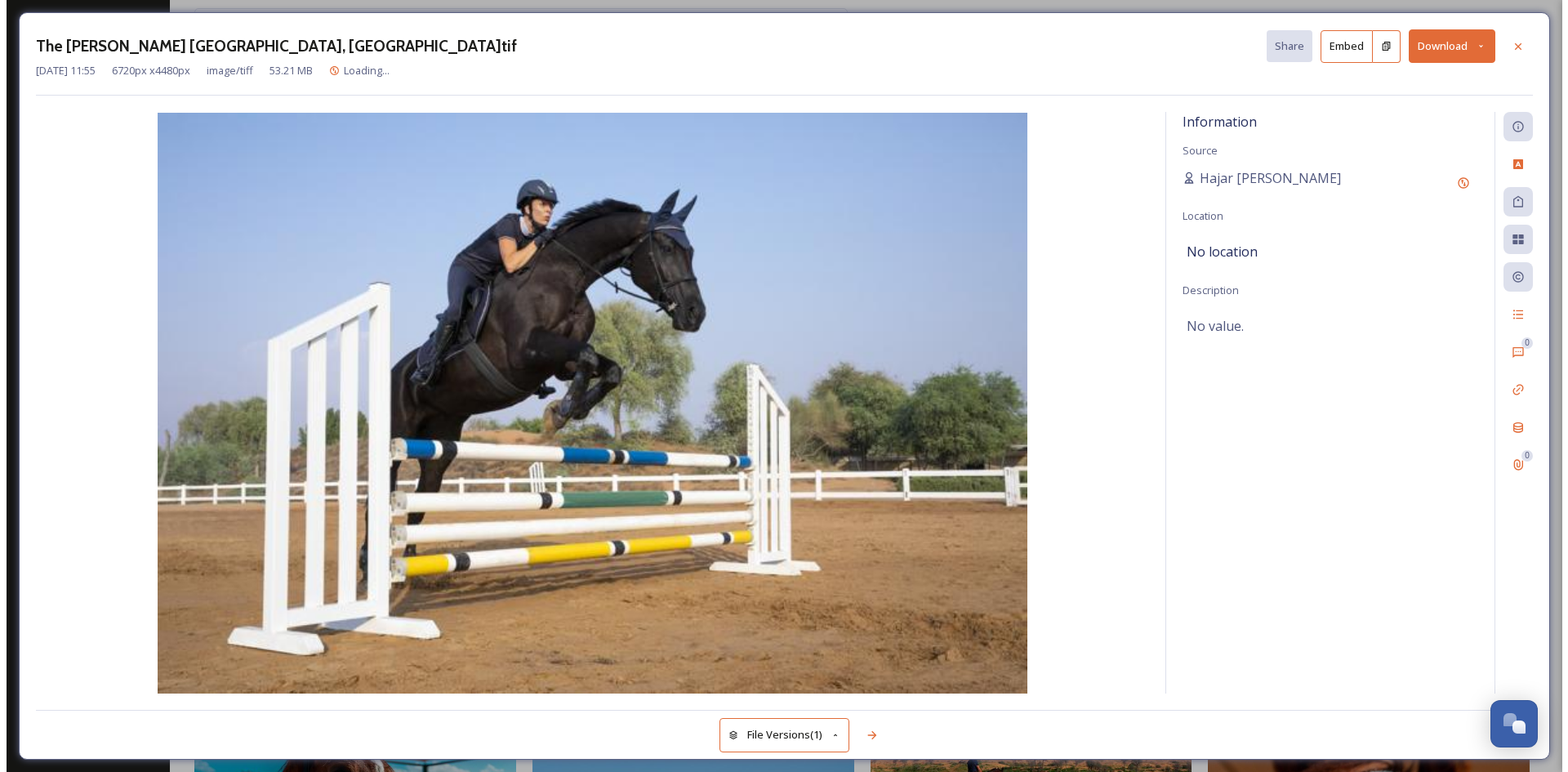
scroll to position [1, 0]
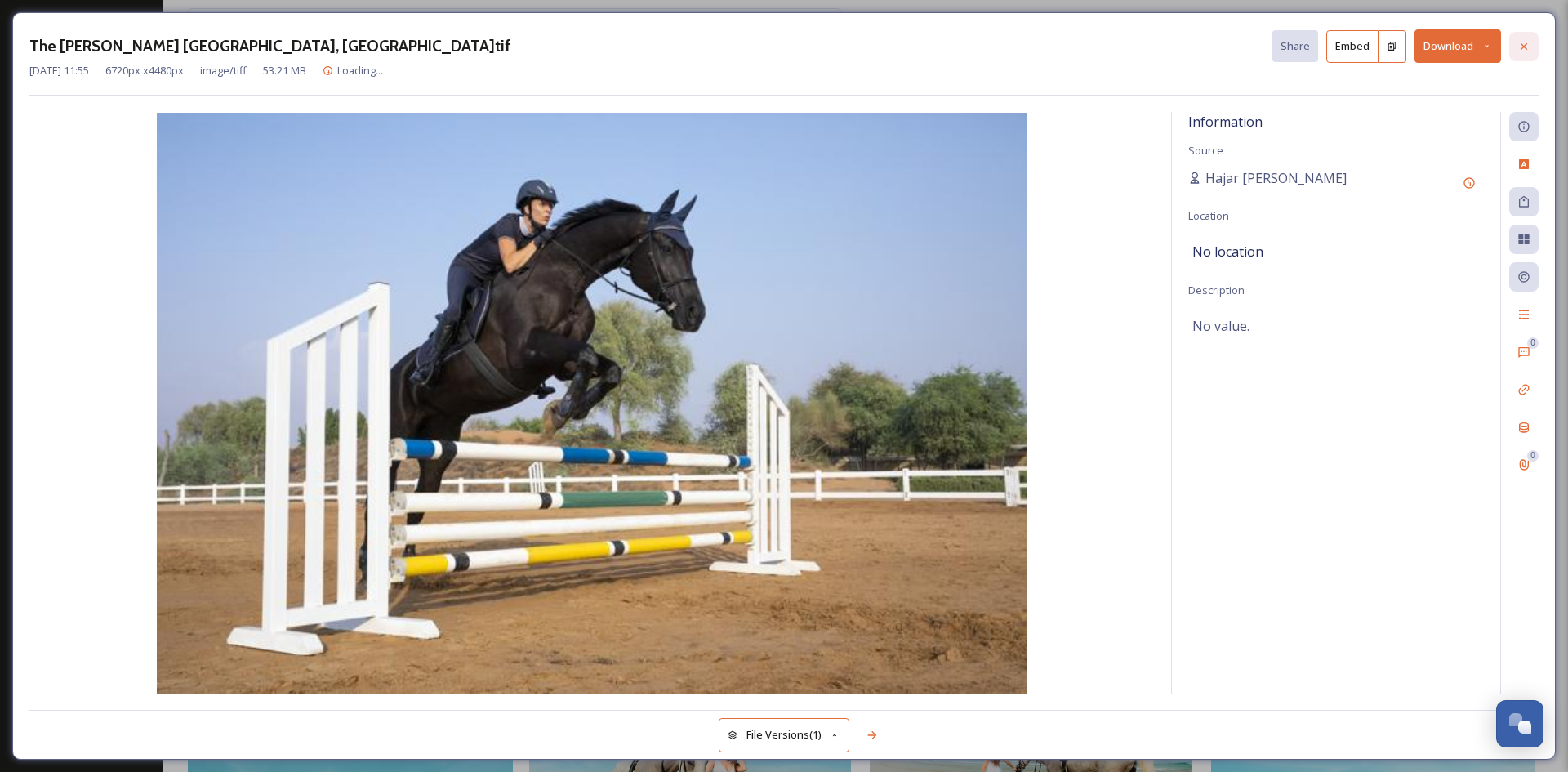
click at [1527, 52] on icon at bounding box center [1524, 46] width 13 height 13
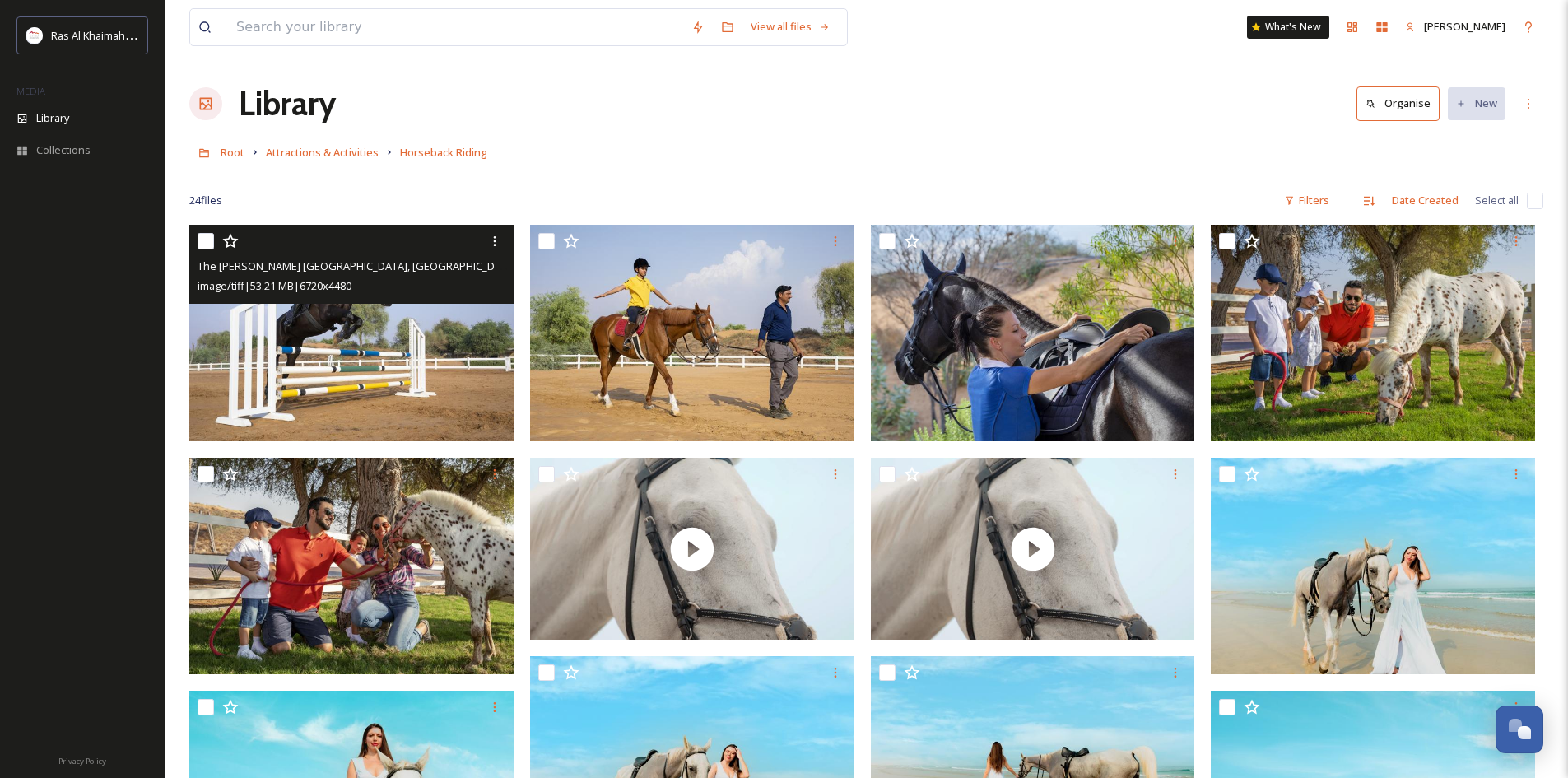
click at [410, 341] on img at bounding box center [352, 332] width 325 height 217
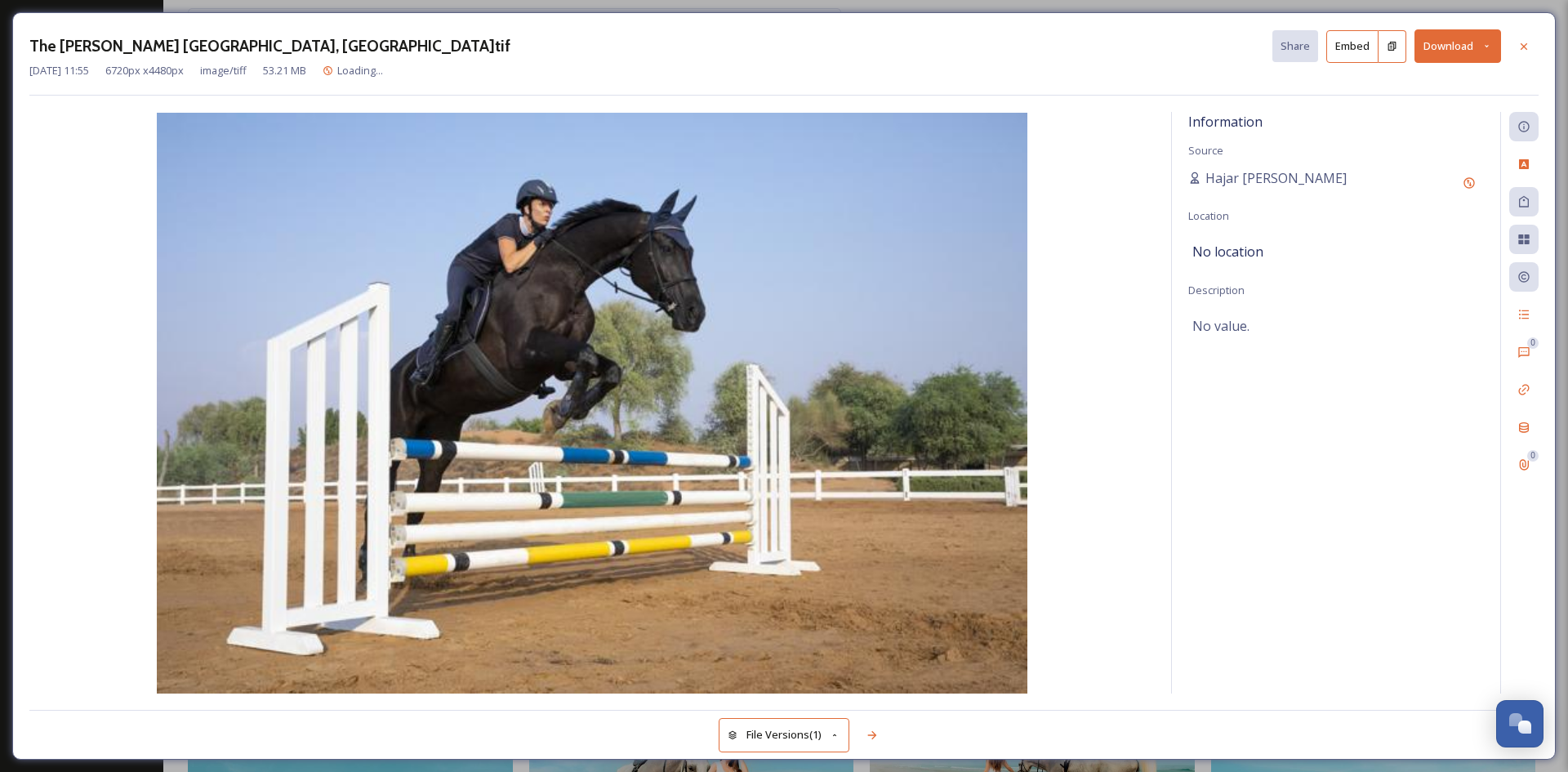
drag, startPoint x: 587, startPoint y: 39, endPoint x: 721, endPoint y: 70, distance: 137.5
click at [712, 67] on div "The [PERSON_NAME] Ras Al Khaimah, [GEOGRAPHIC_DATA]tif Share Embed Download [DA…" at bounding box center [784, 63] width 1510 height 66
click at [1518, 40] on icon at bounding box center [1524, 46] width 13 height 13
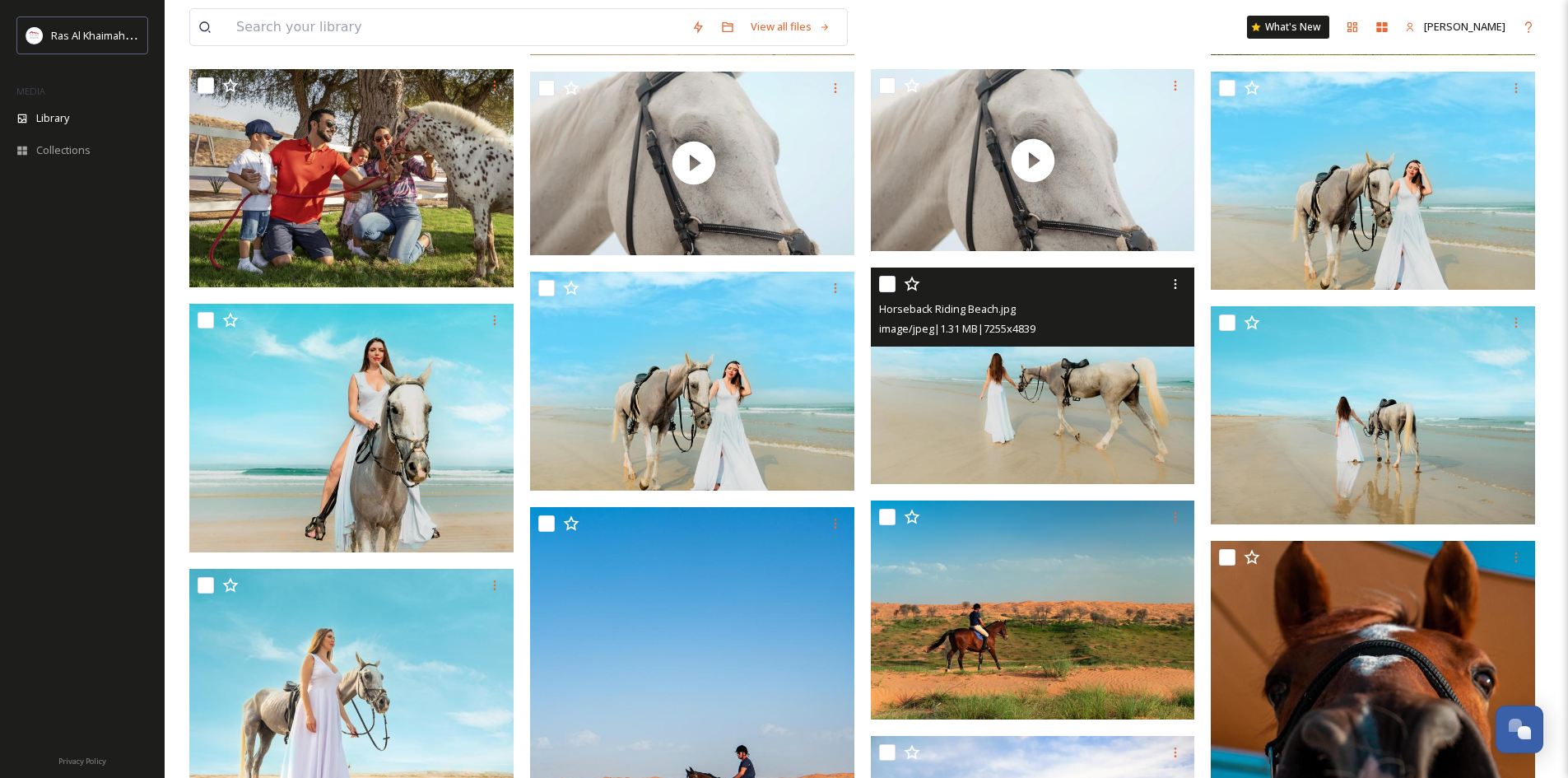
scroll to position [411, 0]
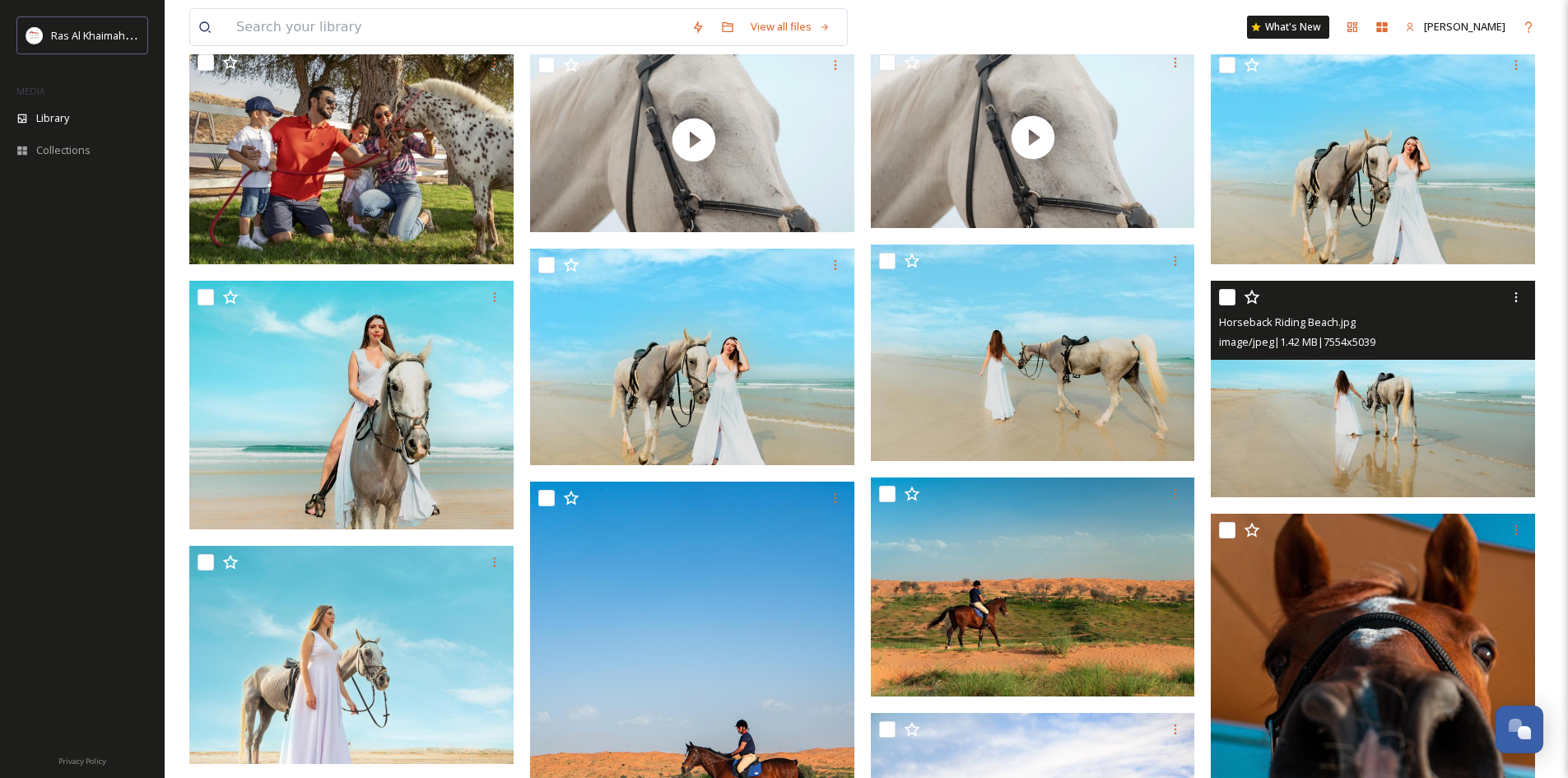
click at [1302, 446] on img at bounding box center [1373, 389] width 325 height 217
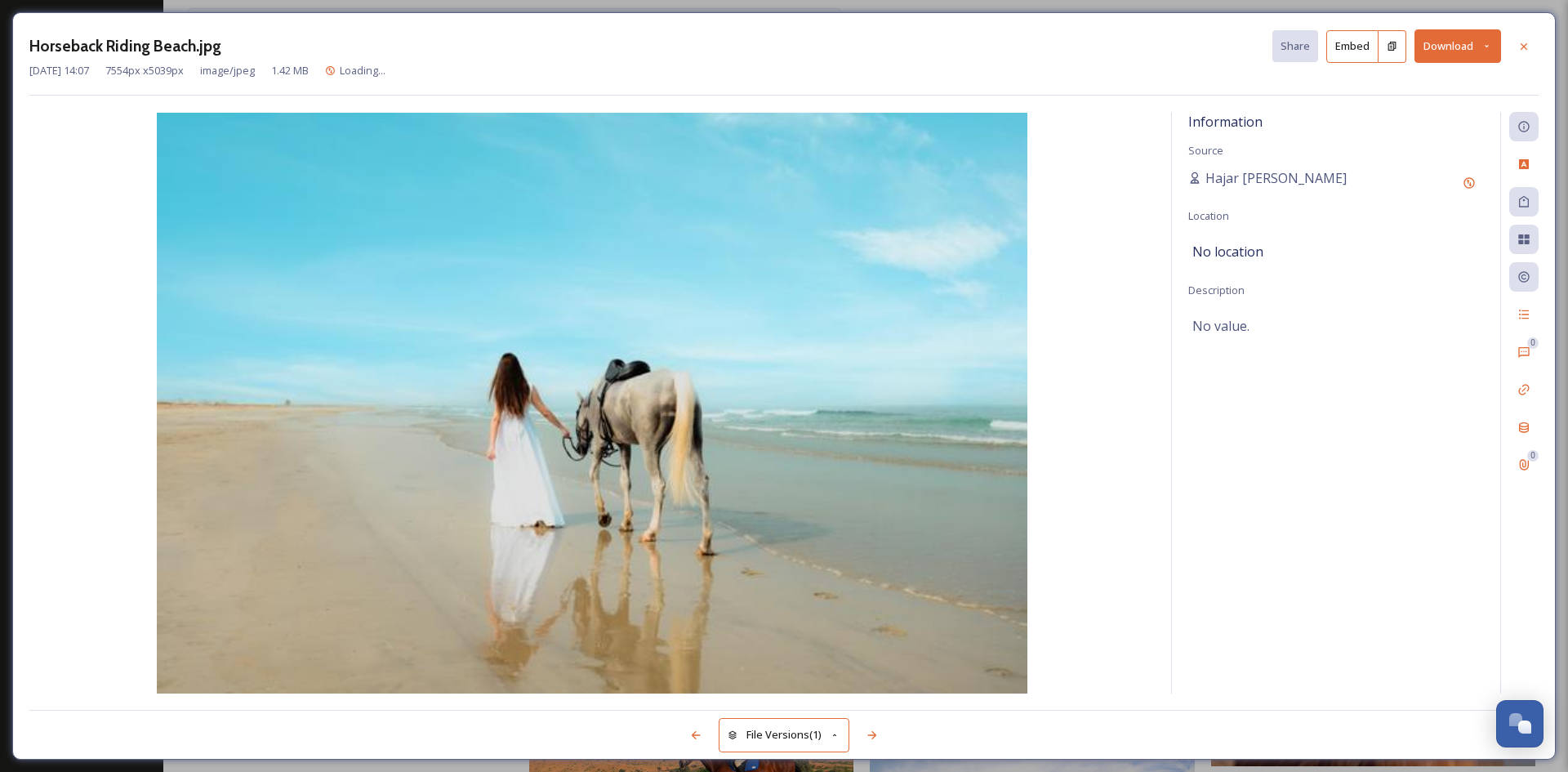
click at [1292, 443] on div "Information Source Hajar [GEOGRAPHIC_DATA] Location No location Description No …" at bounding box center [1336, 403] width 328 height 581
drag, startPoint x: 1518, startPoint y: 49, endPoint x: 1503, endPoint y: 62, distance: 19.8
click at [1518, 51] on icon at bounding box center [1524, 46] width 13 height 13
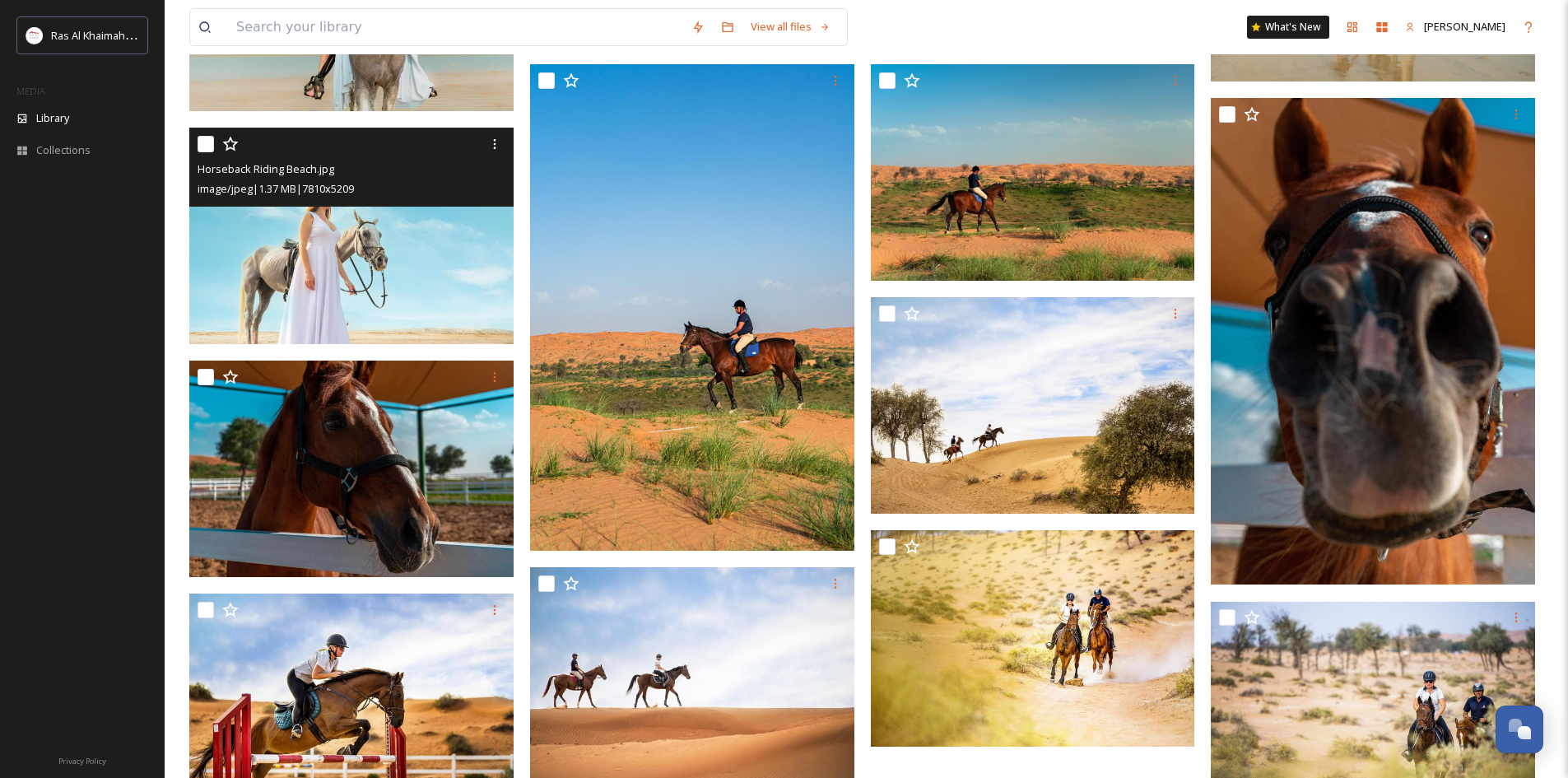
scroll to position [638, 0]
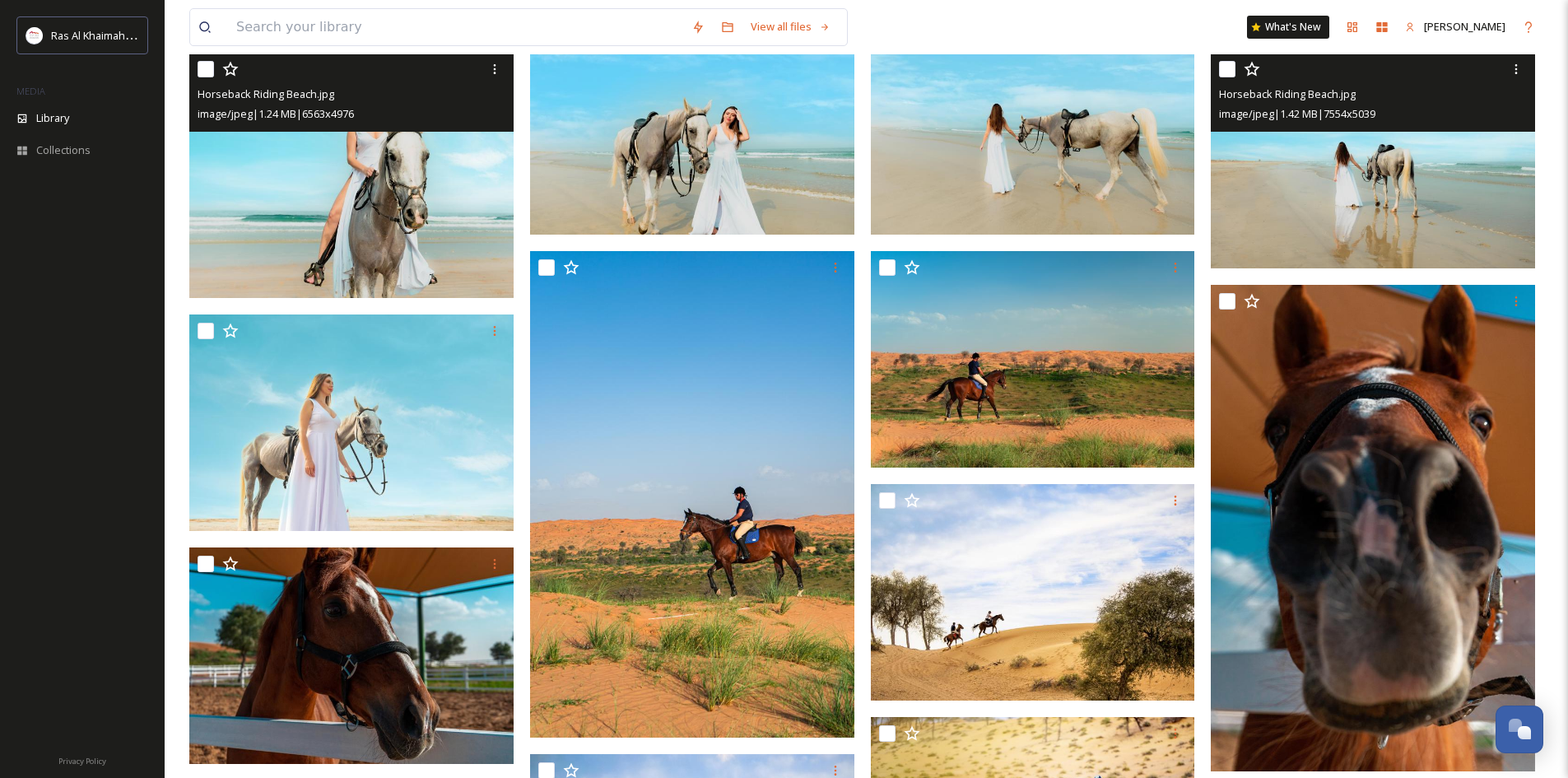
click at [439, 207] on img at bounding box center [352, 175] width 325 height 246
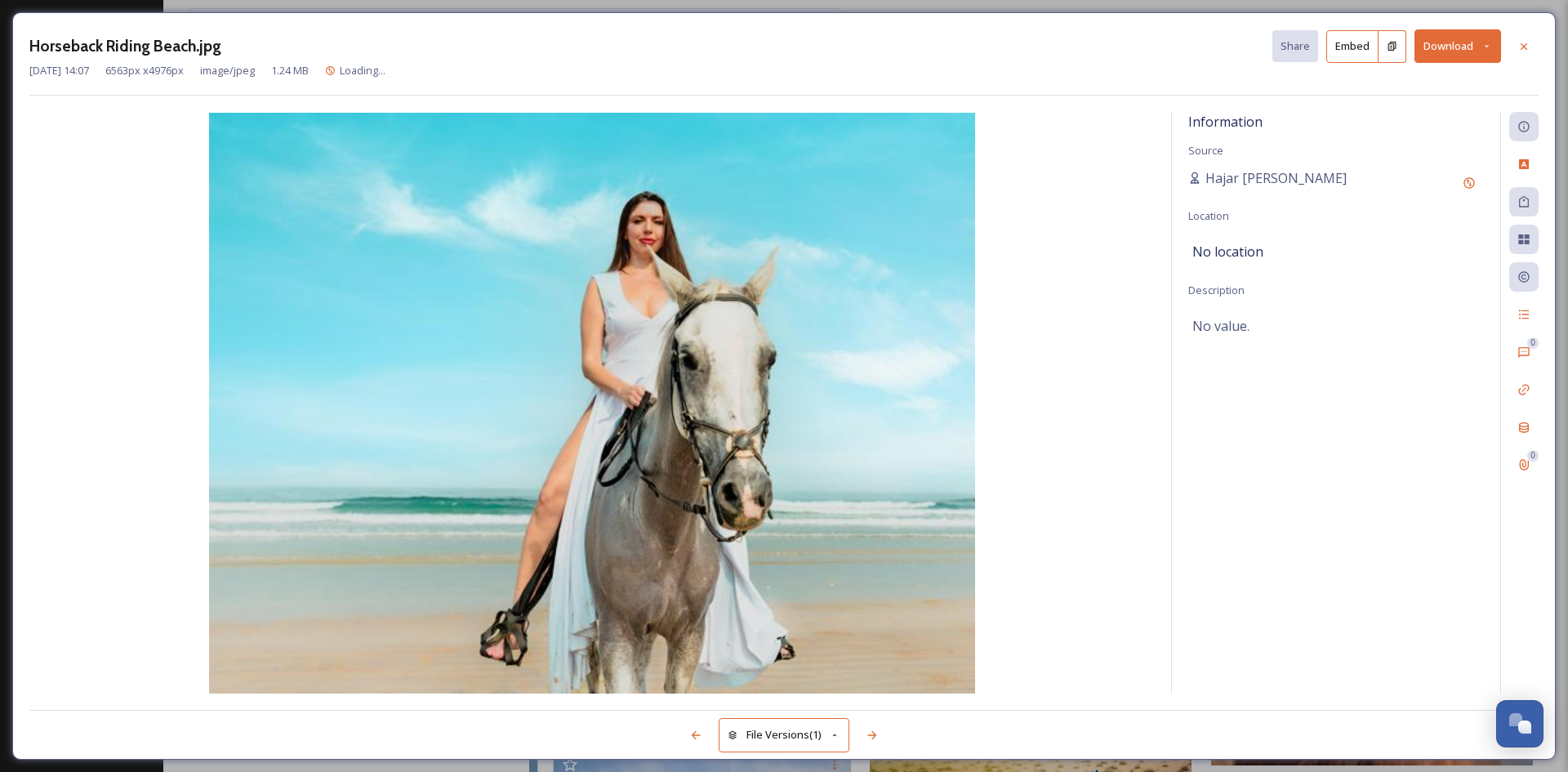
click at [1205, 421] on div "Information Source Hajar [GEOGRAPHIC_DATA] Location No location Description No …" at bounding box center [1336, 403] width 328 height 581
drag, startPoint x: 1528, startPoint y: 39, endPoint x: 1526, endPoint y: 50, distance: 11.2
click at [1528, 44] on div at bounding box center [1524, 47] width 30 height 30
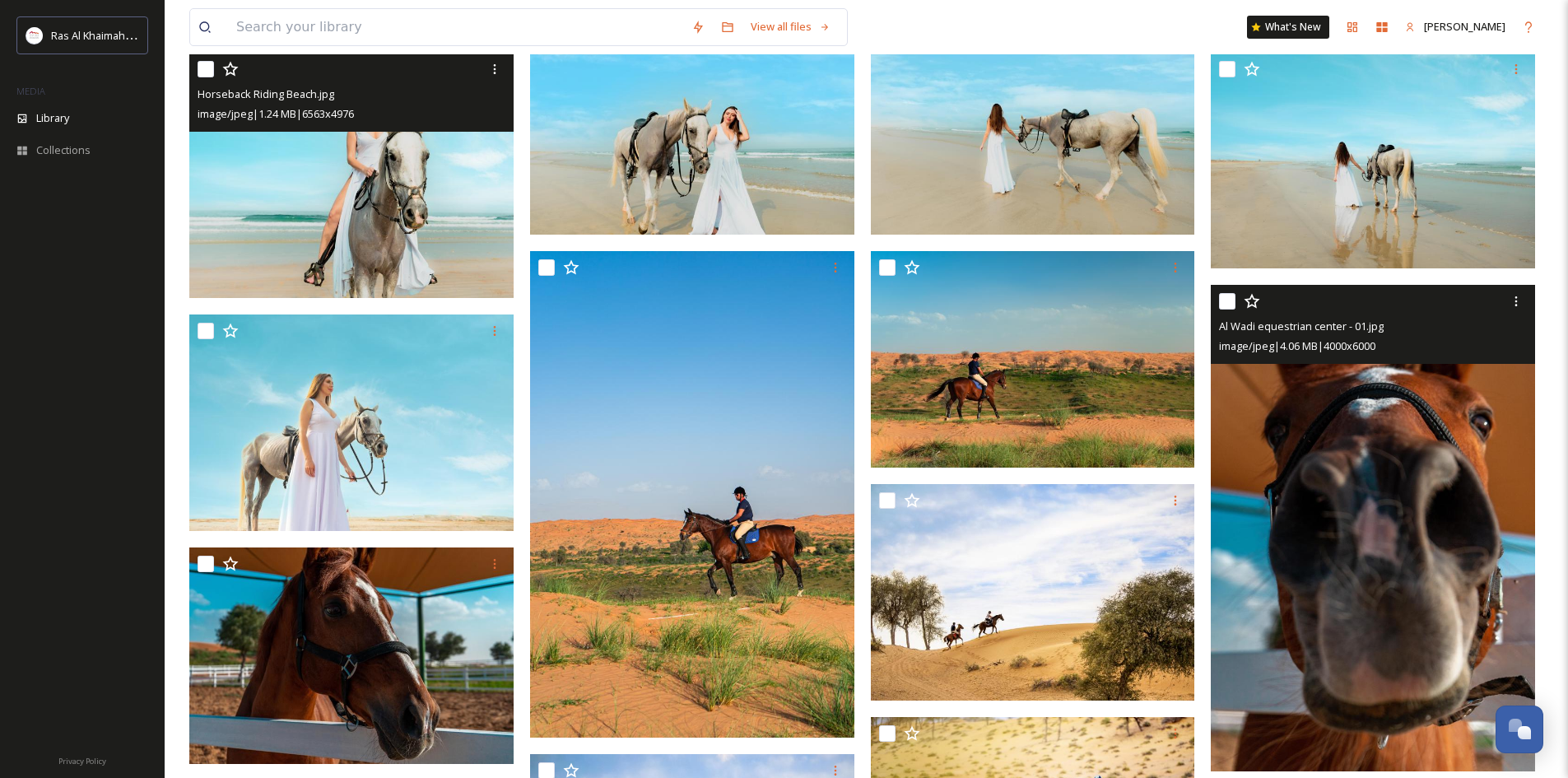
scroll to position [1125, 0]
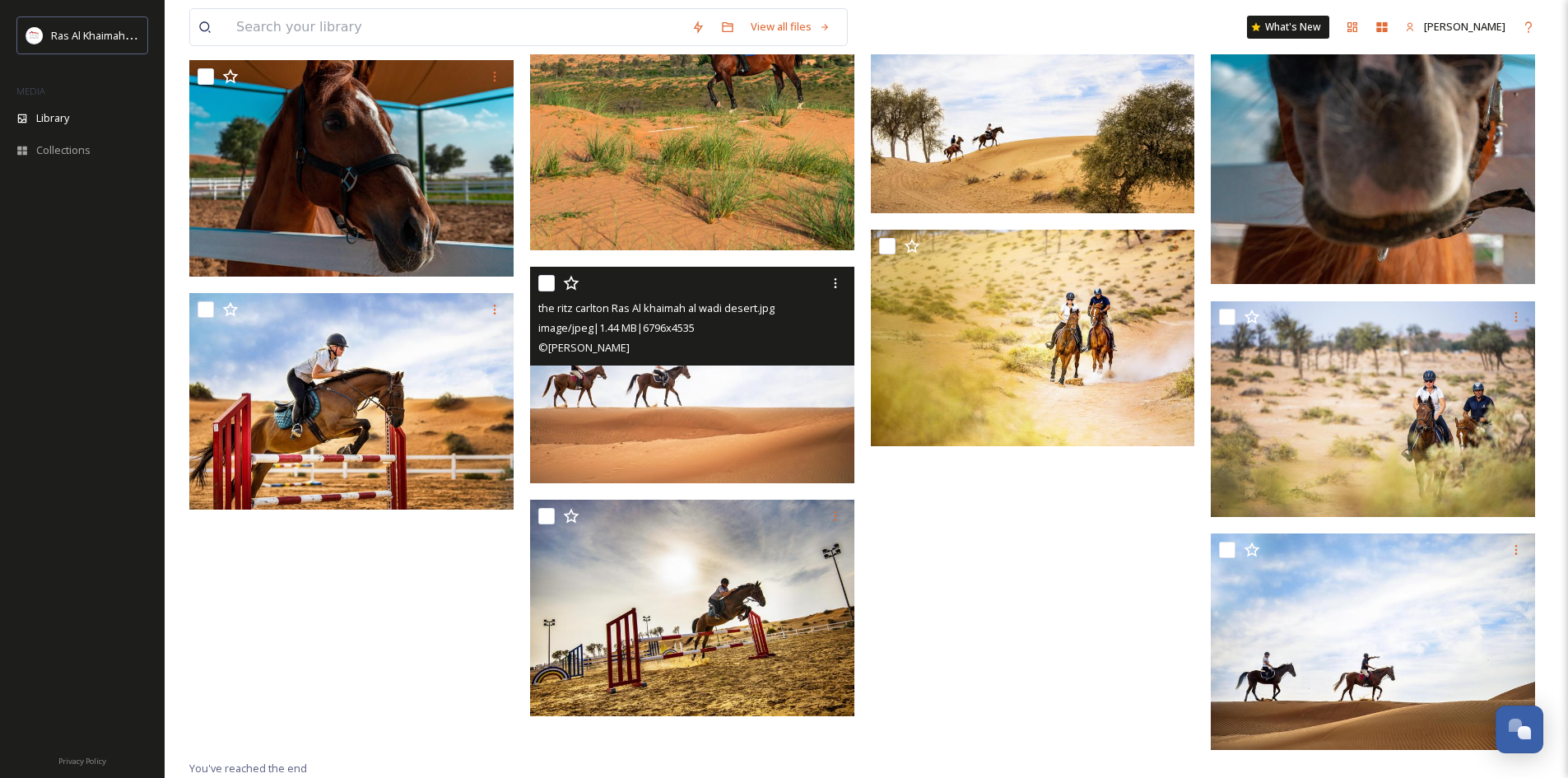
click at [655, 390] on img at bounding box center [692, 375] width 325 height 217
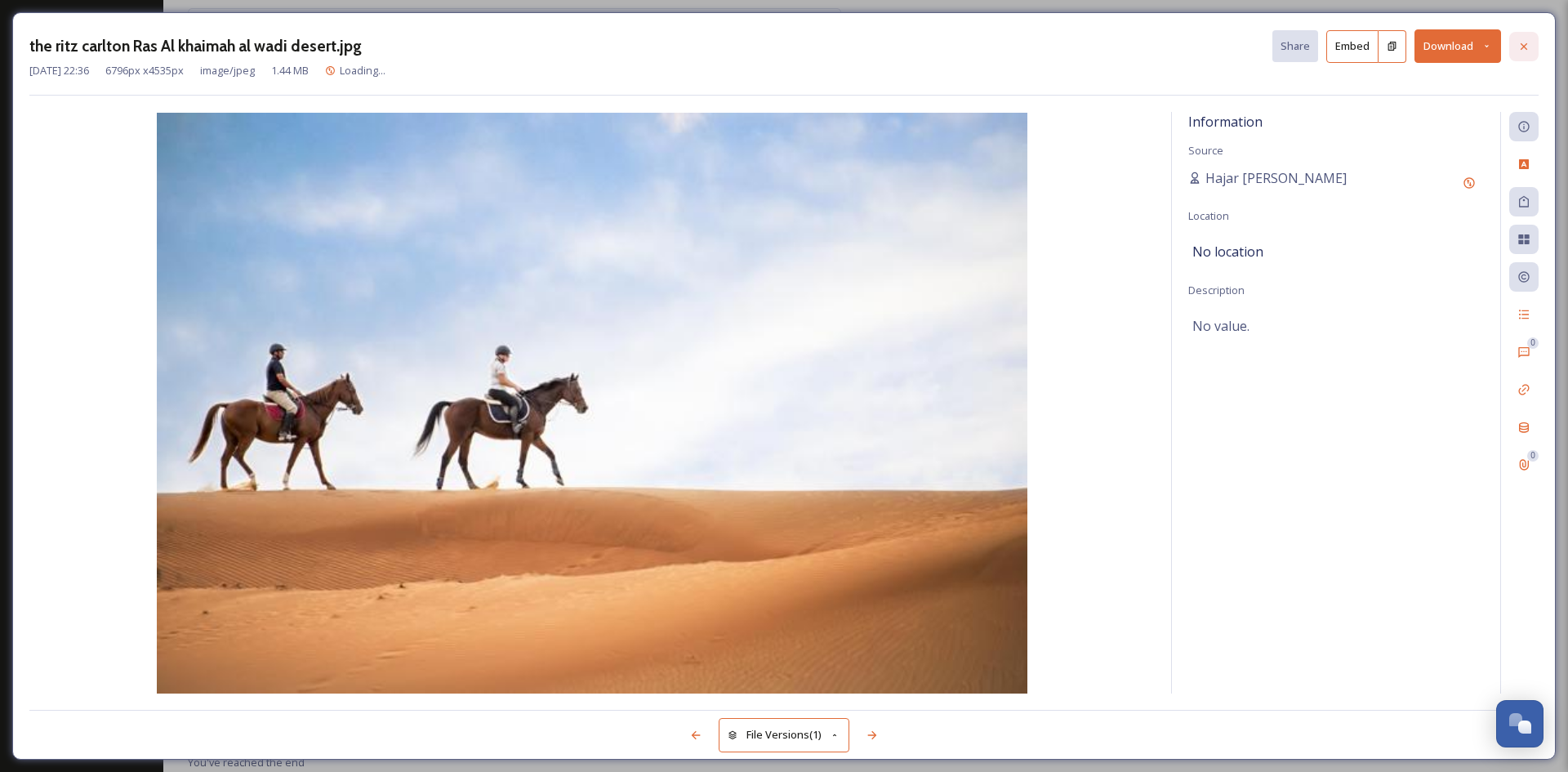
click at [1531, 54] on div at bounding box center [1524, 47] width 30 height 30
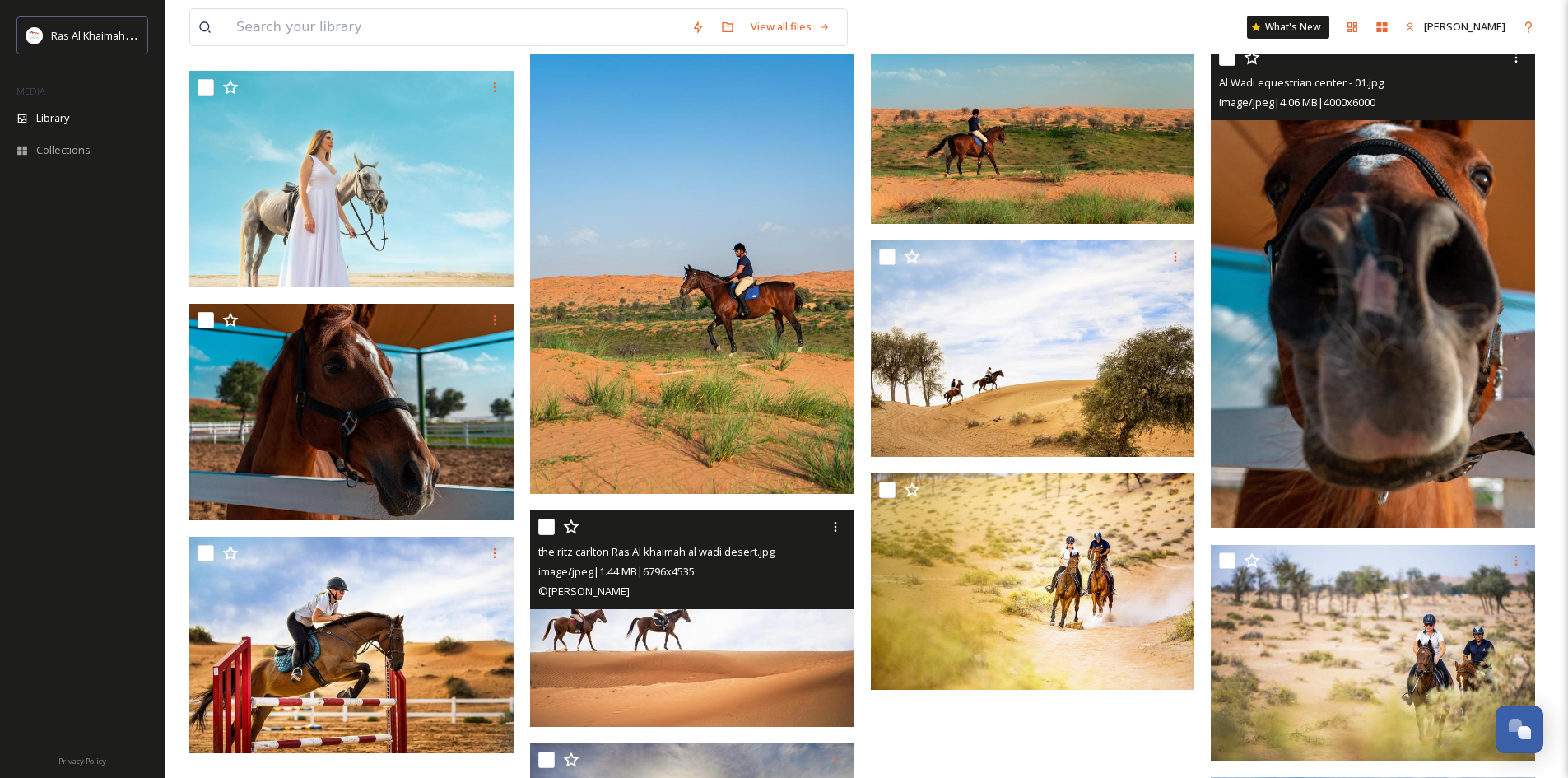
scroll to position [878, 0]
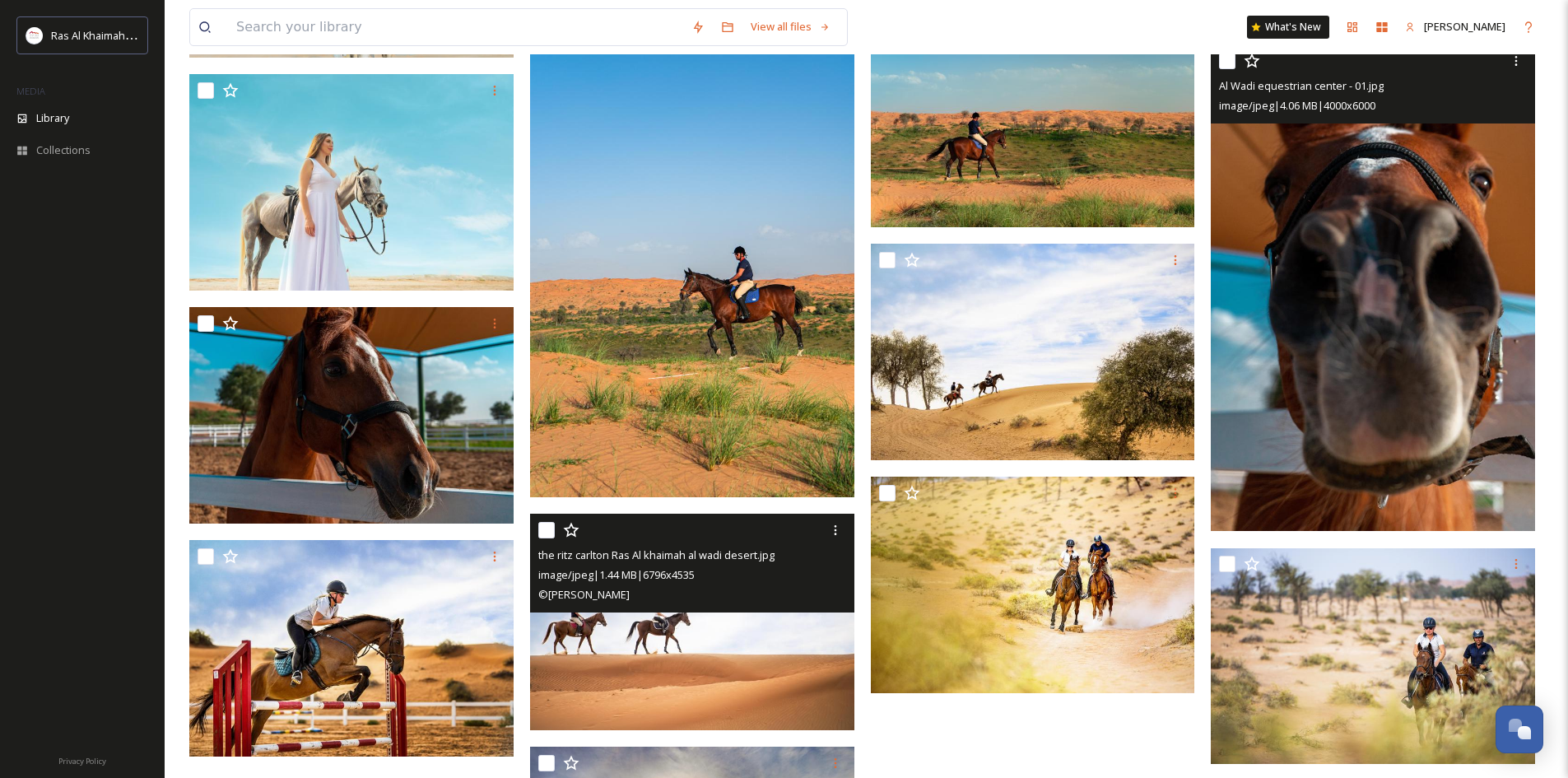
click at [1372, 353] on img at bounding box center [1373, 288] width 325 height 487
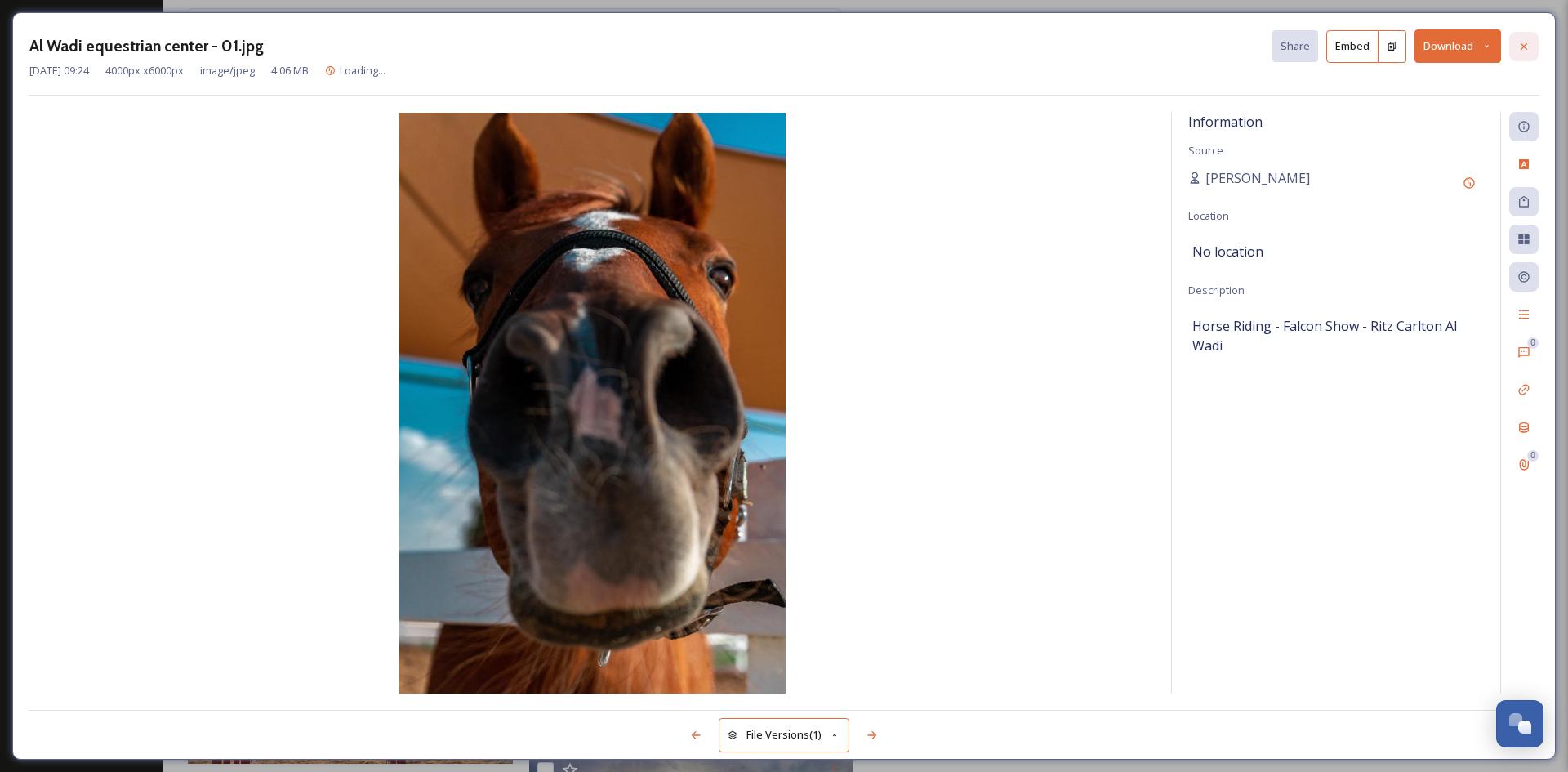
click at [1516, 49] on div at bounding box center [1524, 47] width 30 height 30
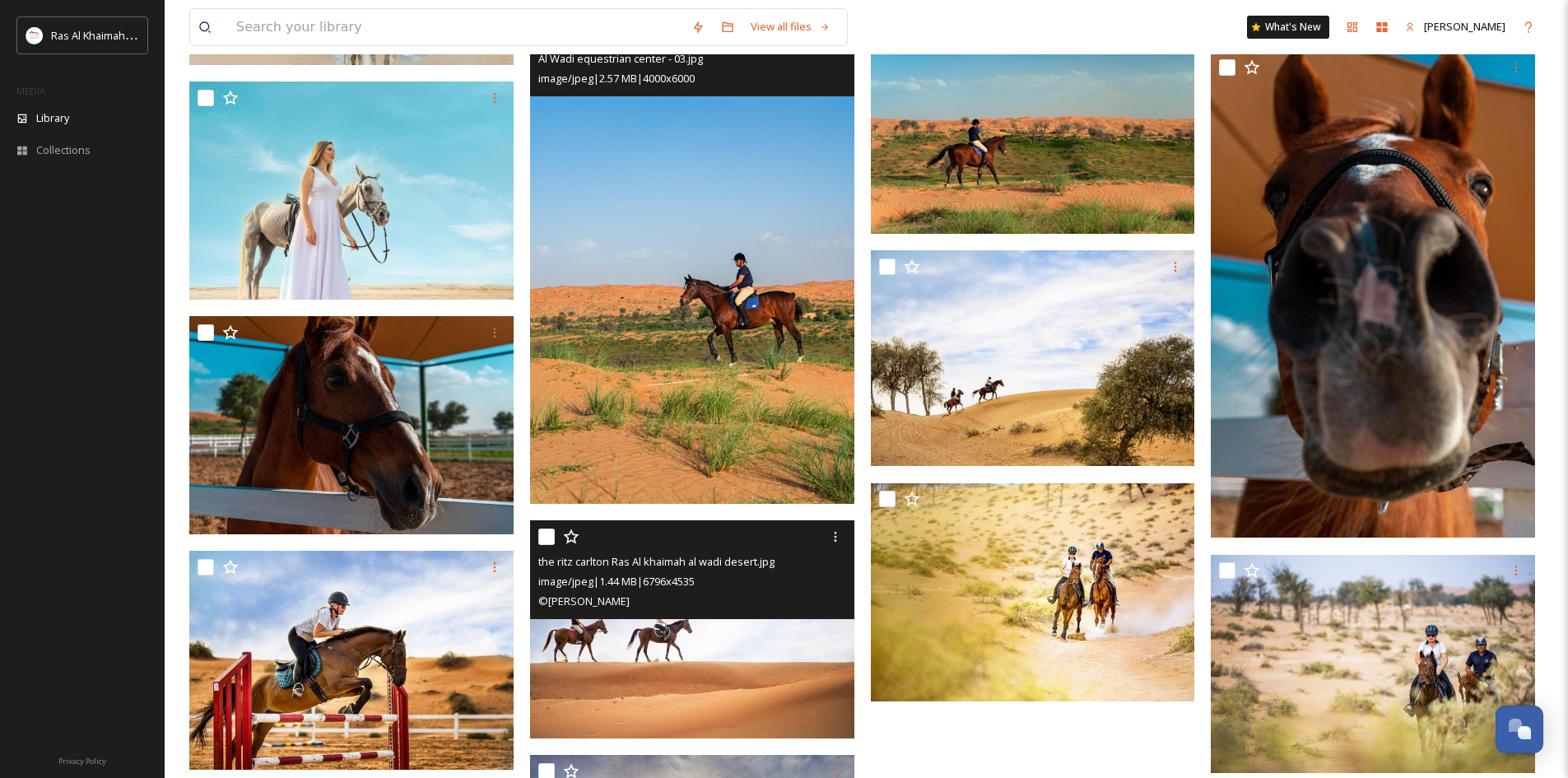
click at [791, 230] on img at bounding box center [692, 261] width 325 height 487
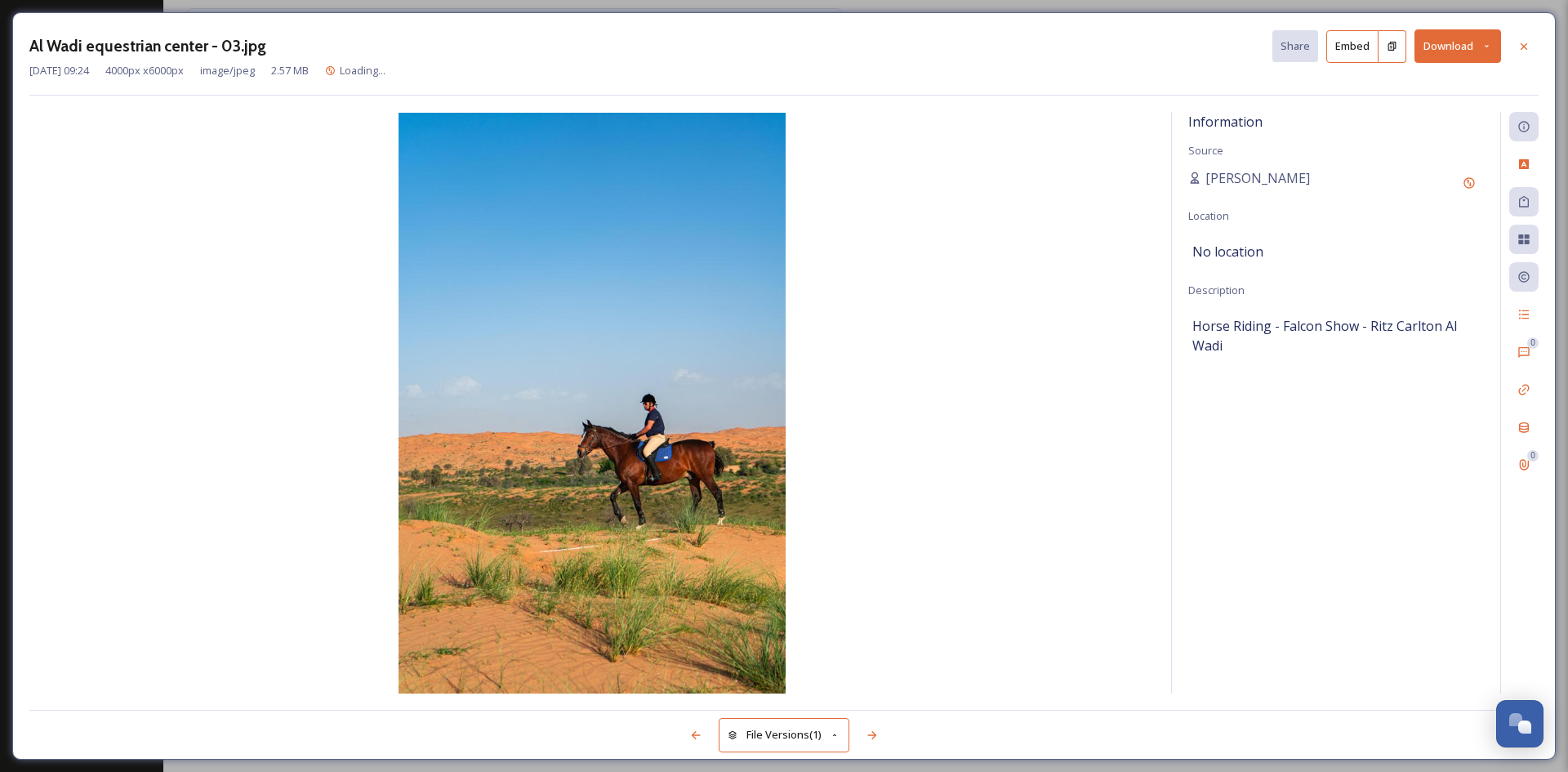
click at [1531, 53] on div at bounding box center [1524, 47] width 30 height 30
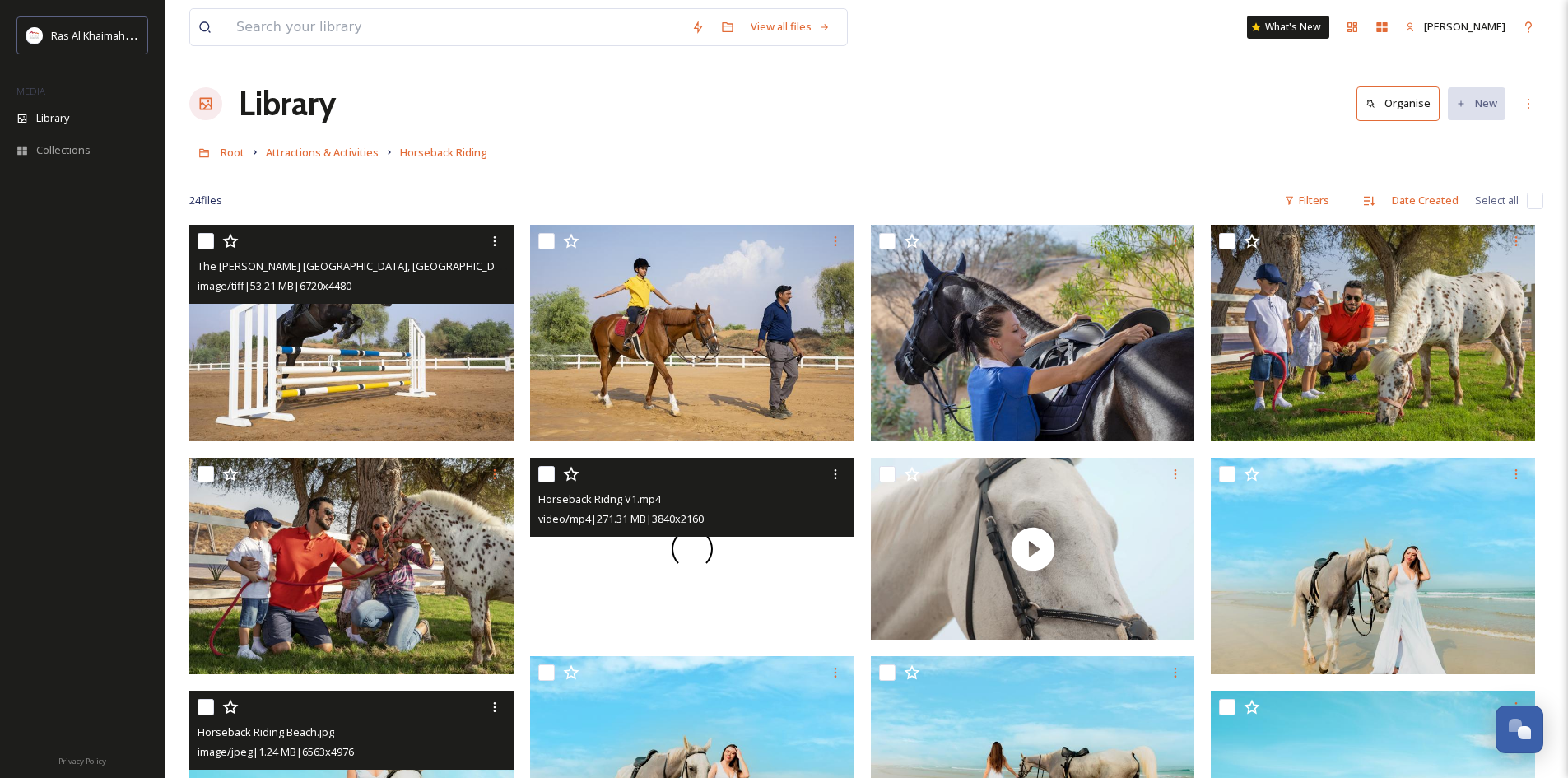
click at [713, 554] on div at bounding box center [692, 549] width 325 height 182
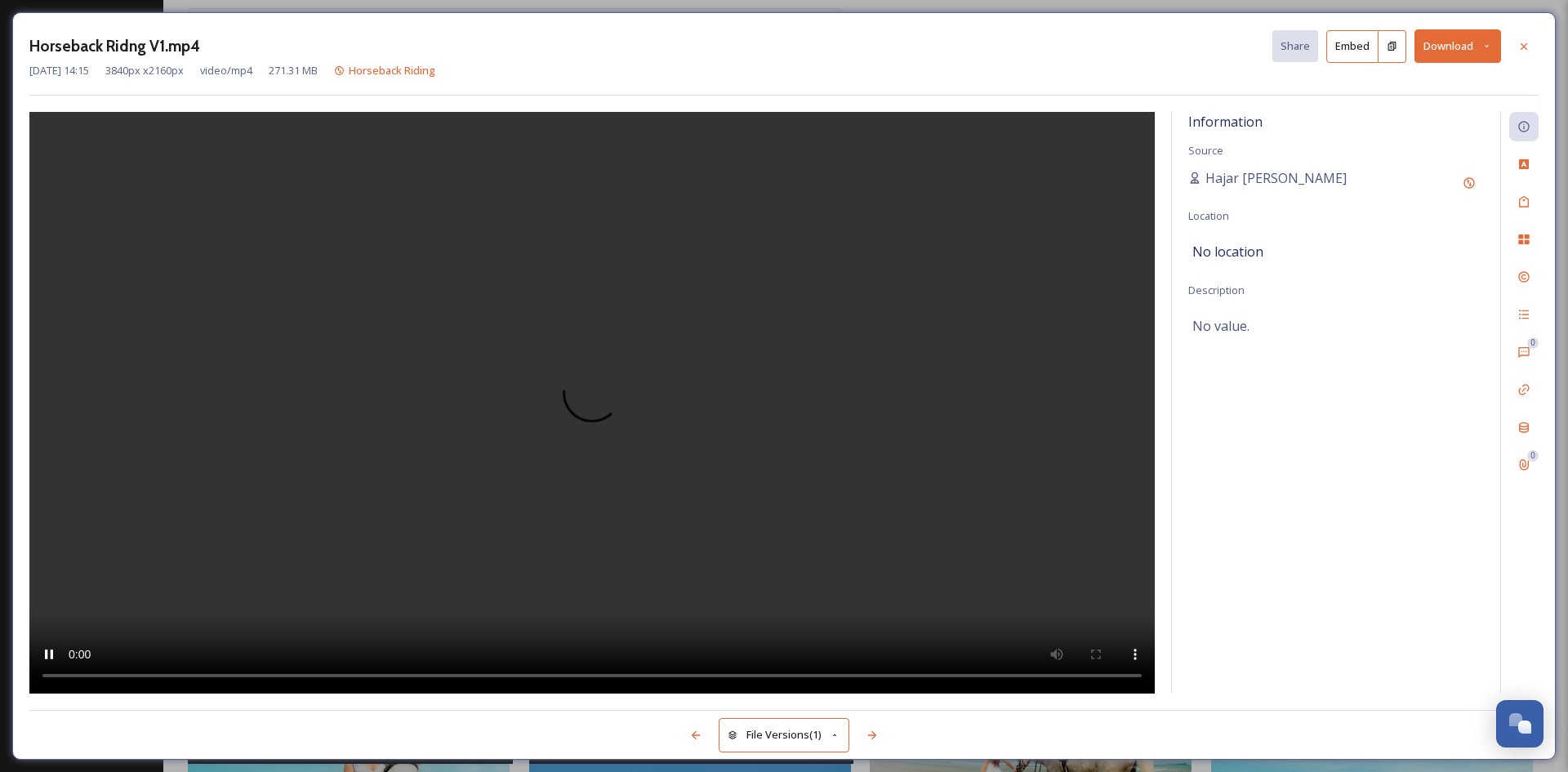
click at [293, 682] on video at bounding box center [592, 403] width 1126 height 581
click at [209, 681] on video at bounding box center [592, 403] width 1126 height 581
drag, startPoint x: 602, startPoint y: 390, endPoint x: 1215, endPoint y: 272, distance: 624.3
click at [615, 386] on video at bounding box center [592, 403] width 1126 height 581
drag, startPoint x: 1528, startPoint y: 44, endPoint x: 1329, endPoint y: 119, distance: 212.7
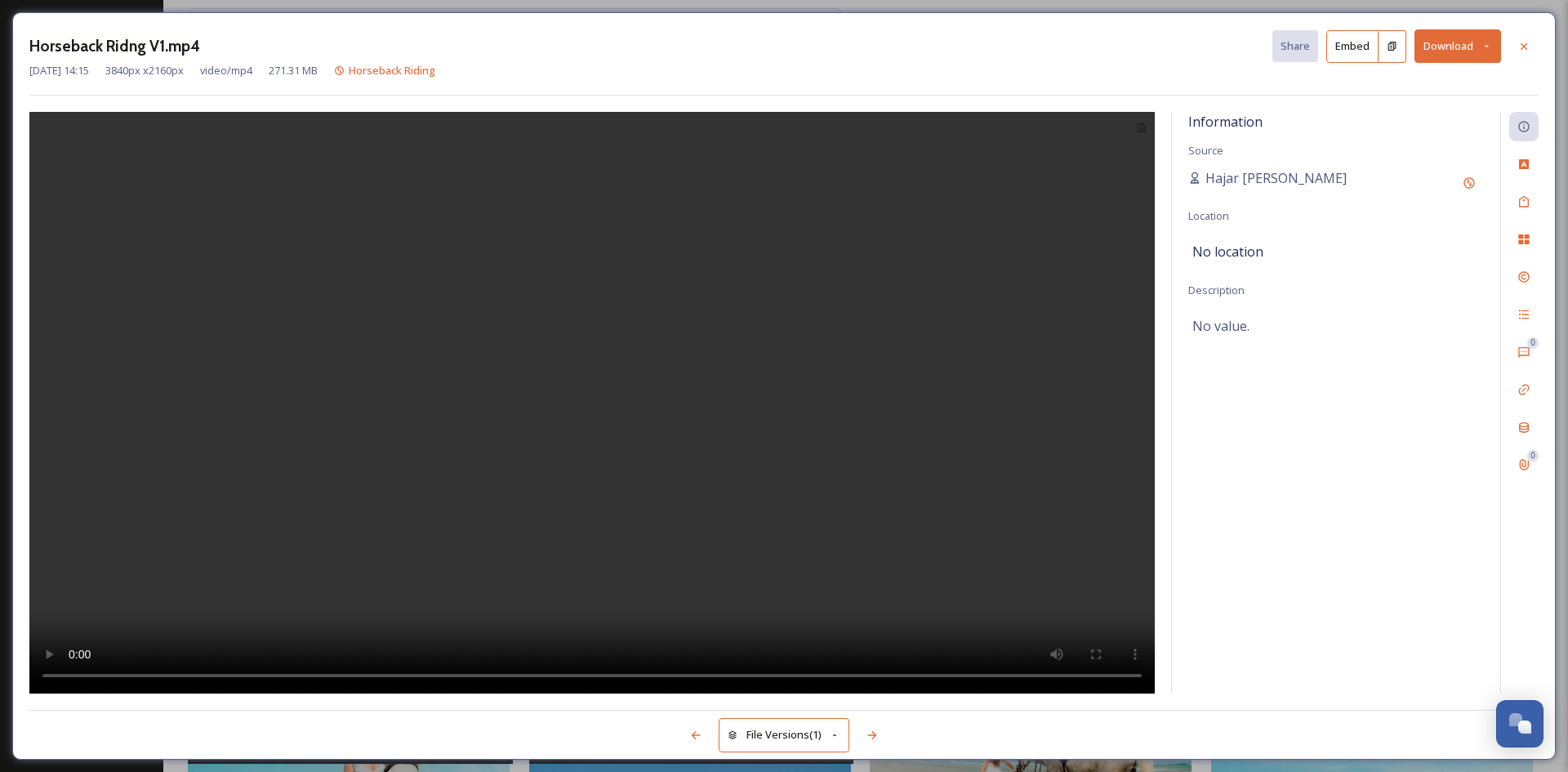
click at [1528, 44] on icon at bounding box center [1524, 46] width 13 height 13
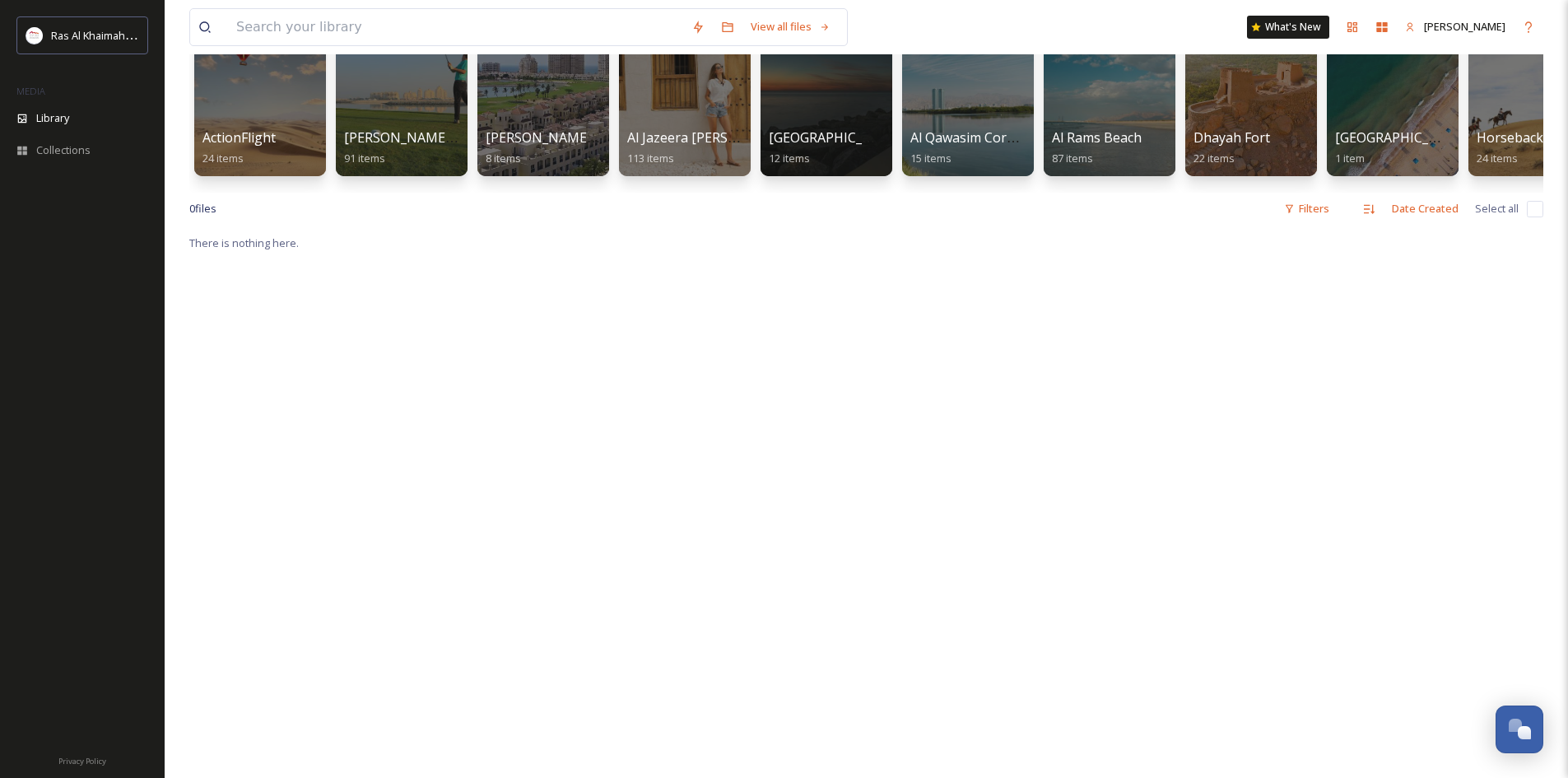
drag, startPoint x: 790, startPoint y: 382, endPoint x: 784, endPoint y: 372, distance: 11.7
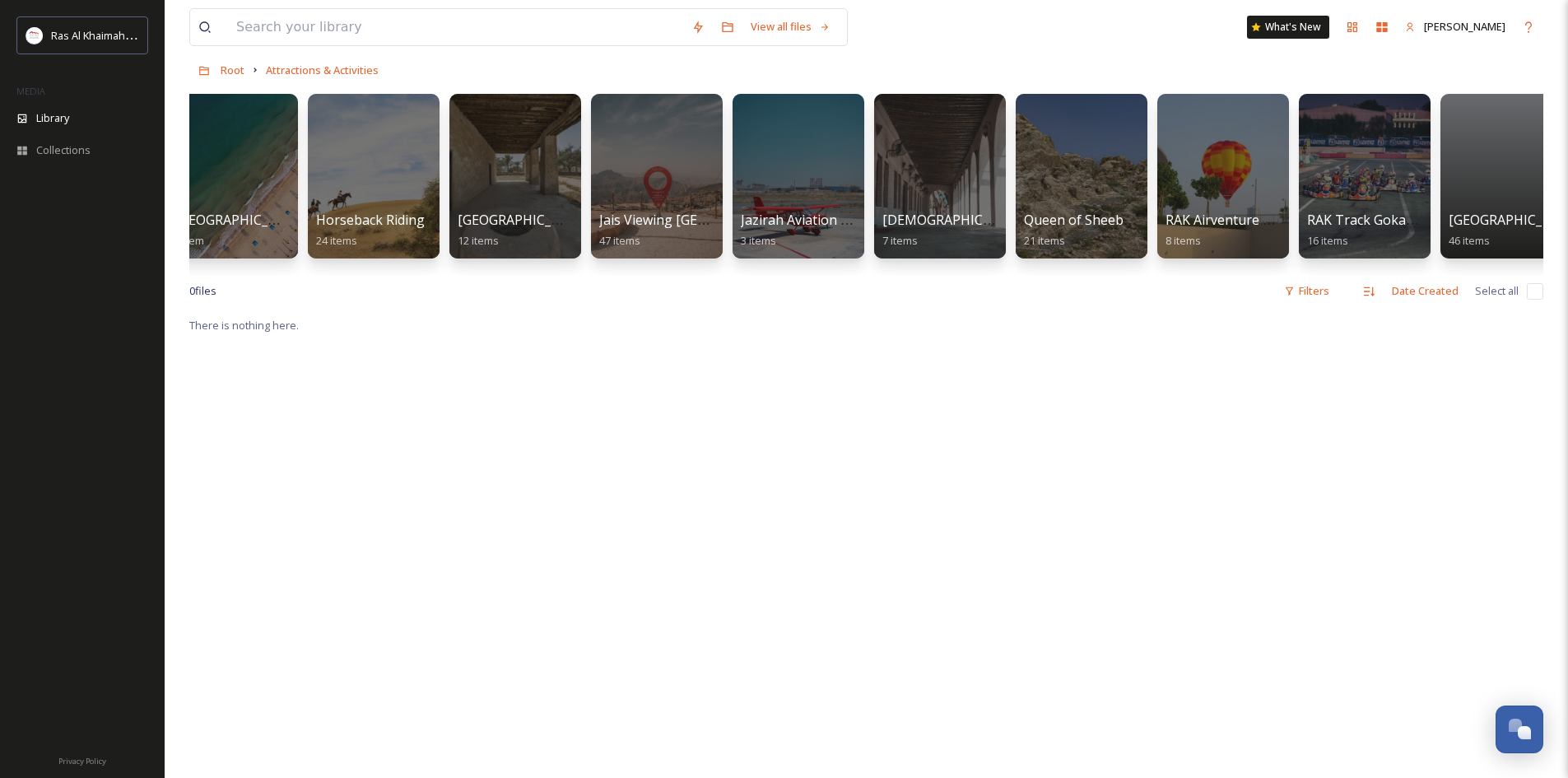
scroll to position [0, 1761]
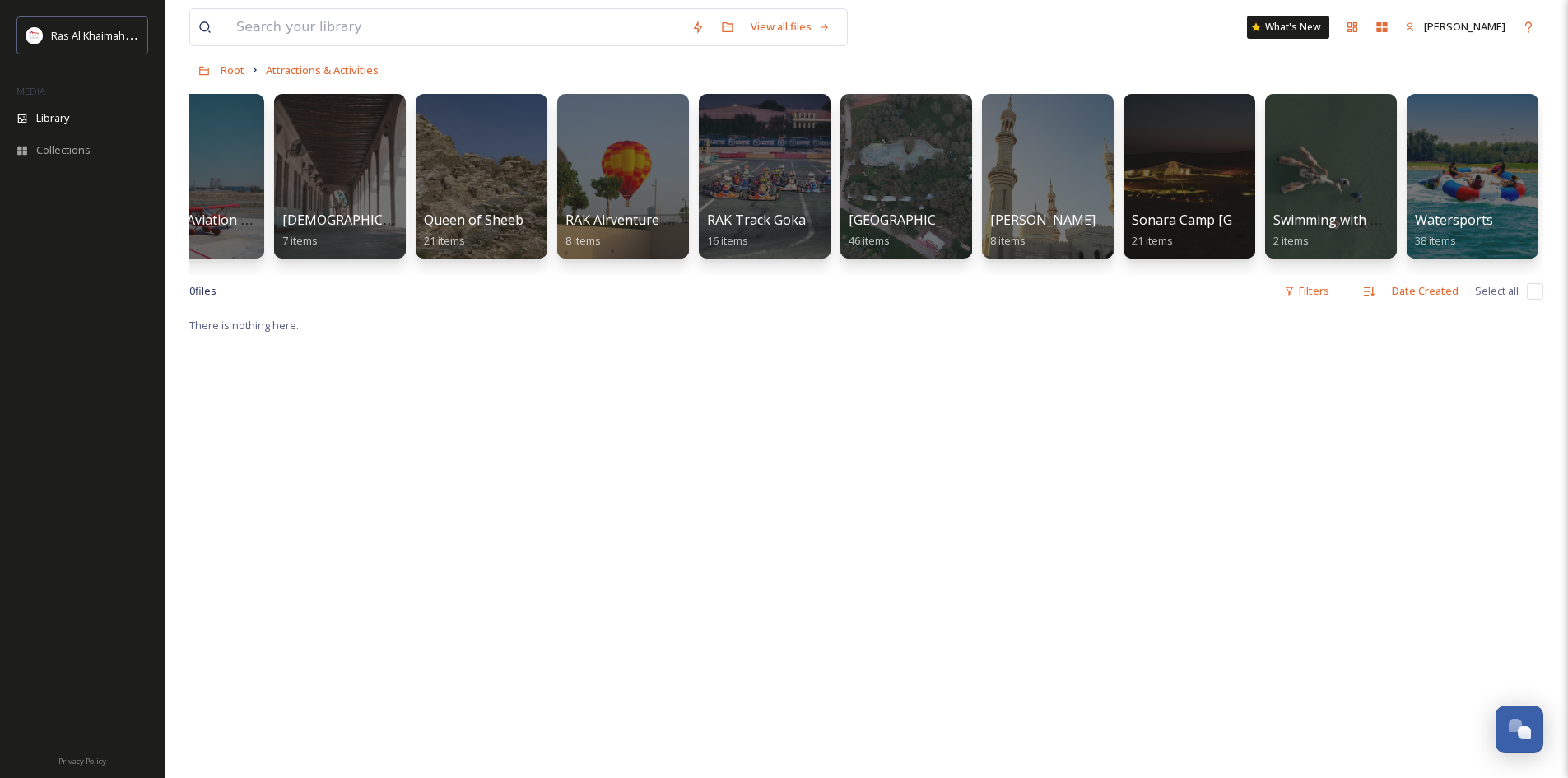
click at [1073, 444] on div "There is nothing here." at bounding box center [866, 703] width 1354 height 778
